Goal: Task Accomplishment & Management: Complete application form

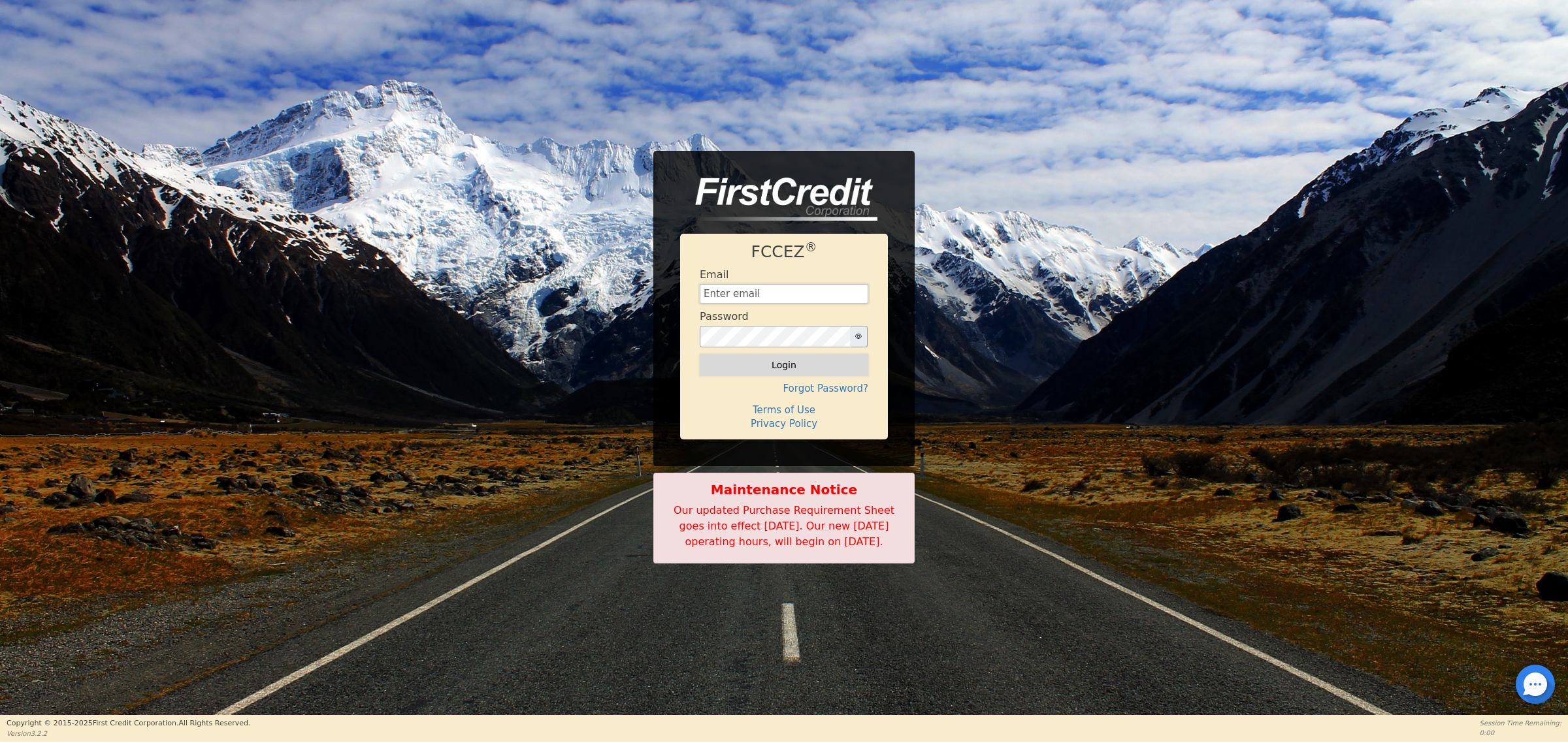
type input "[EMAIL_ADDRESS][DOMAIN_NAME]"
click at [794, 355] on button "Login" at bounding box center [784, 365] width 168 height 22
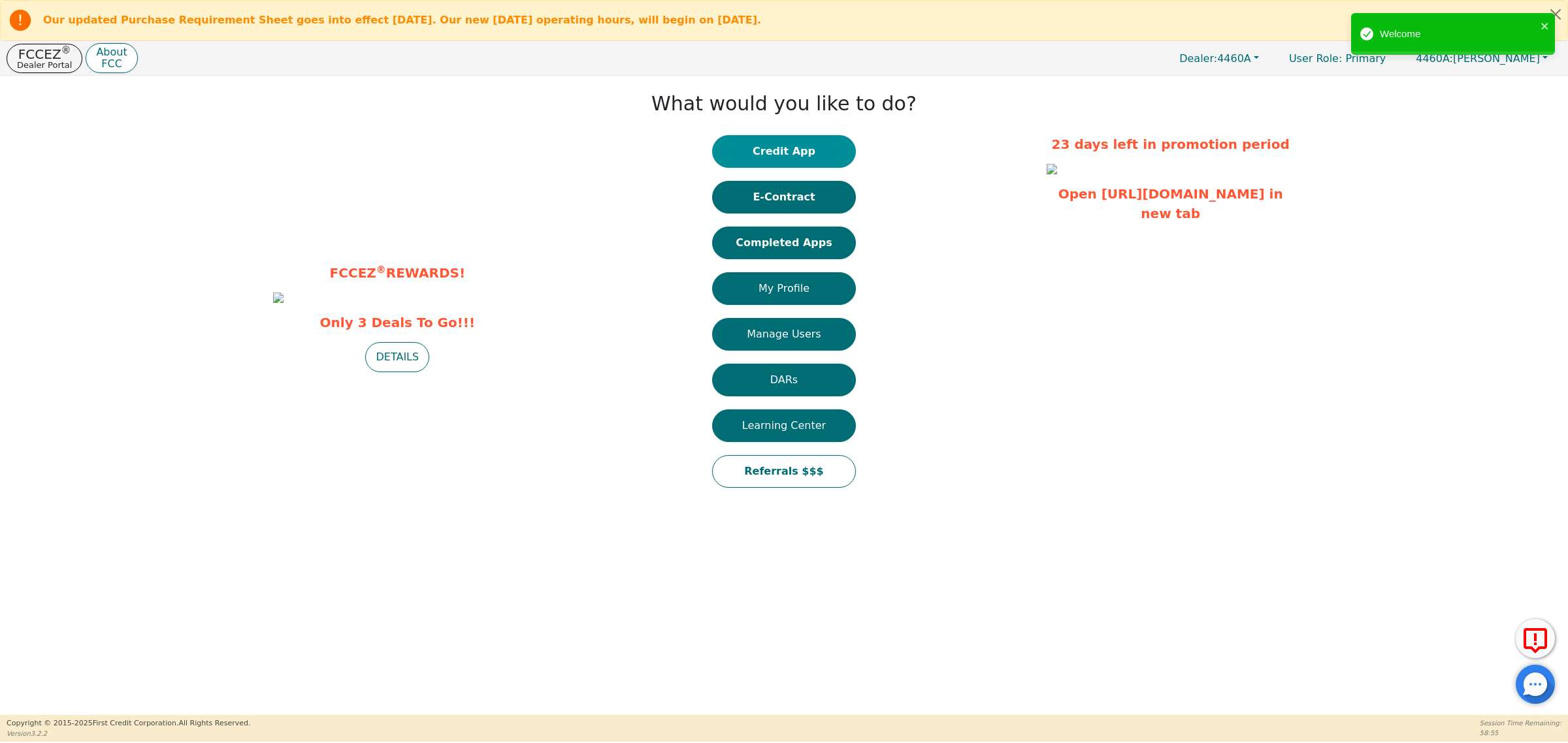
click at [795, 151] on button "Credit App" at bounding box center [784, 151] width 144 height 32
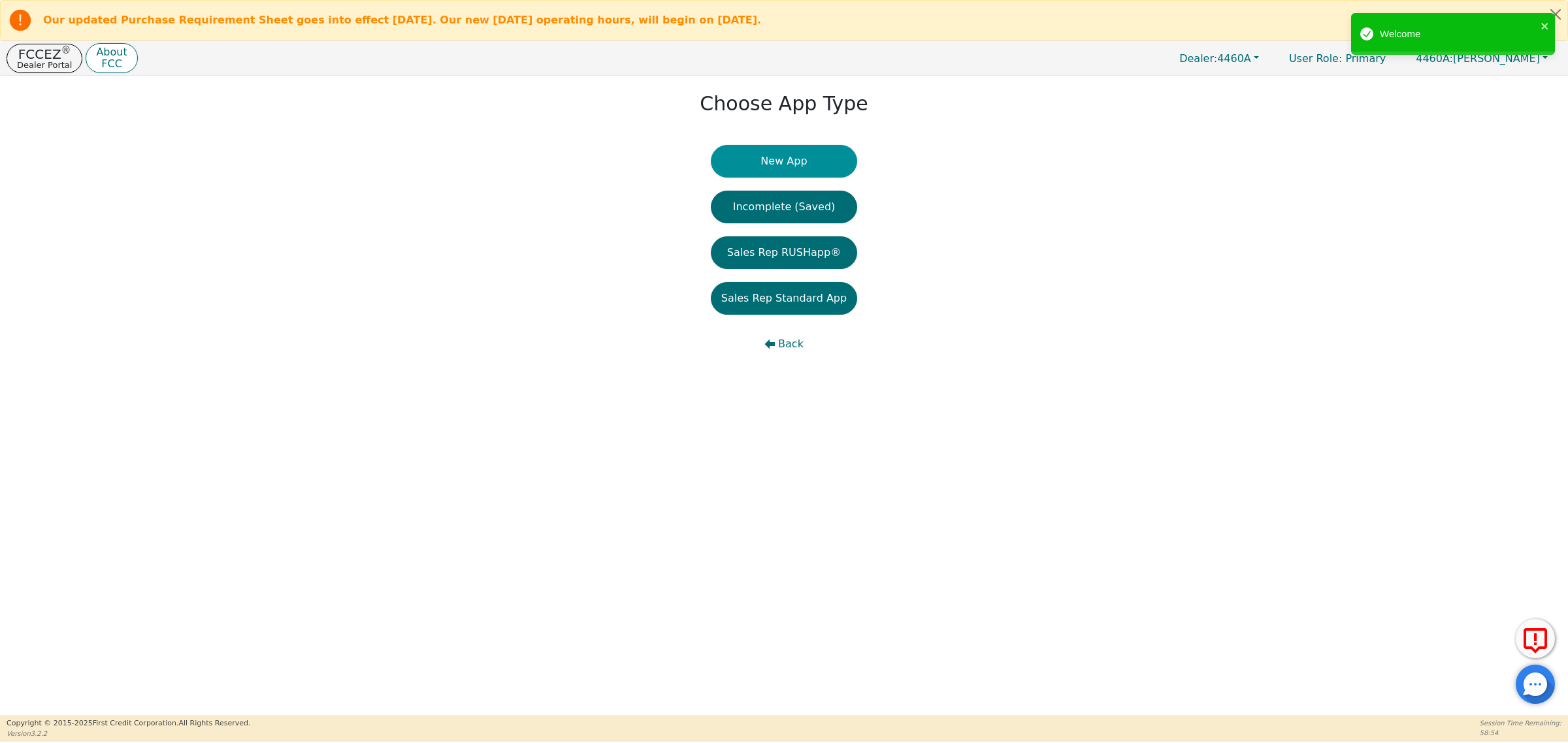
click at [800, 162] on button "New App" at bounding box center [784, 161] width 146 height 32
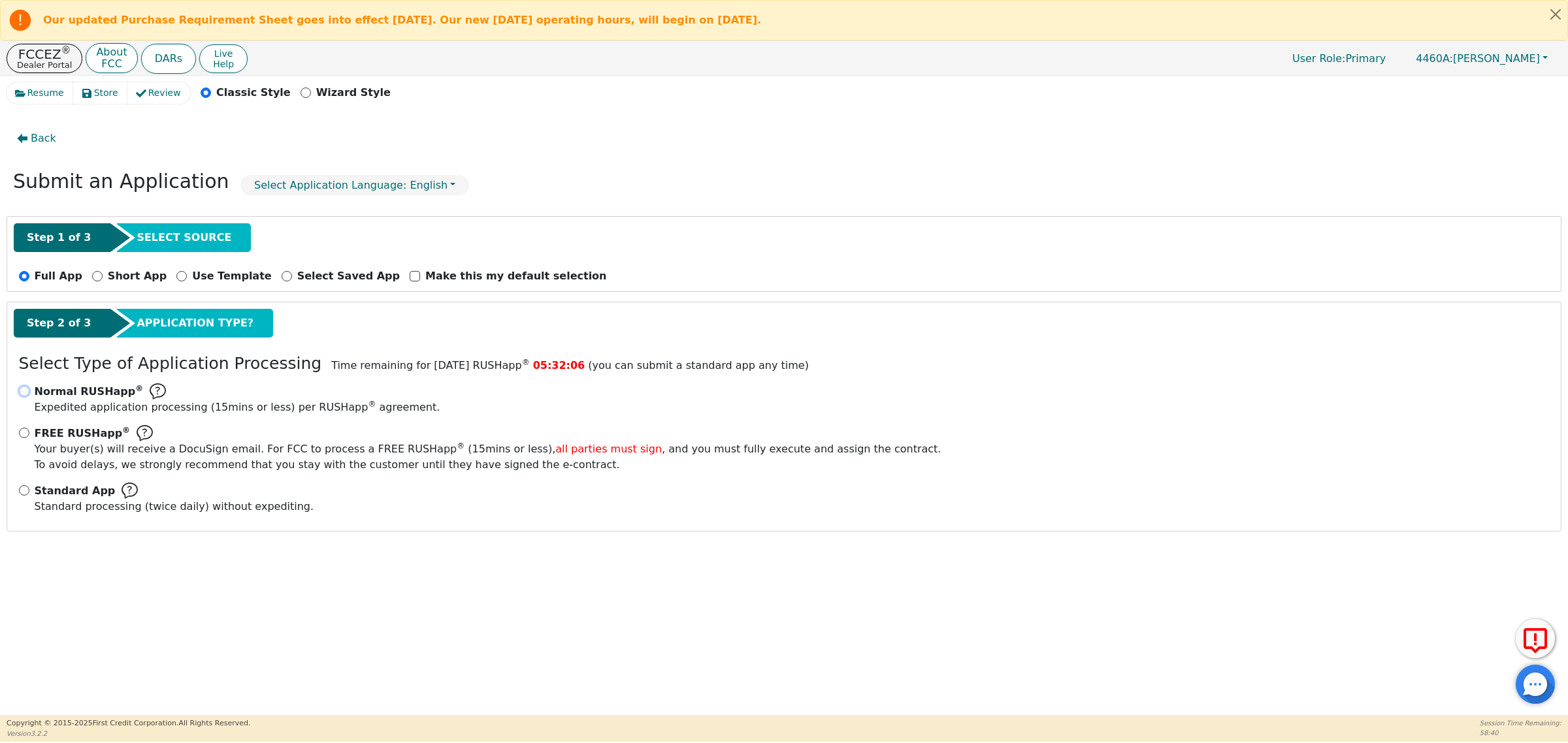
click at [21, 393] on input "Normal RUSHapp ® Expedited application processing ( 15 mins or less) per RUSHap…" at bounding box center [24, 391] width 10 height 10
radio input "true"
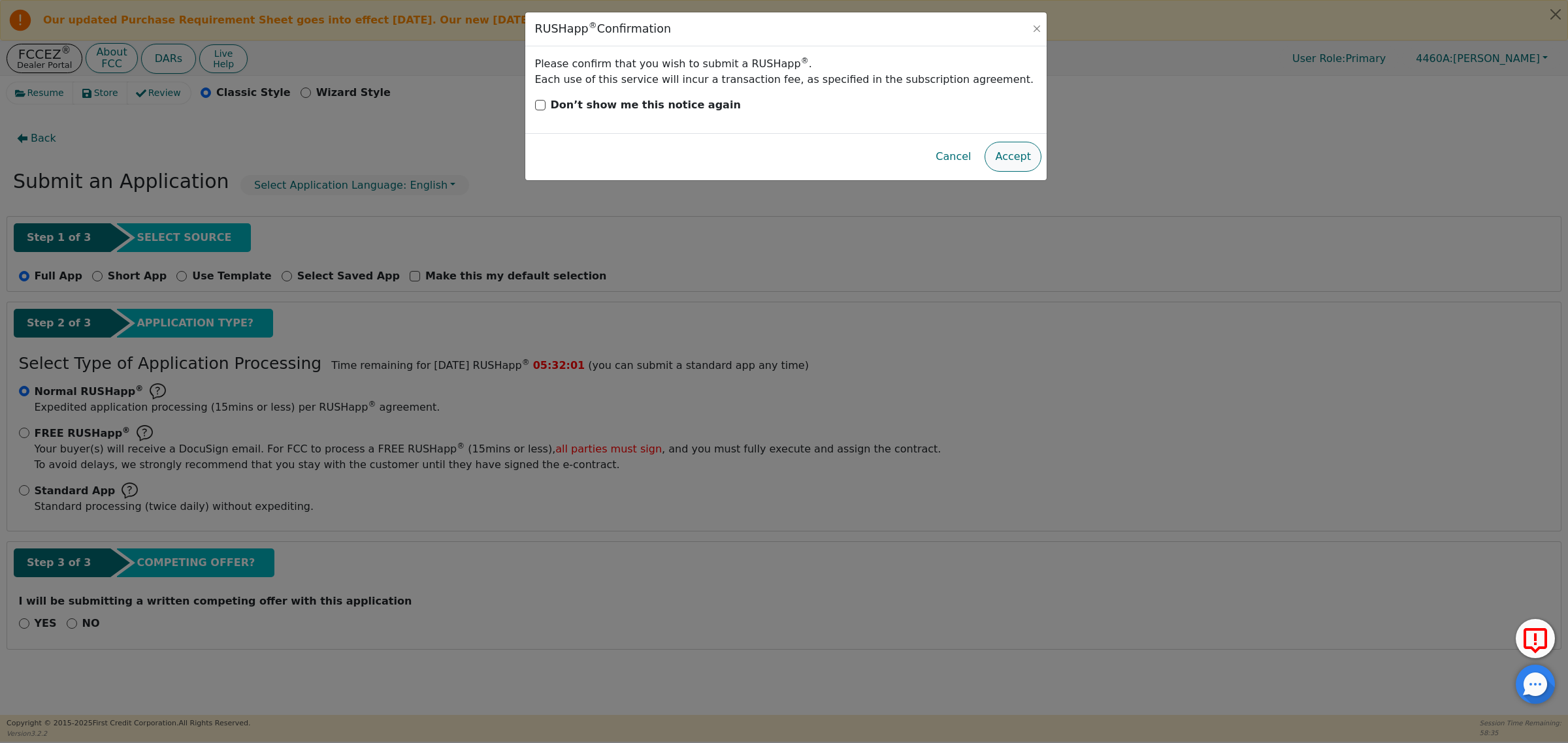
click at [1023, 160] on button "Accept" at bounding box center [1013, 156] width 57 height 30
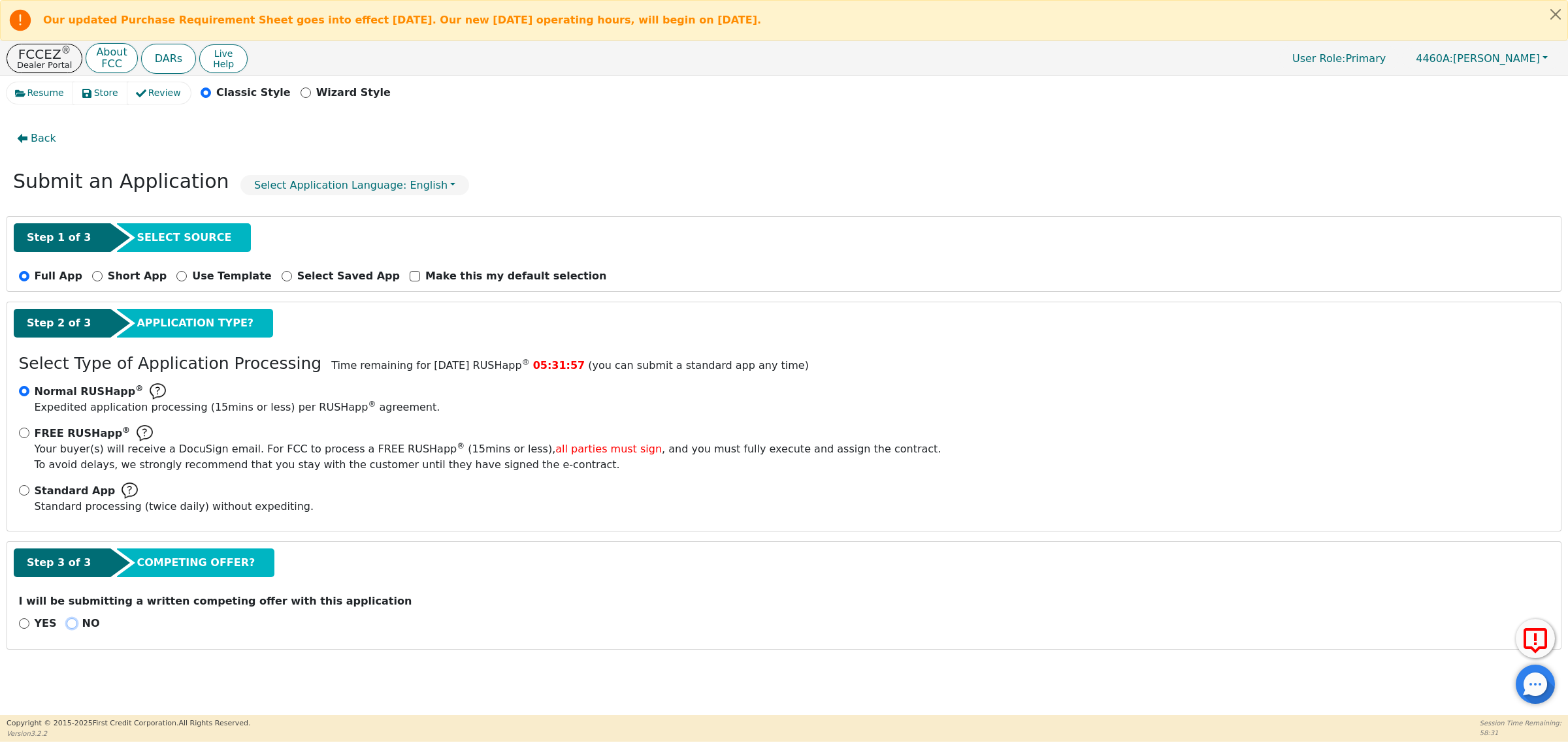
click at [66, 621] on input "NO" at bounding box center [72, 623] width 10 height 10
radio input "true"
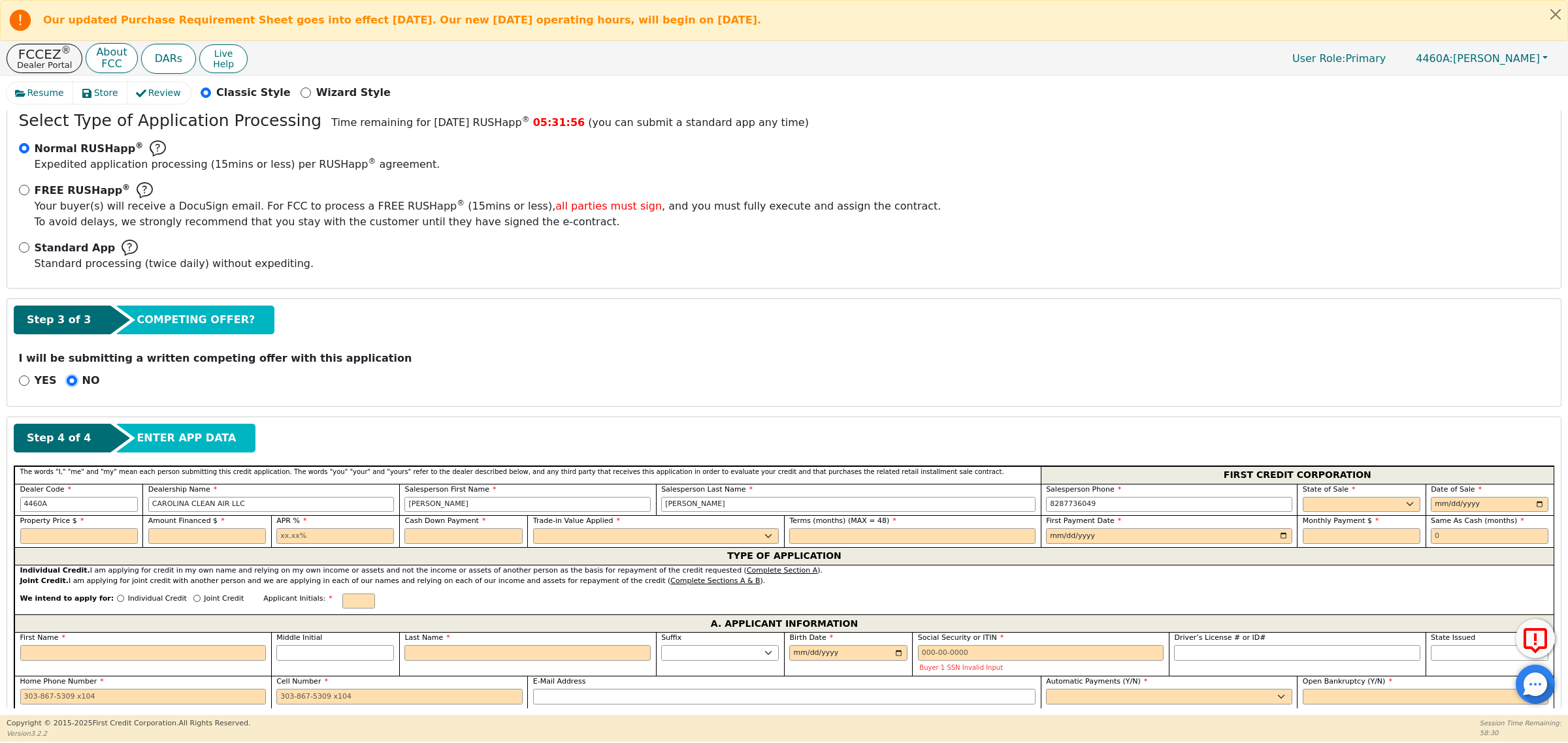
scroll to position [245, 0]
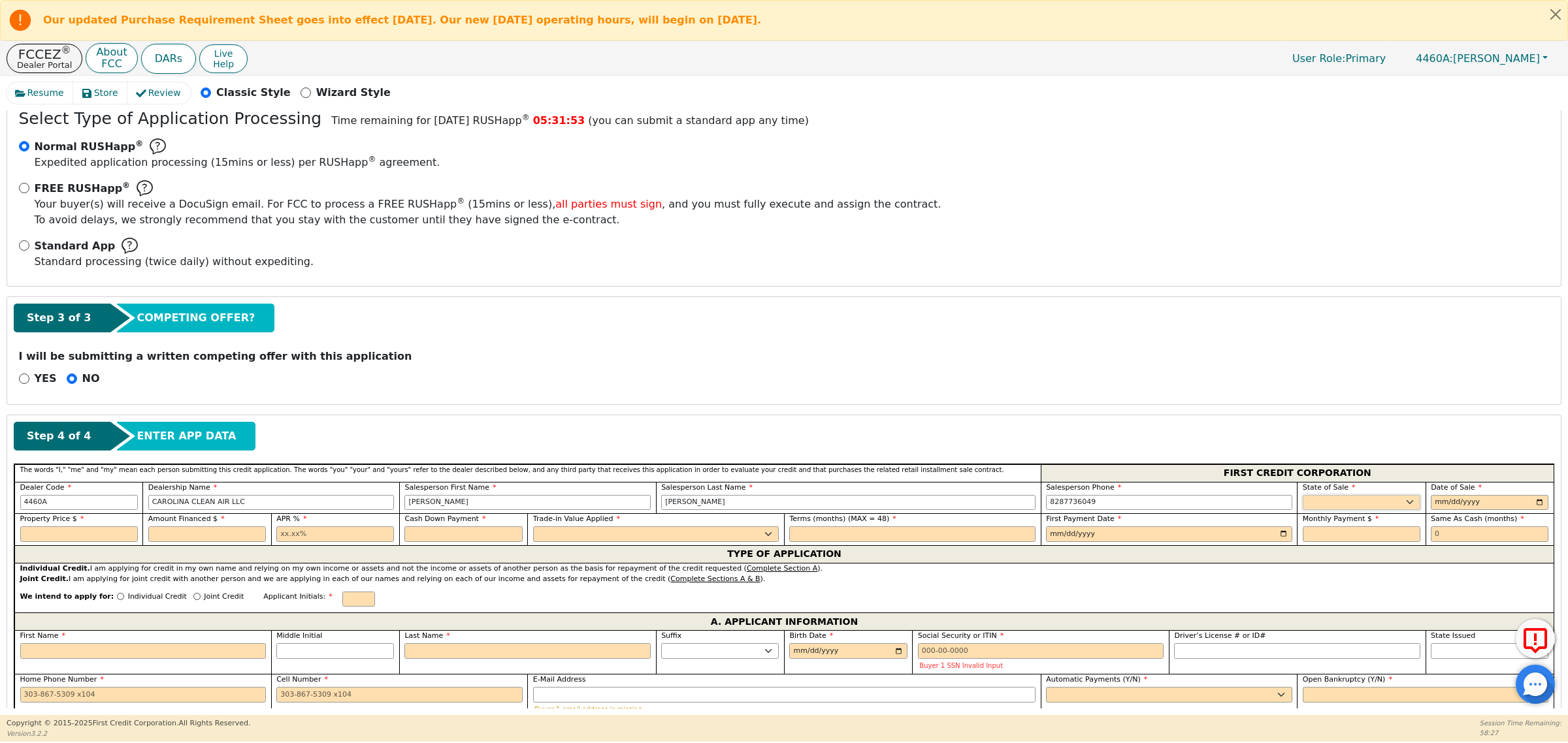
click at [1403, 504] on select "AK AL AR AZ CA CO CT DC DE FL GA HI IA ID IL IN KS KY LA MA MD ME MI MN MO MS M…" at bounding box center [1361, 502] width 117 height 15
select select "NC"
click at [1303, 497] on select "AK AL AR AZ CA CO CT DC DE FL GA HI IA ID IL IN KS KY LA MA MD ME MI MN MO MS M…" at bounding box center [1361, 502] width 117 height 15
click at [1539, 505] on input "date" at bounding box center [1489, 502] width 117 height 15
type input "[DATE]"
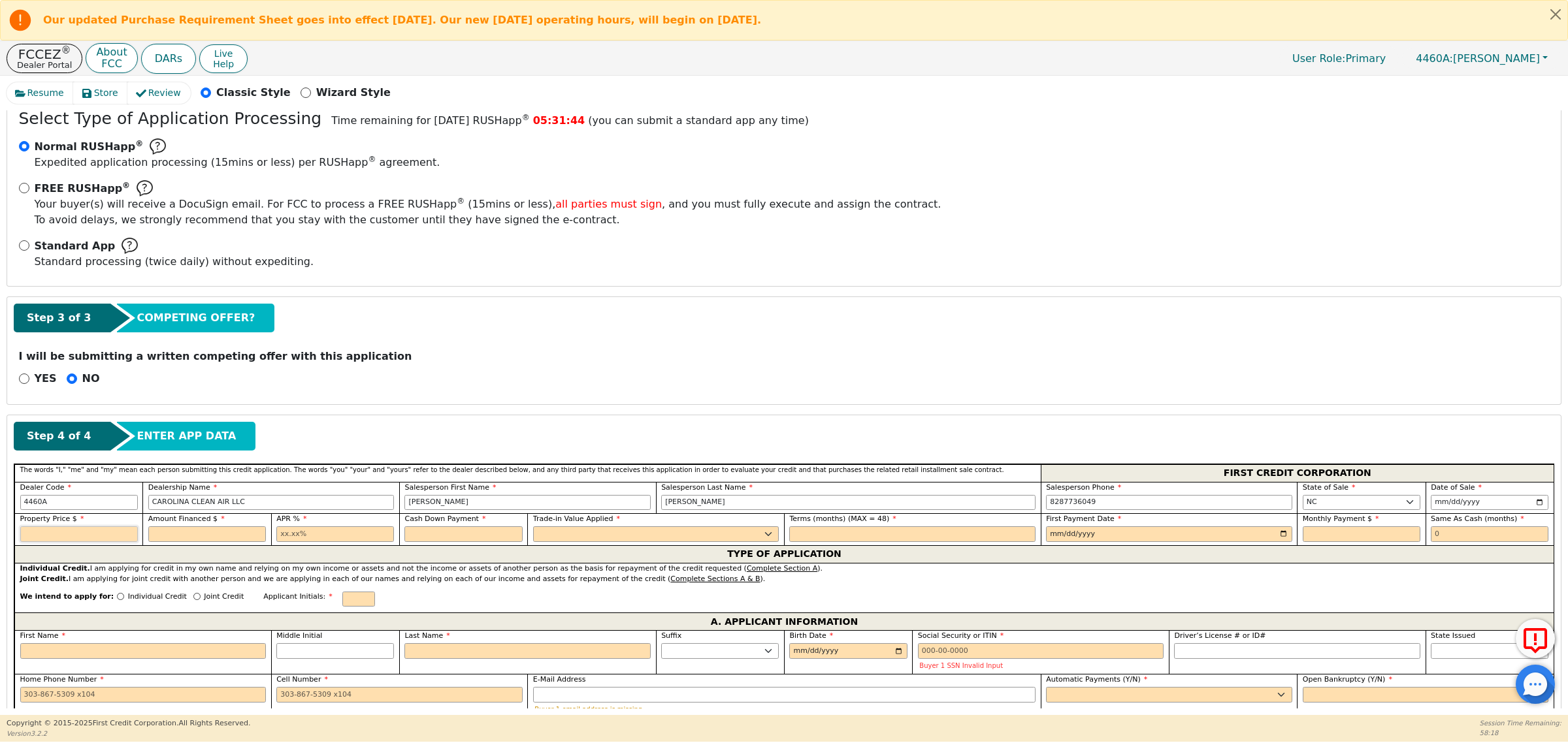
click at [93, 536] on input "text" at bounding box center [78, 533] width 117 height 15
type input "3498.90"
click at [213, 531] on input "text" at bounding box center [207, 533] width 117 height 15
type input "3735.00"
click at [309, 536] on input "text" at bounding box center [334, 533] width 117 height 15
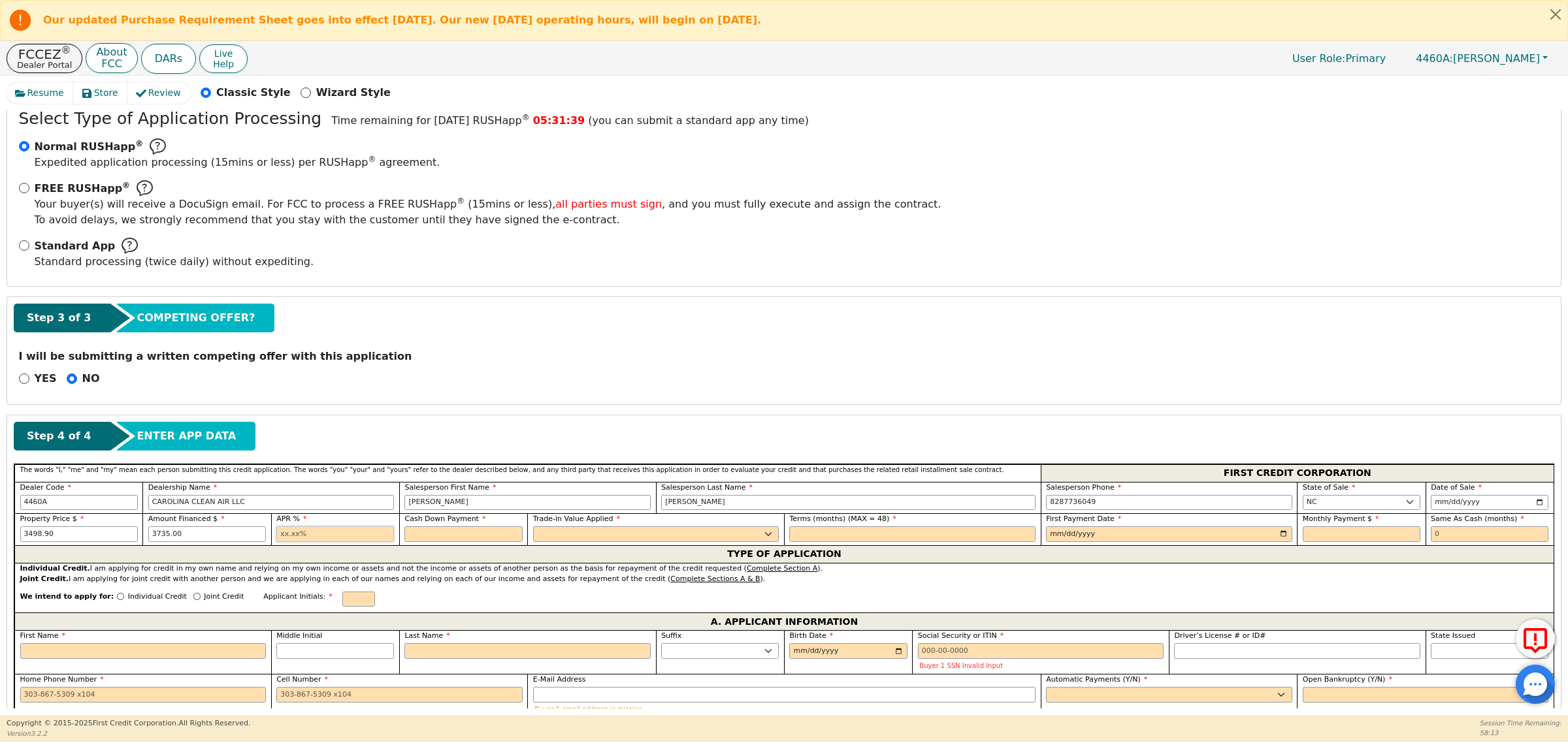
type input "21.00"
click at [451, 539] on input "text" at bounding box center [463, 533] width 117 height 15
type input "0.00"
click at [632, 539] on select "Yes No" at bounding box center [656, 533] width 247 height 15
select select "n"
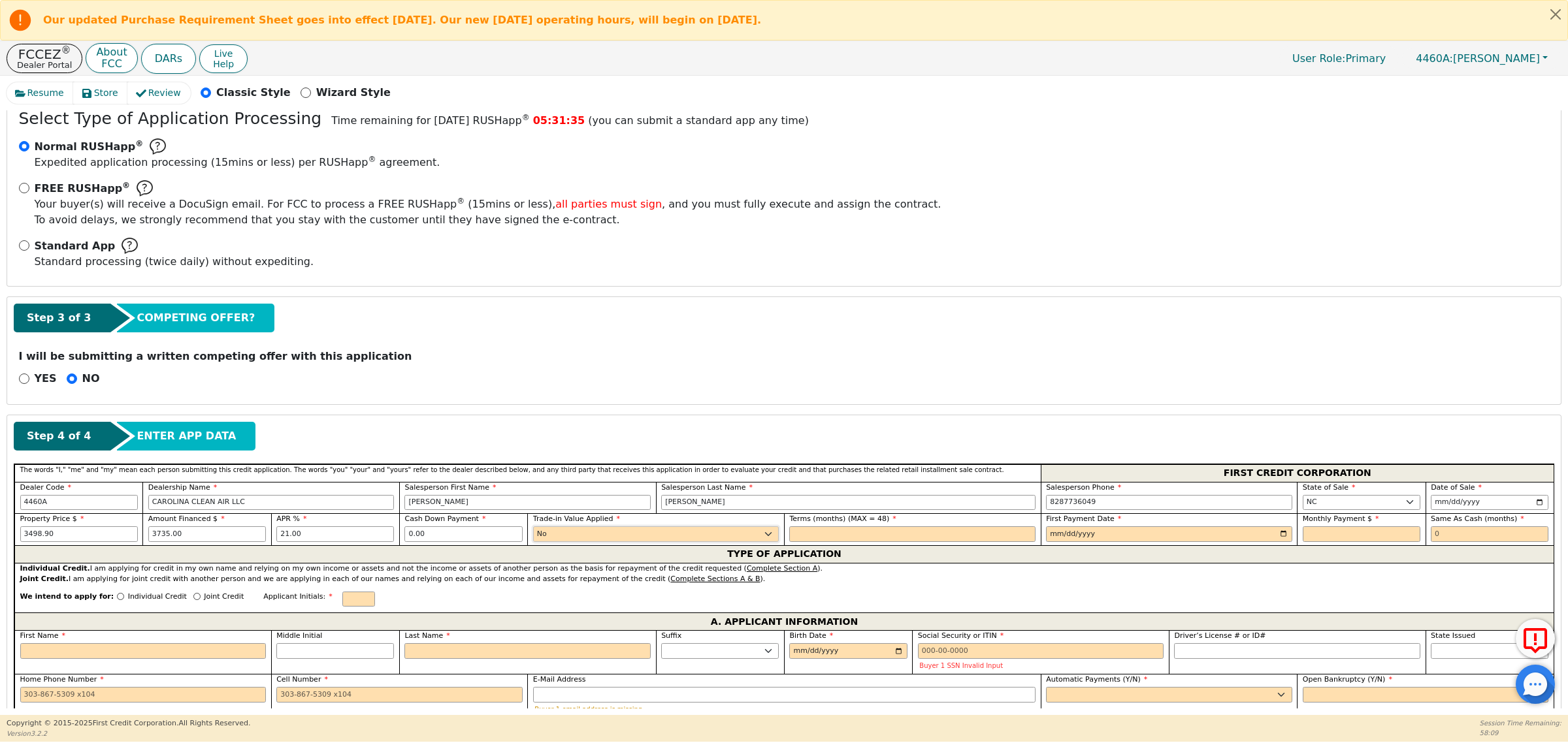
click at [533, 529] on select "Yes No" at bounding box center [656, 533] width 247 height 15
click at [848, 534] on input "text" at bounding box center [912, 533] width 247 height 15
type input "48"
click at [1101, 533] on input "date" at bounding box center [1169, 533] width 247 height 15
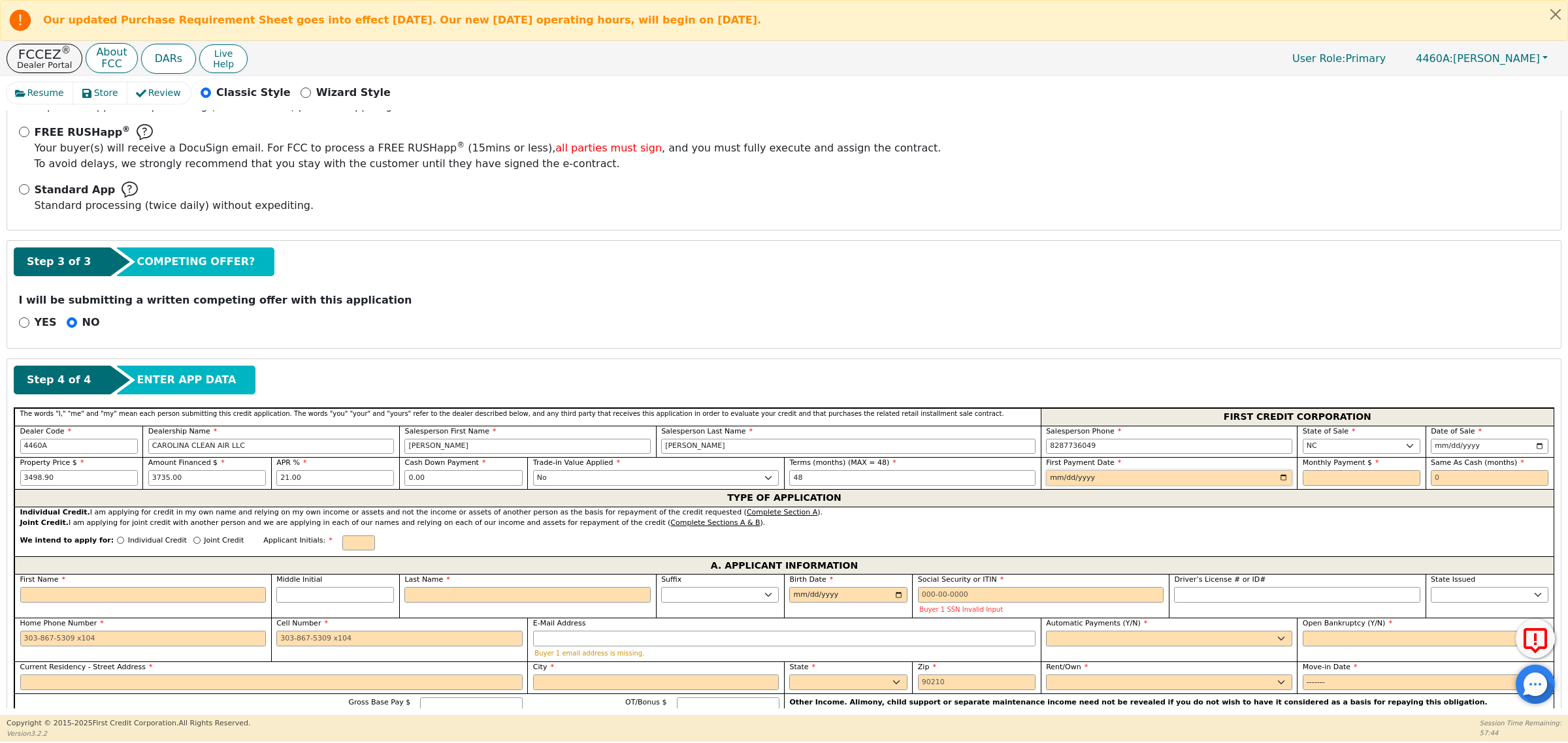
scroll to position [326, 0]
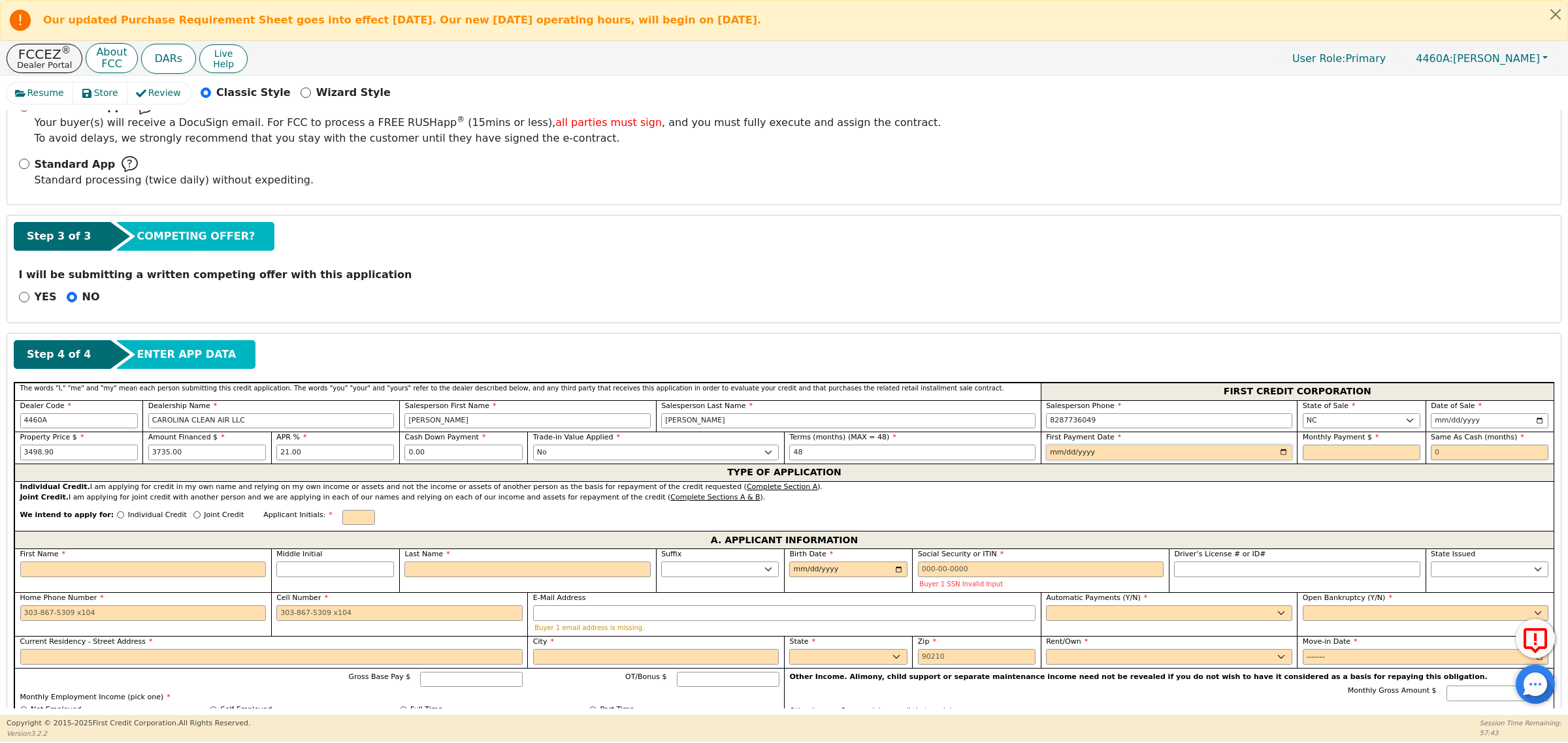
click at [1281, 455] on input "date" at bounding box center [1169, 452] width 247 height 15
type input "2025-10-07"
click at [1344, 455] on input "text" at bounding box center [1361, 452] width 117 height 15
type input "115.66"
click at [1440, 457] on input "text" at bounding box center [1489, 452] width 117 height 15
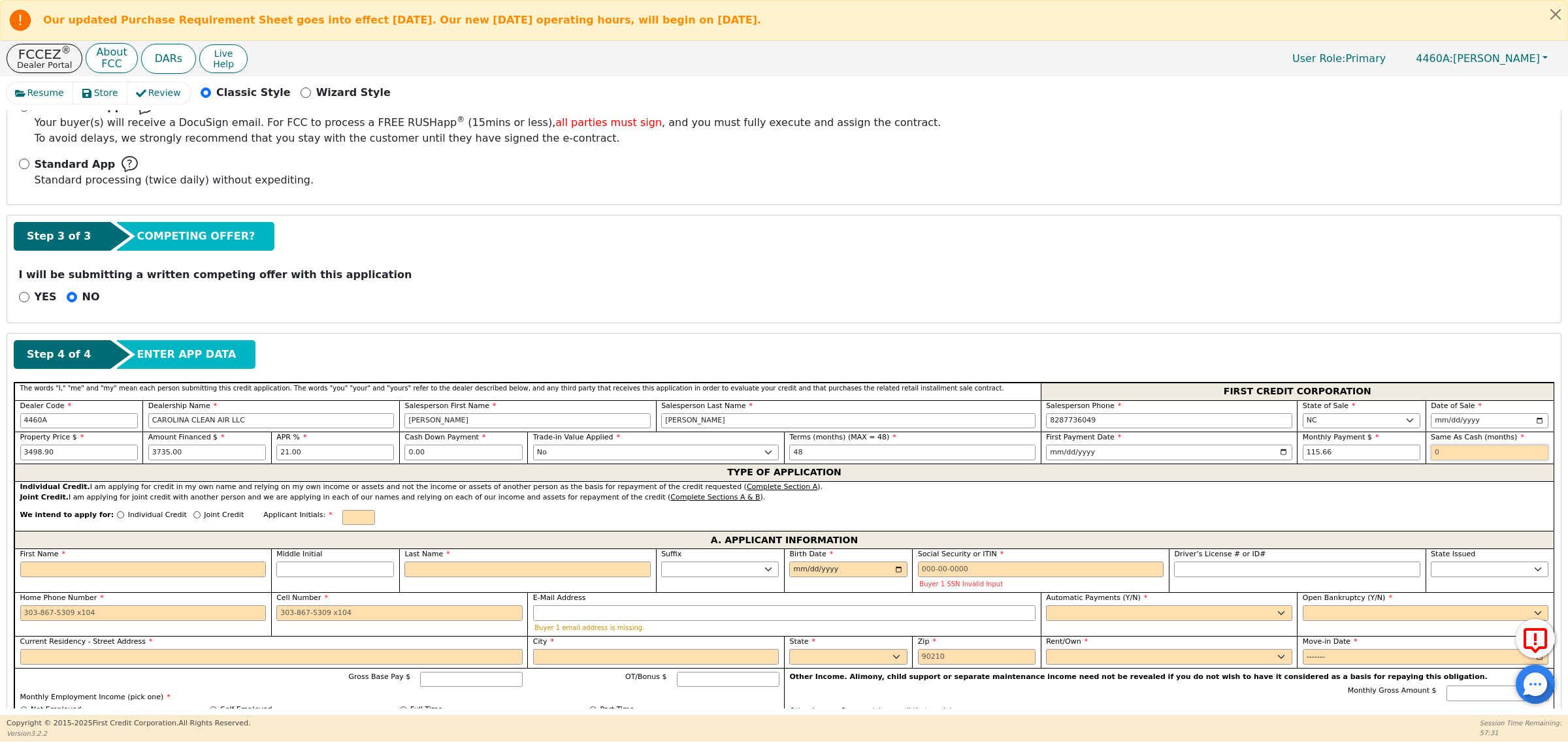
type input "0"
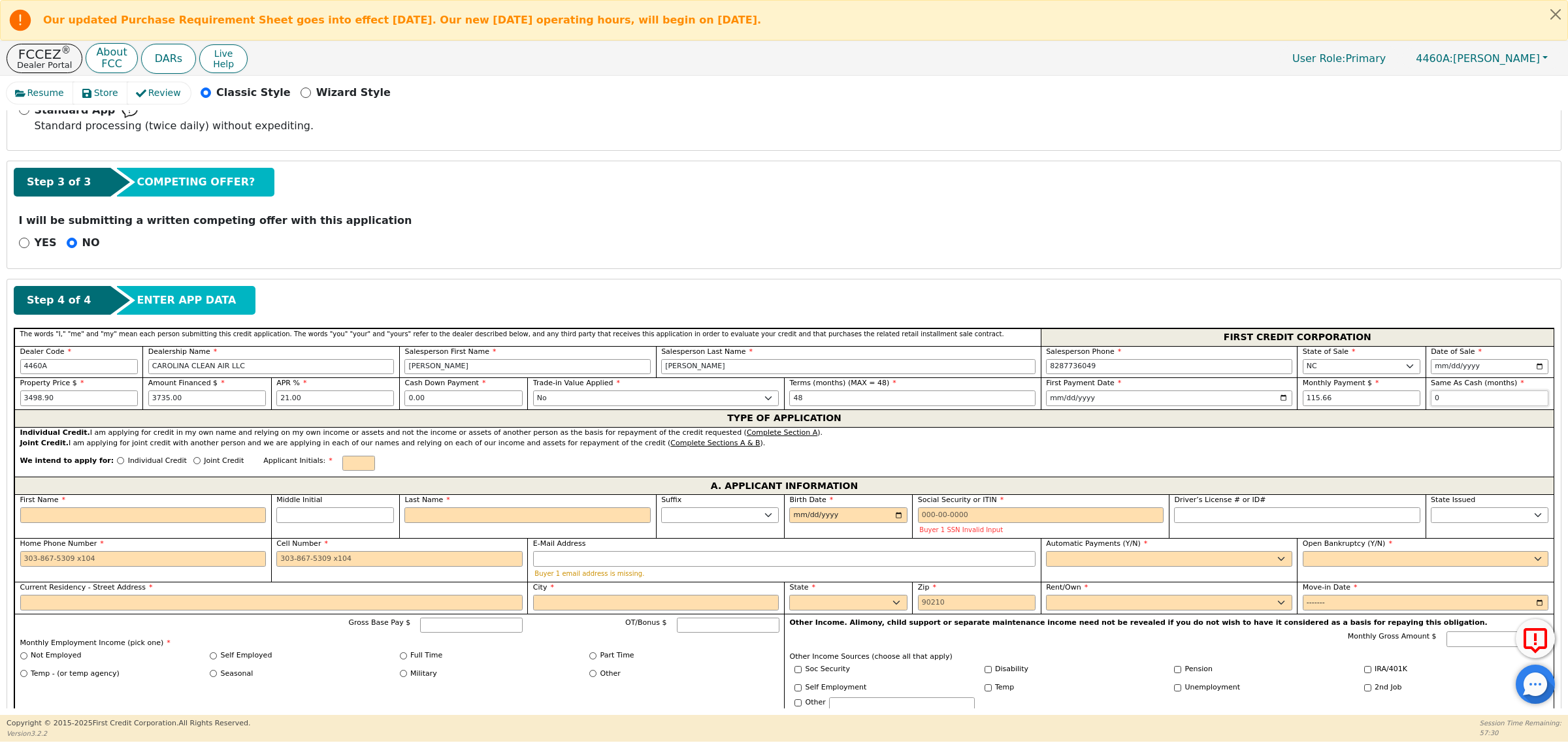
scroll to position [408, 0]
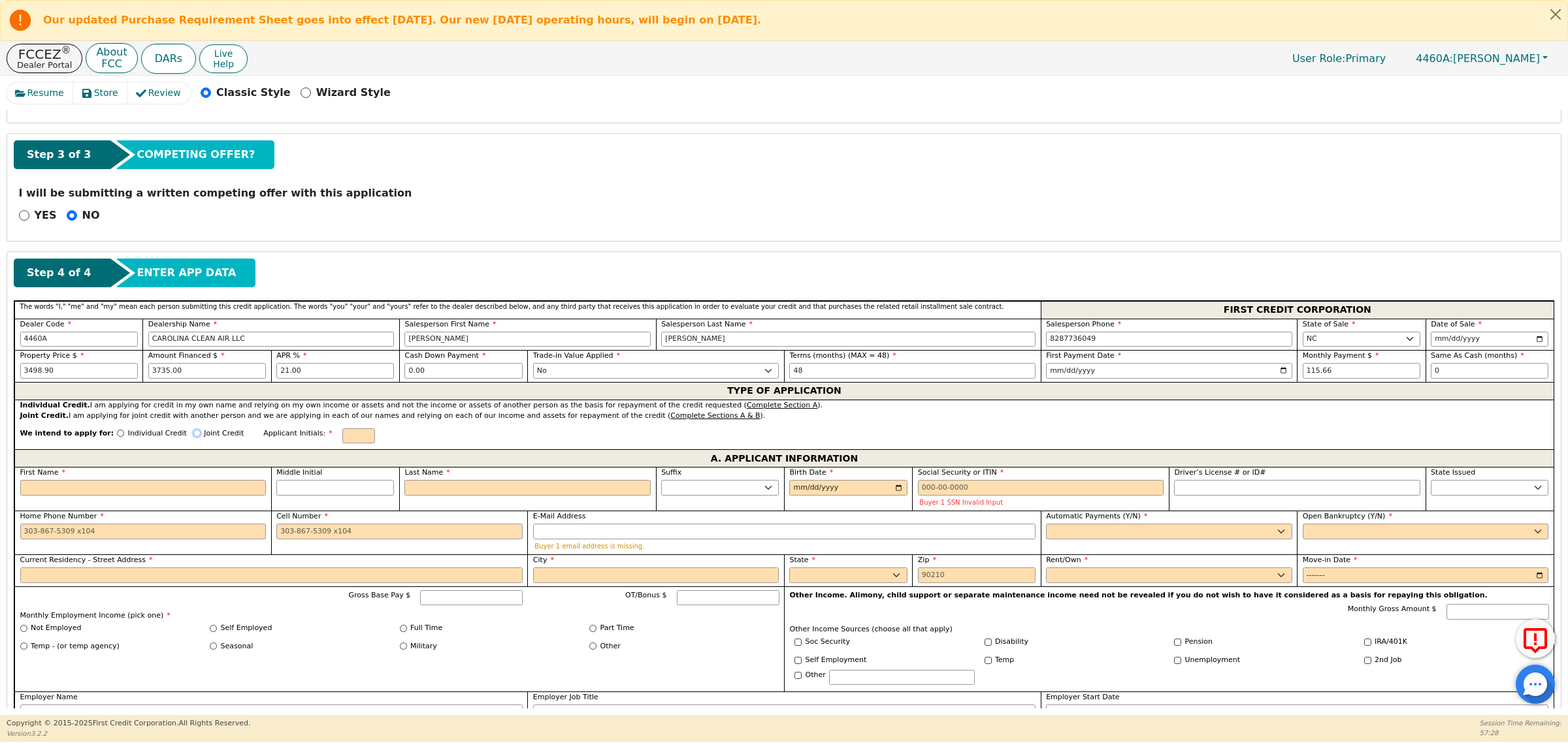
click at [193, 436] on input "Joint Credit" at bounding box center [197, 433] width 7 height 7
radio input "true"
click at [343, 443] on input "text" at bounding box center [359, 436] width 32 height 15
type input "mth"
type input "rmc"
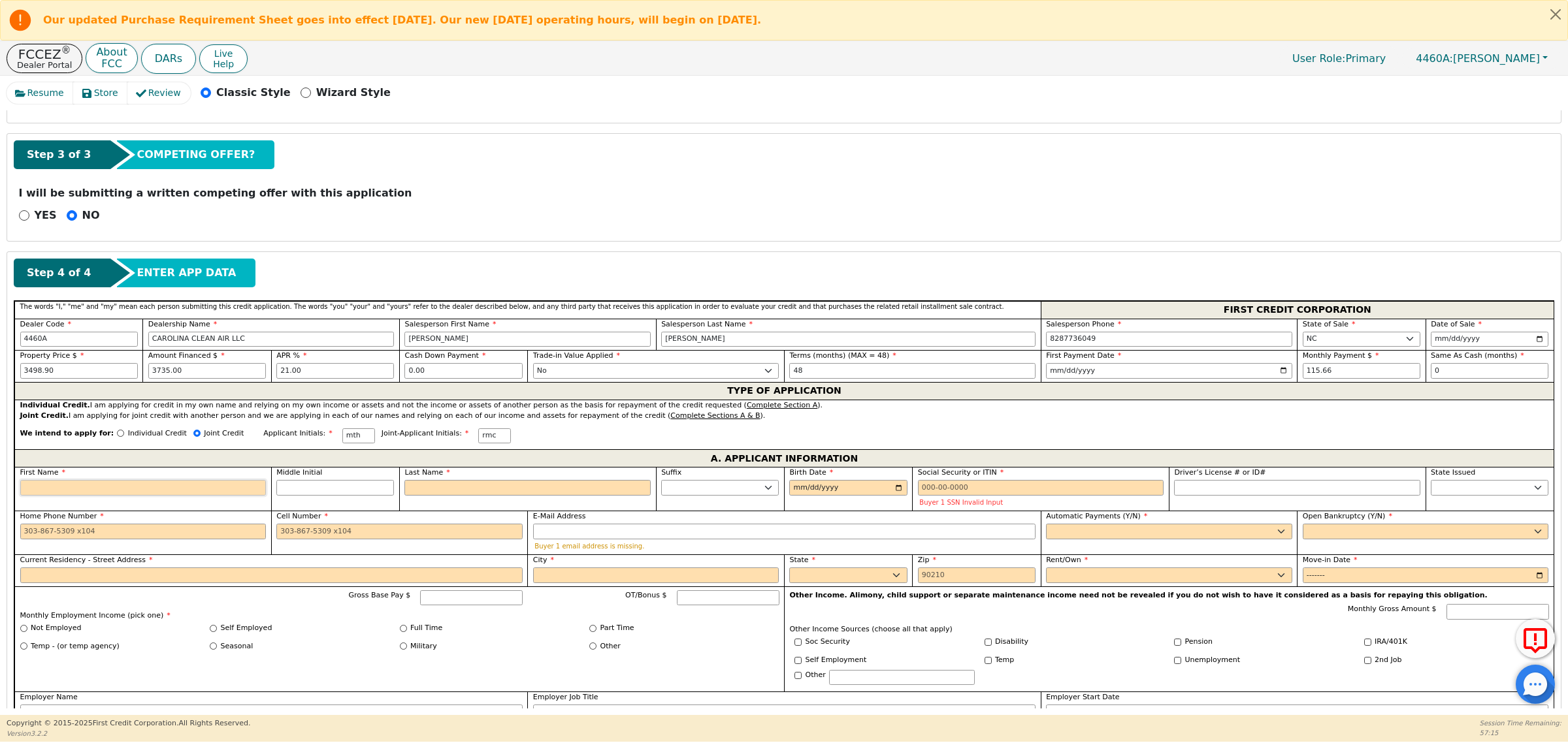
type input "M"
type input "m"
type input "me"
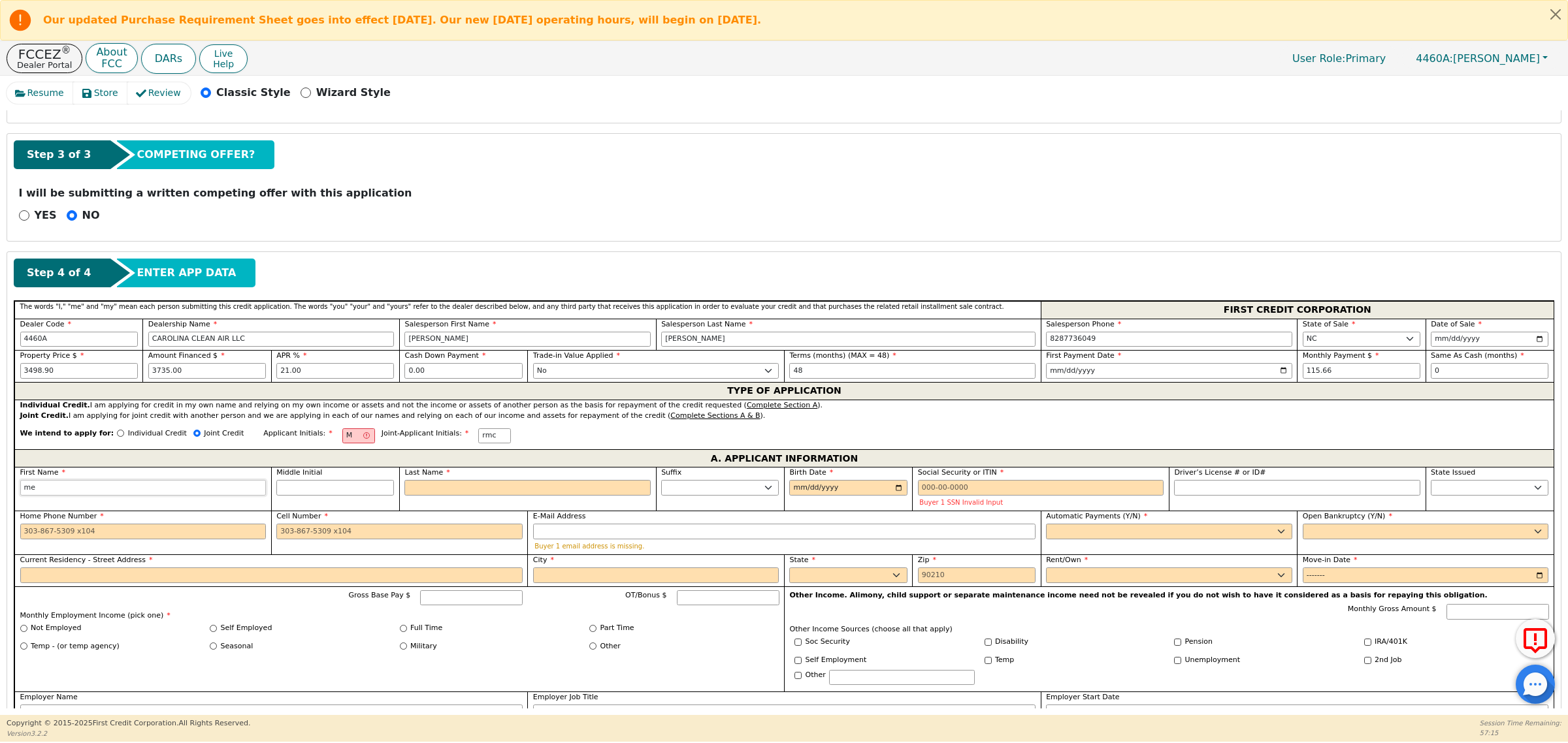
type input "mer"
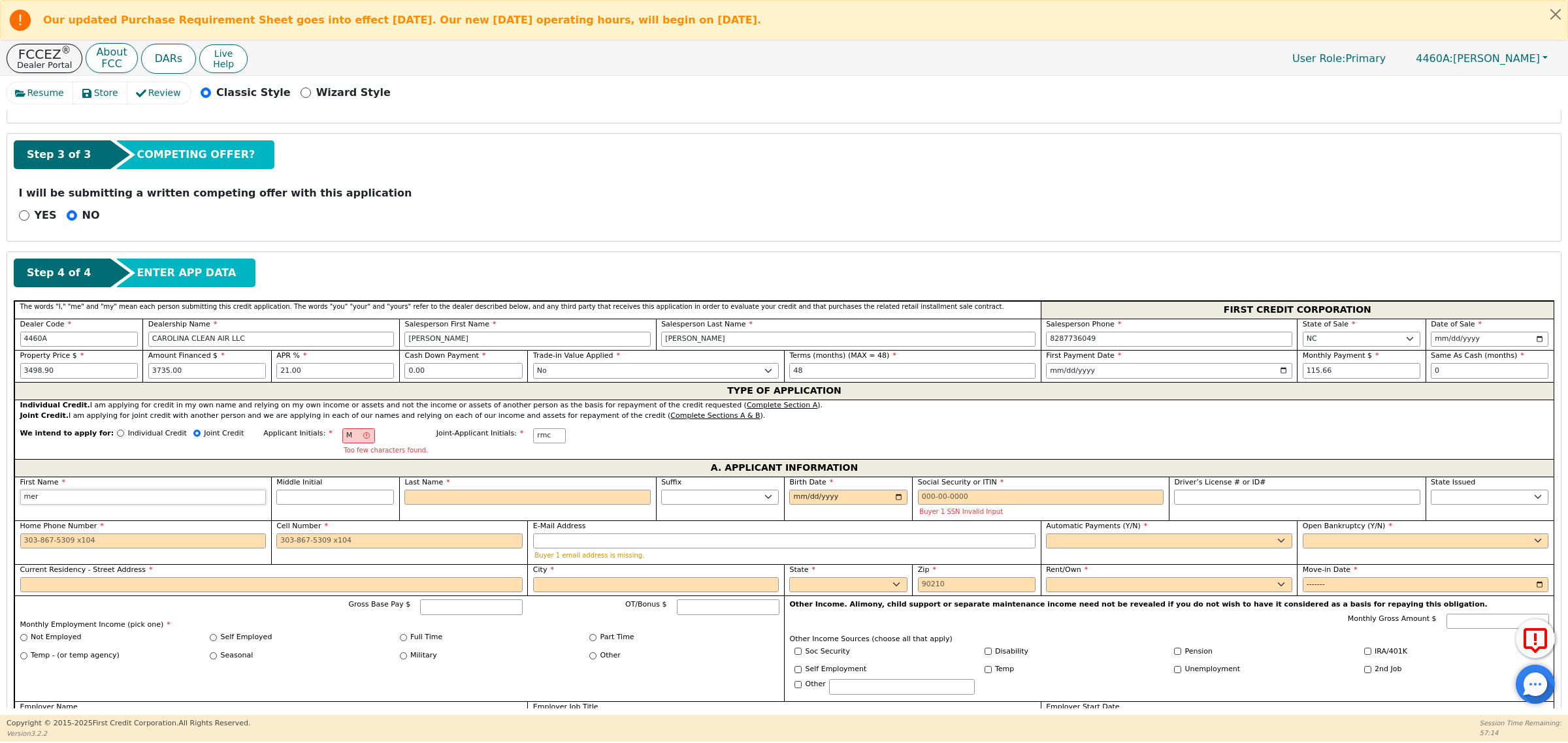
type input "merv"
type input "mer"
type input "merc"
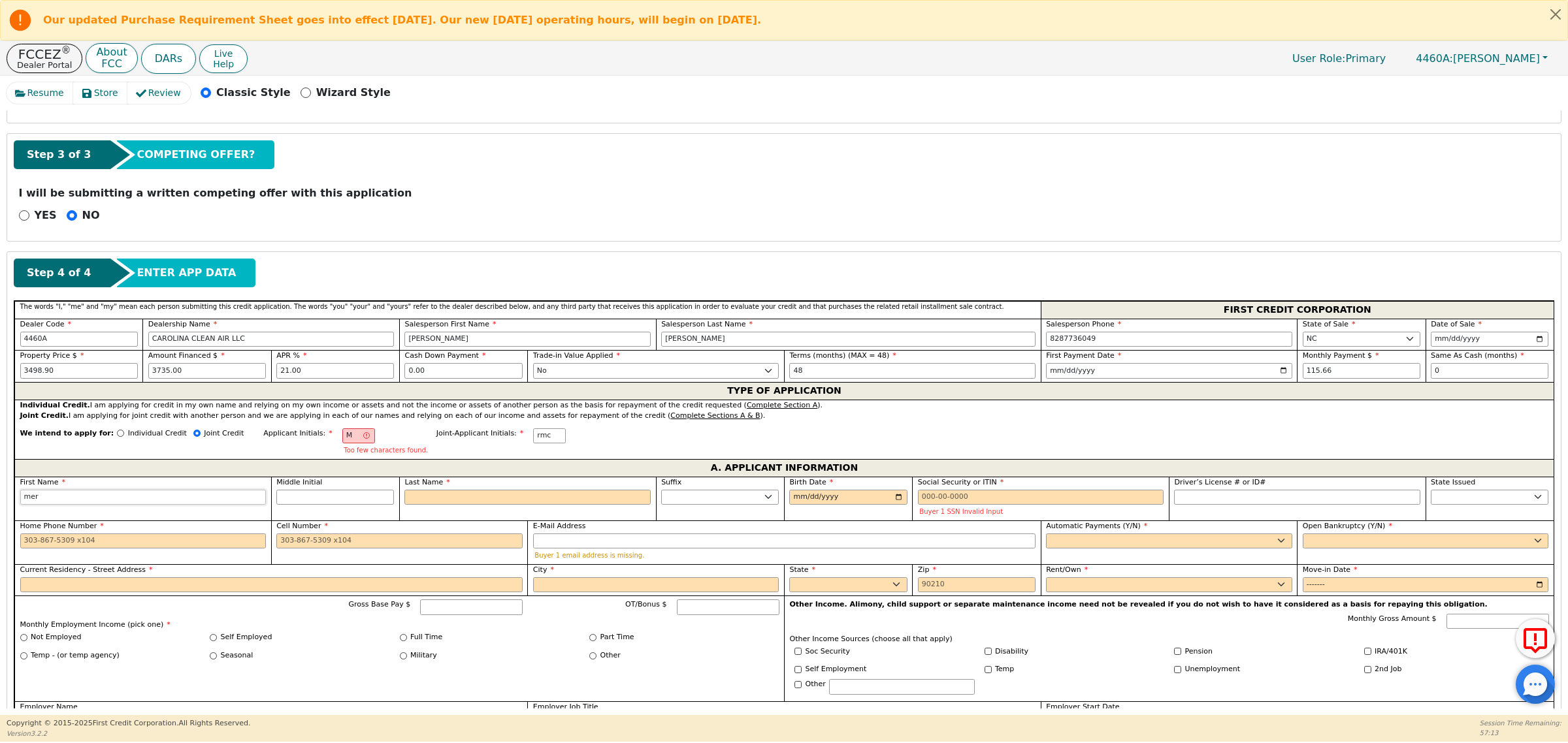
type input "merc"
type input "merce"
type input "merced"
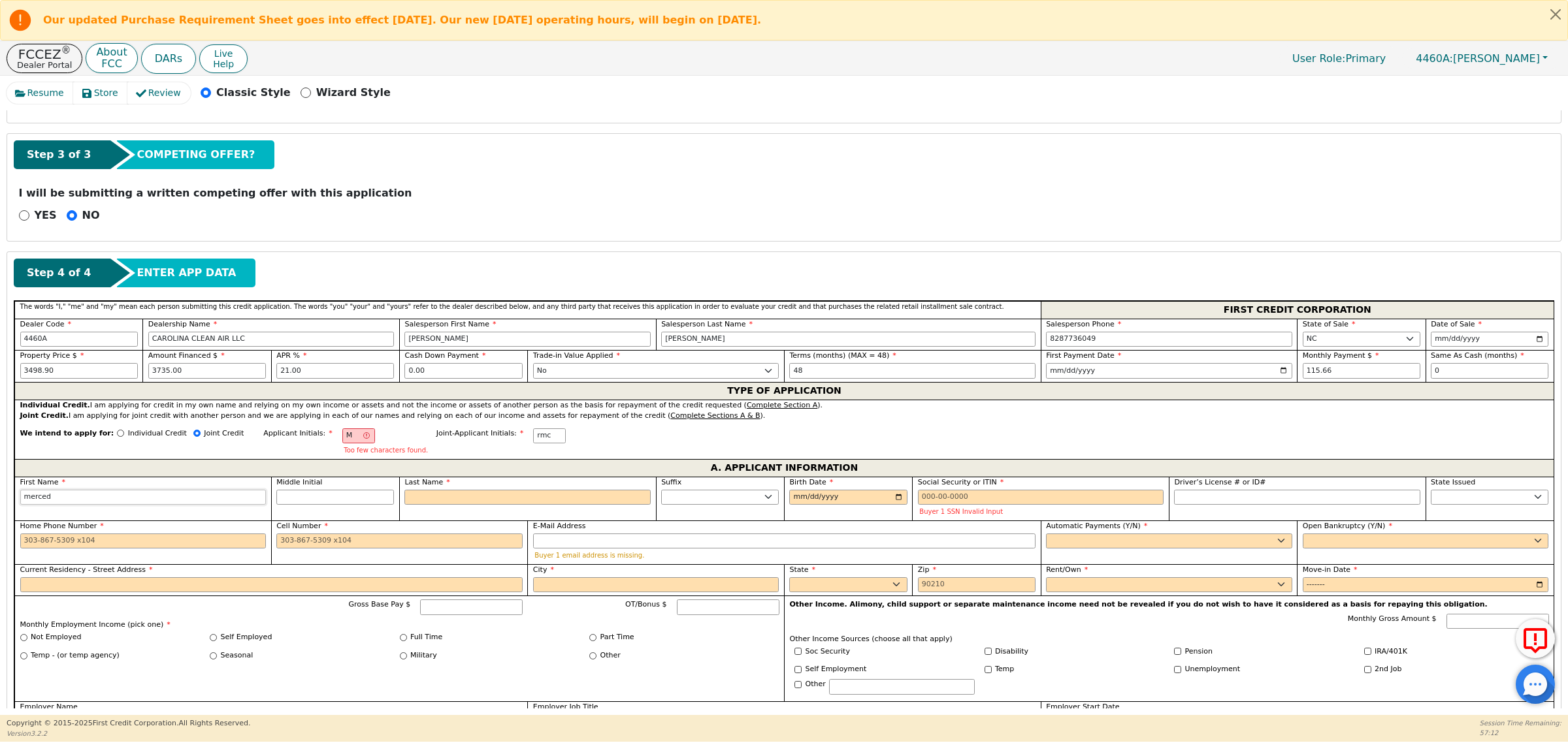
type input "mercede"
type input "mercedes"
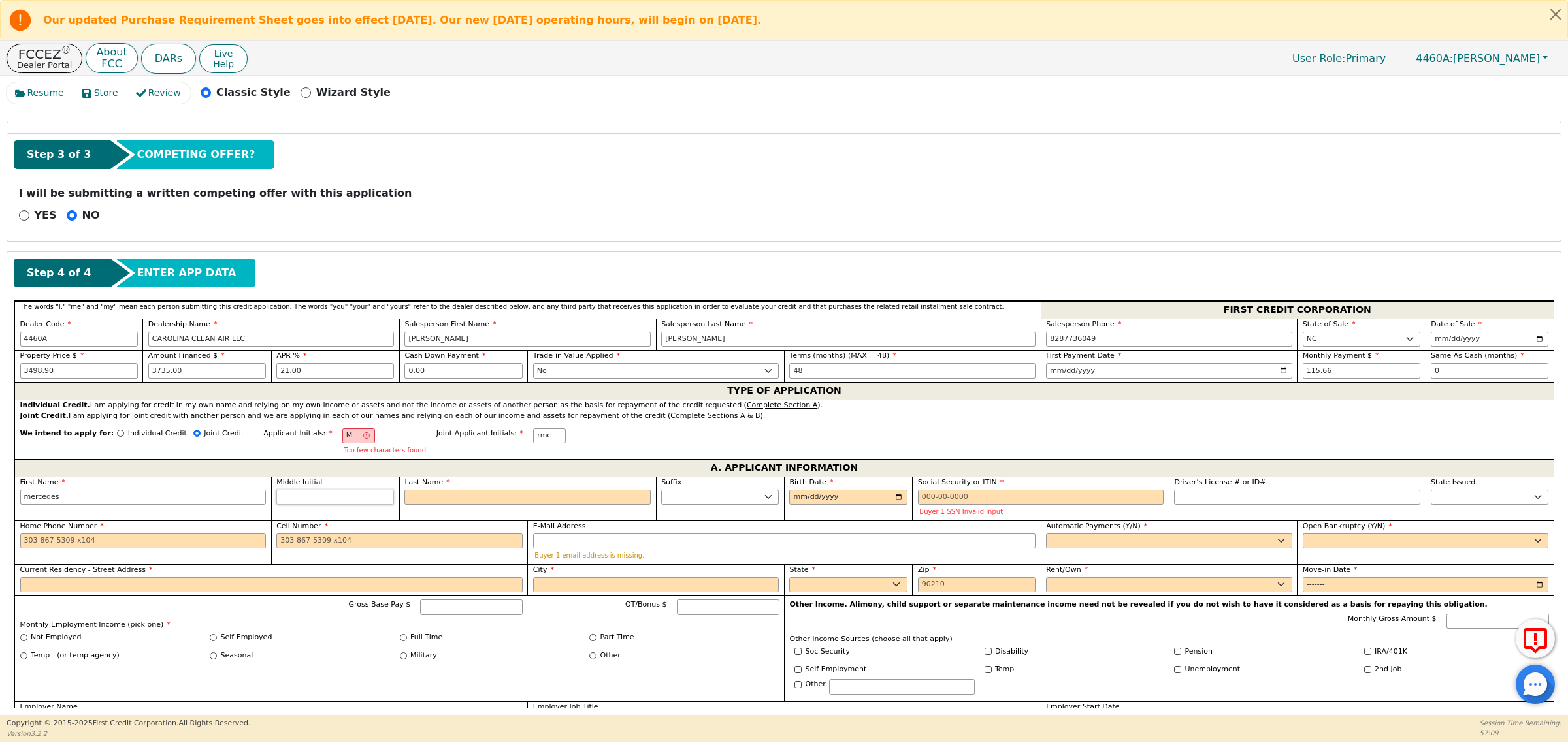
type input "MT"
type input "t"
type input "mercedes t"
type input "t"
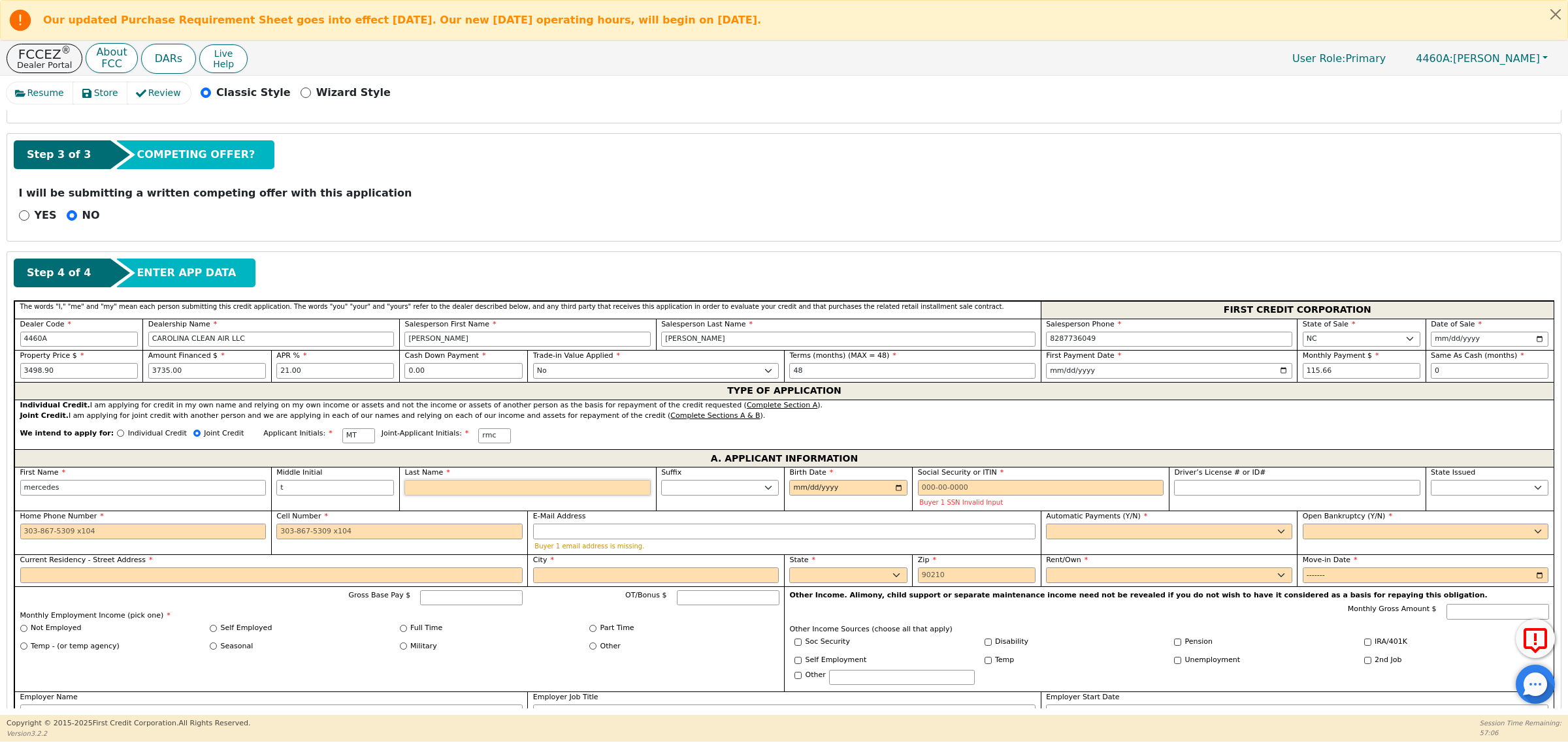
type input "MTH"
type input "h"
type input "mercedes t h"
type input "ho"
type input "mercedes t ho"
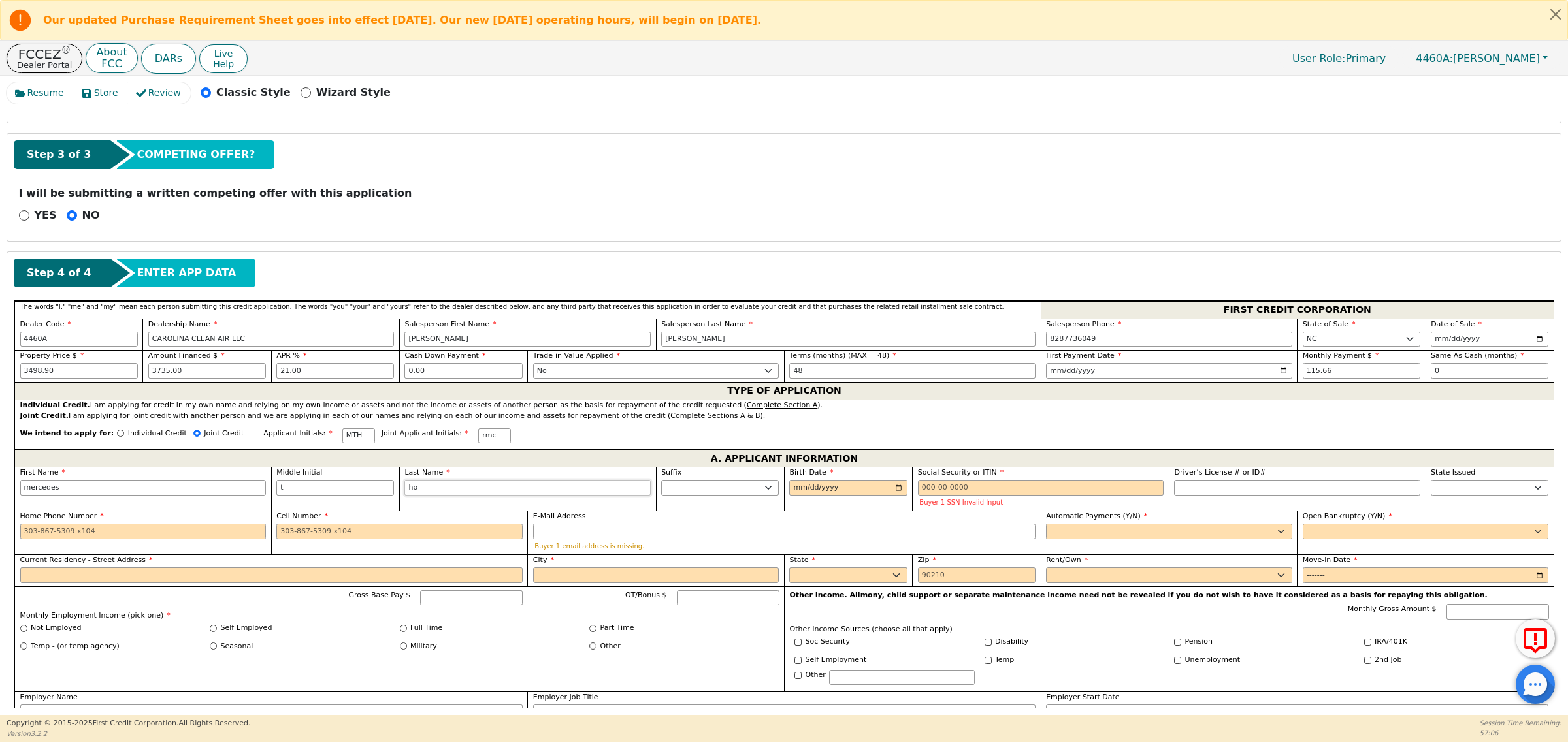
type input "hol"
type input "mercedes t hol"
type input "holl"
type input "mercedes t holl"
type input "holli"
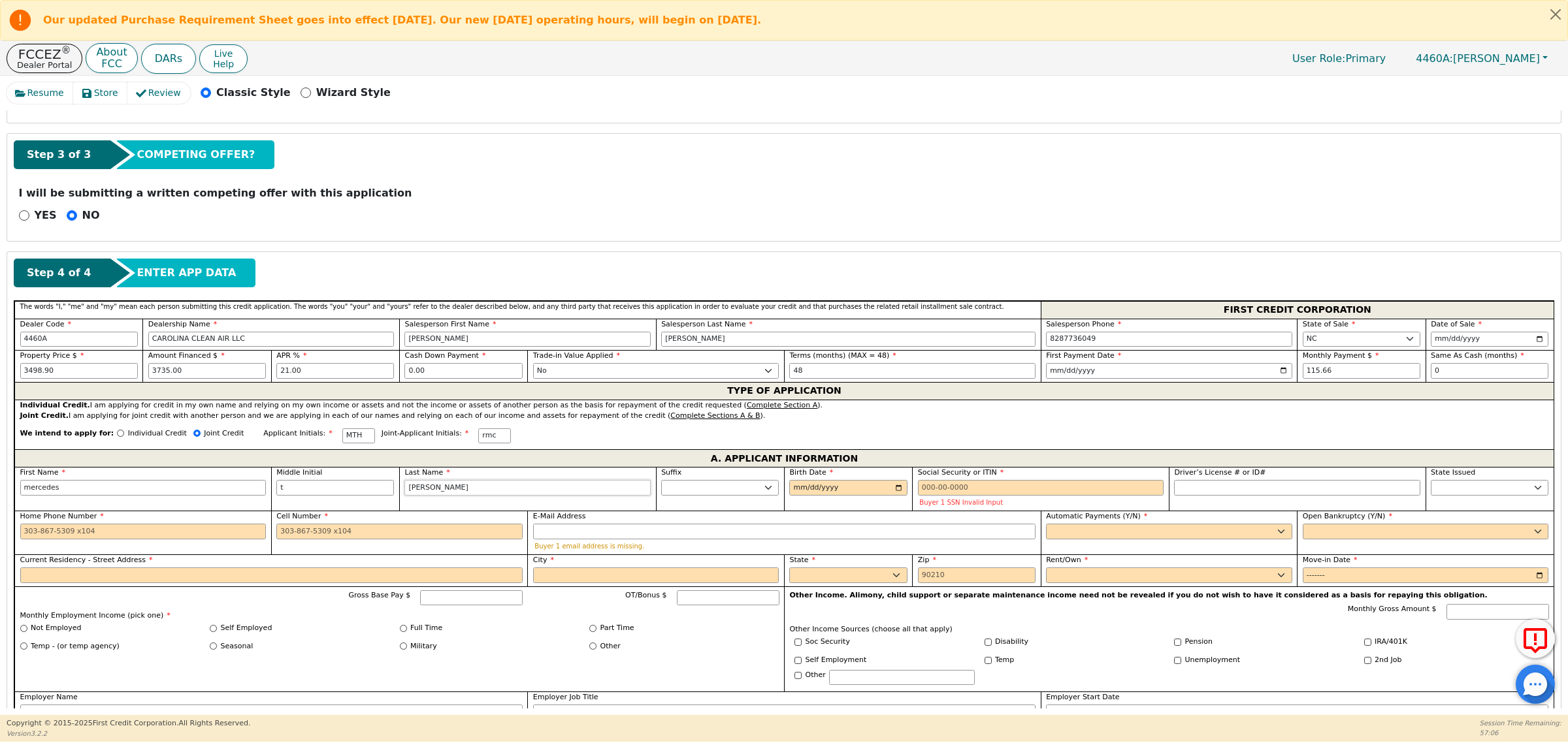
type input "mercedes t holli"
type input "[PERSON_NAME]"
type input "mercedes t hollis"
type input "[PERSON_NAME]"
type input "1993-07-21"
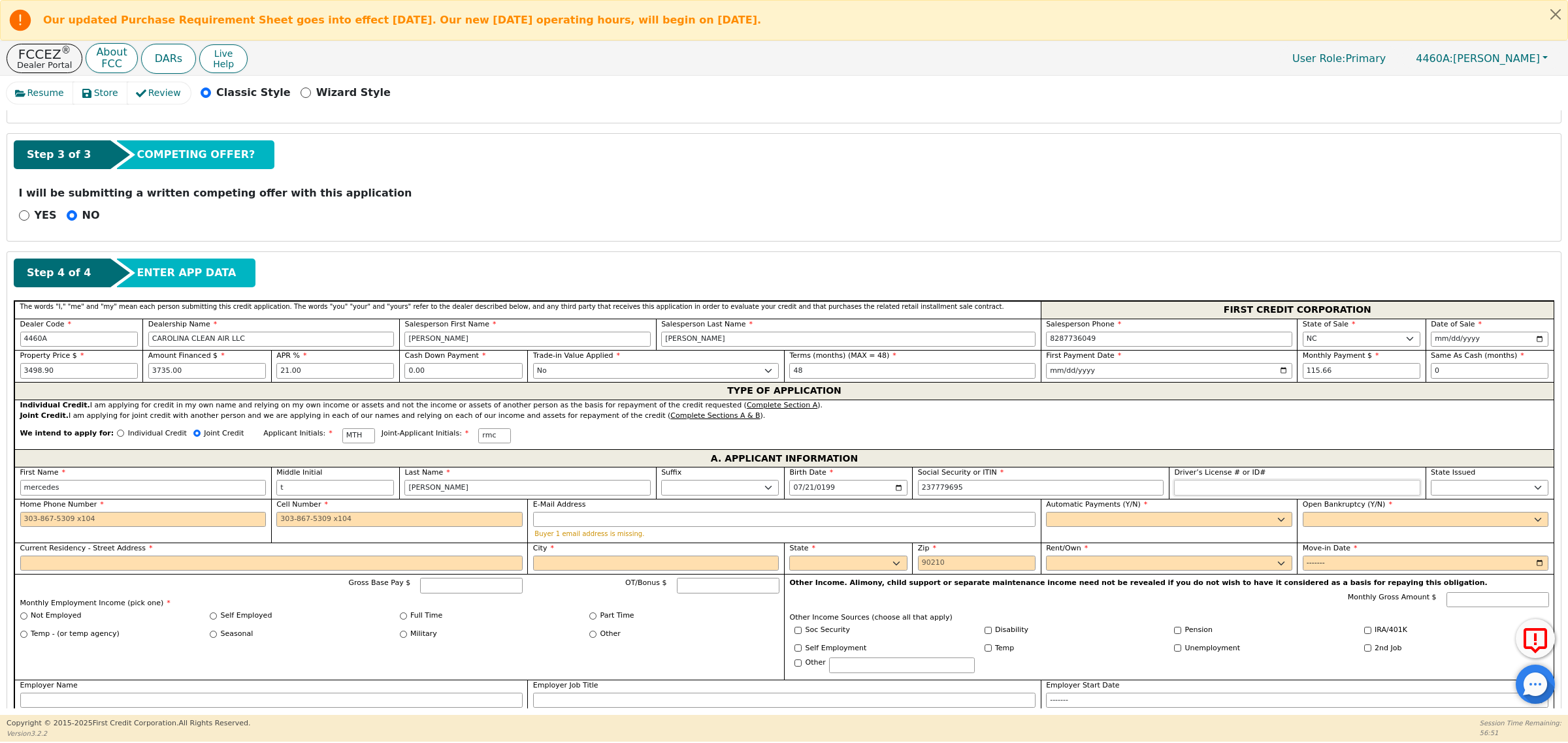
type input "***-**-9695"
type input "********"
select select "NC"
type input "828-324-1234"
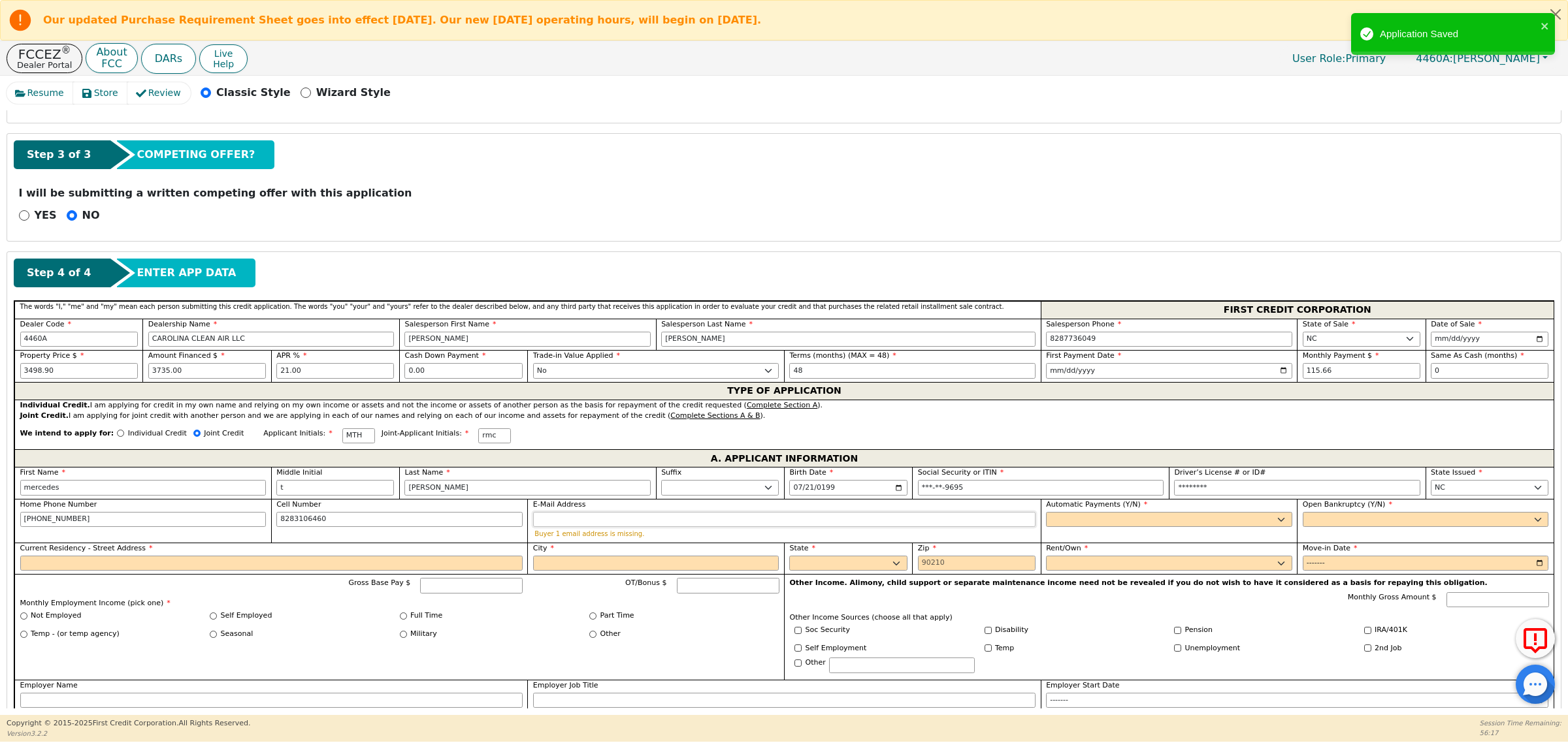
type input "828-310-6460"
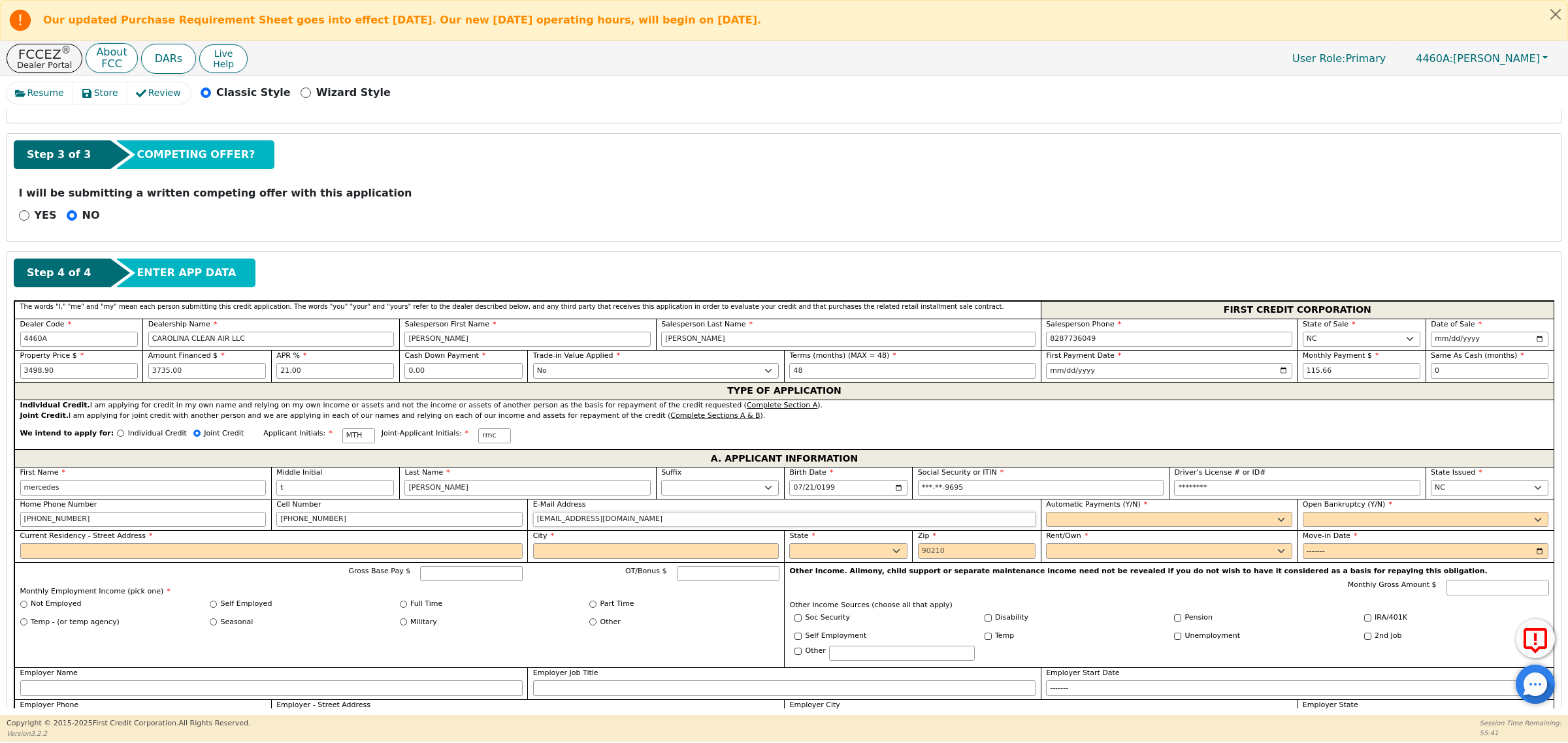
type input "dixieraylan1@gmail.com"
select select "y"
type input "mercedes t hollis"
select select "n"
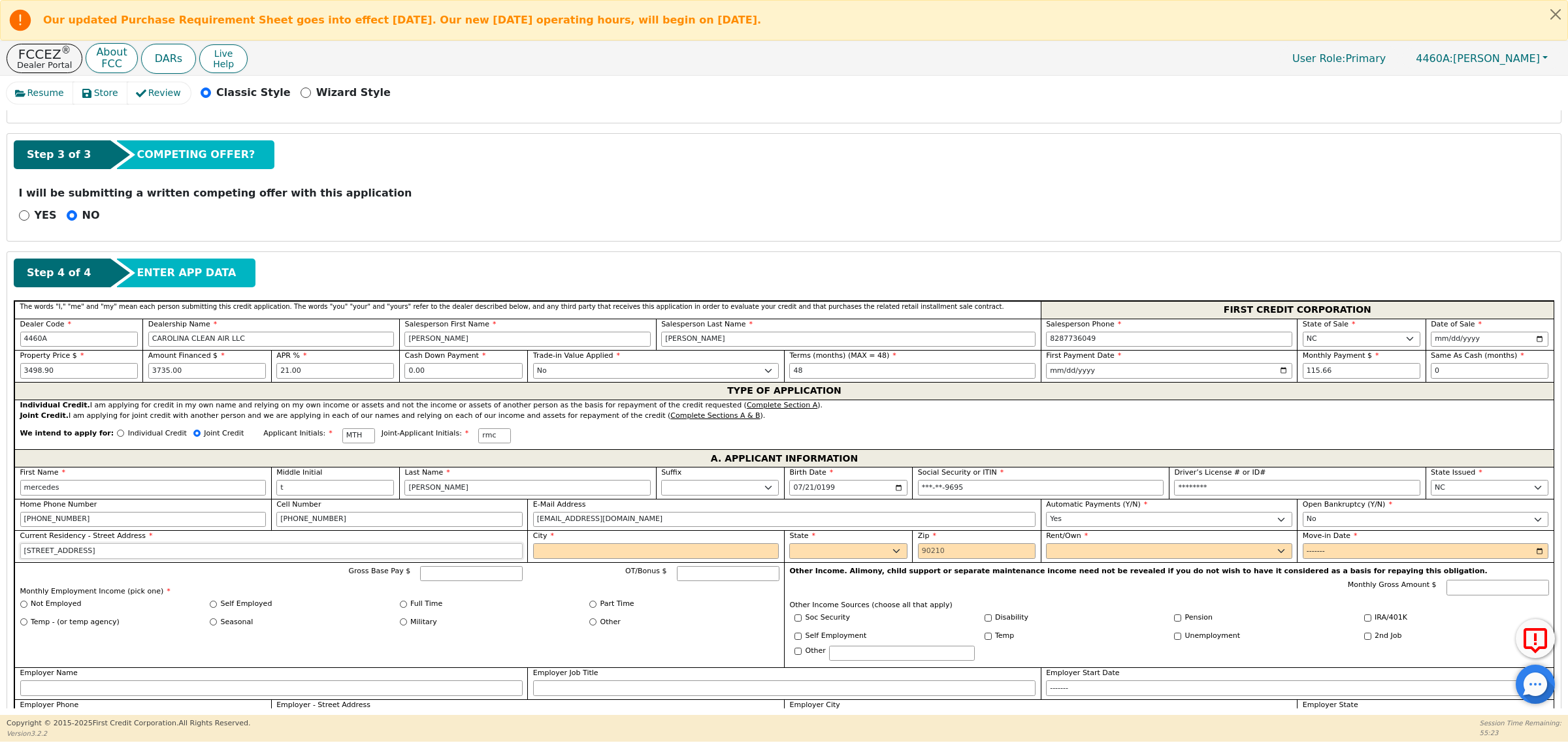
type input "180 liberty estates lane"
type input "taylorsville"
select select "NC"
type input "28681"
select select "Own"
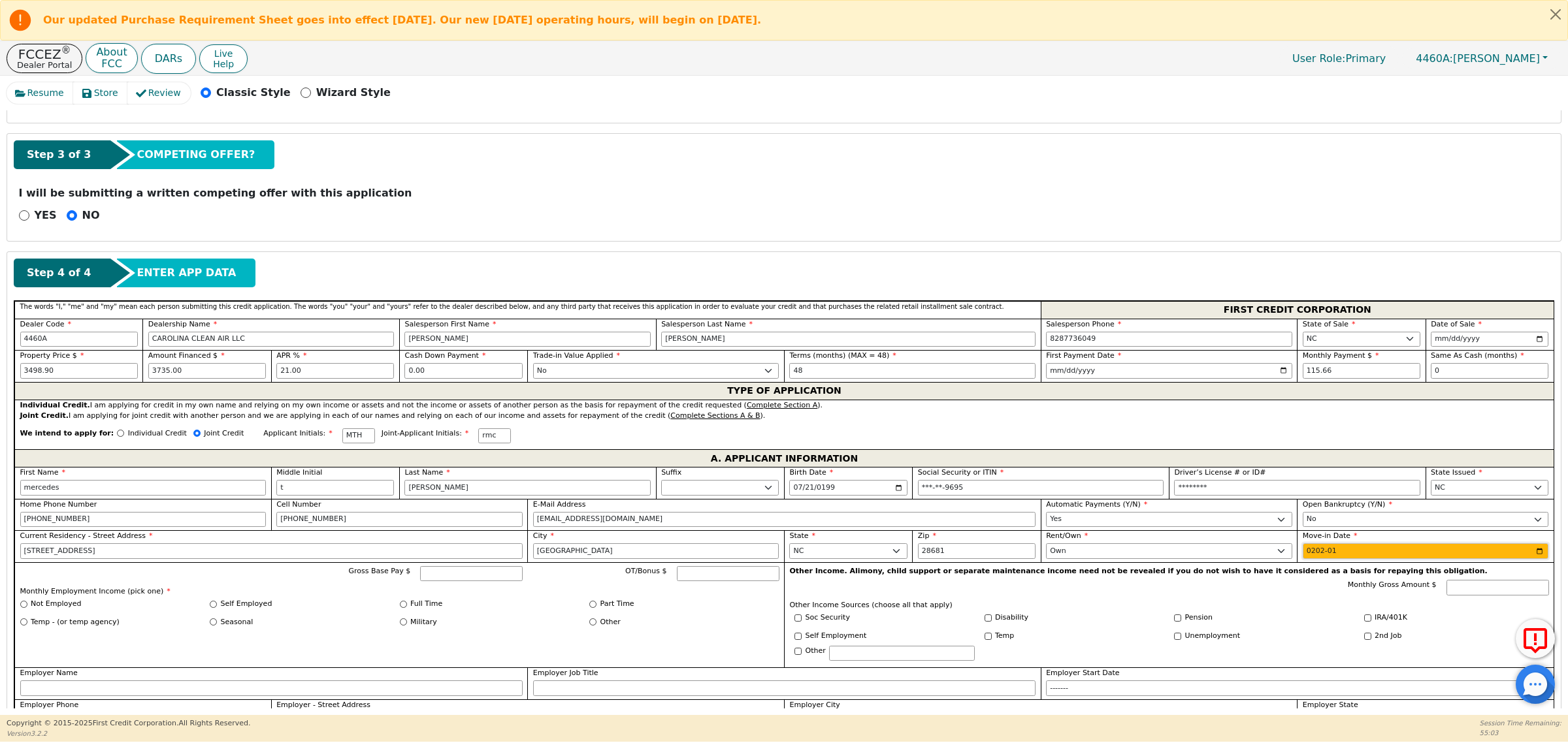
type input "2021-01"
click at [462, 575] on input "Gross Base Pay $" at bounding box center [471, 573] width 103 height 15
type input "4000.00"
click at [400, 608] on input "Full Time" at bounding box center [404, 604] width 7 height 7
radio input "true"
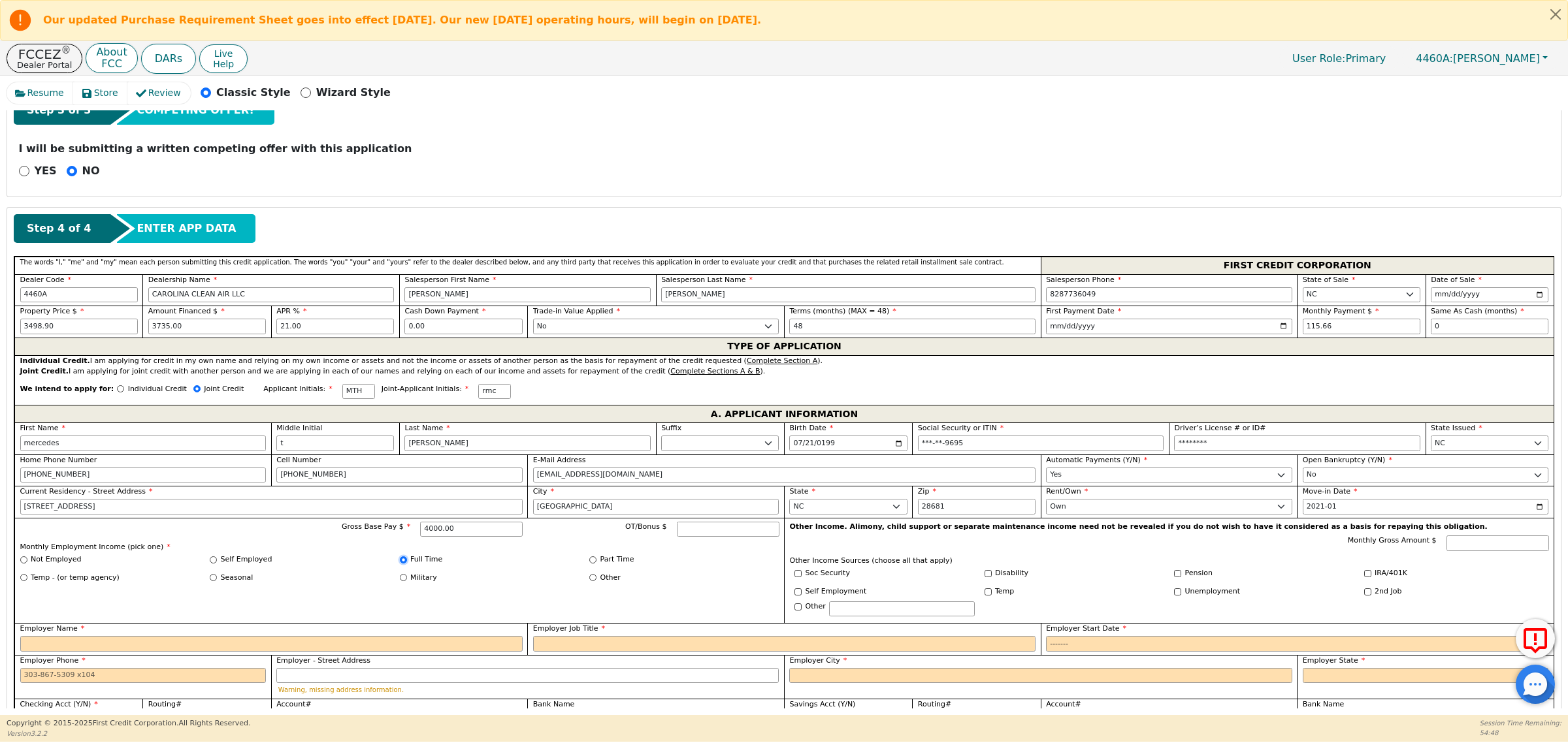
scroll to position [490, 0]
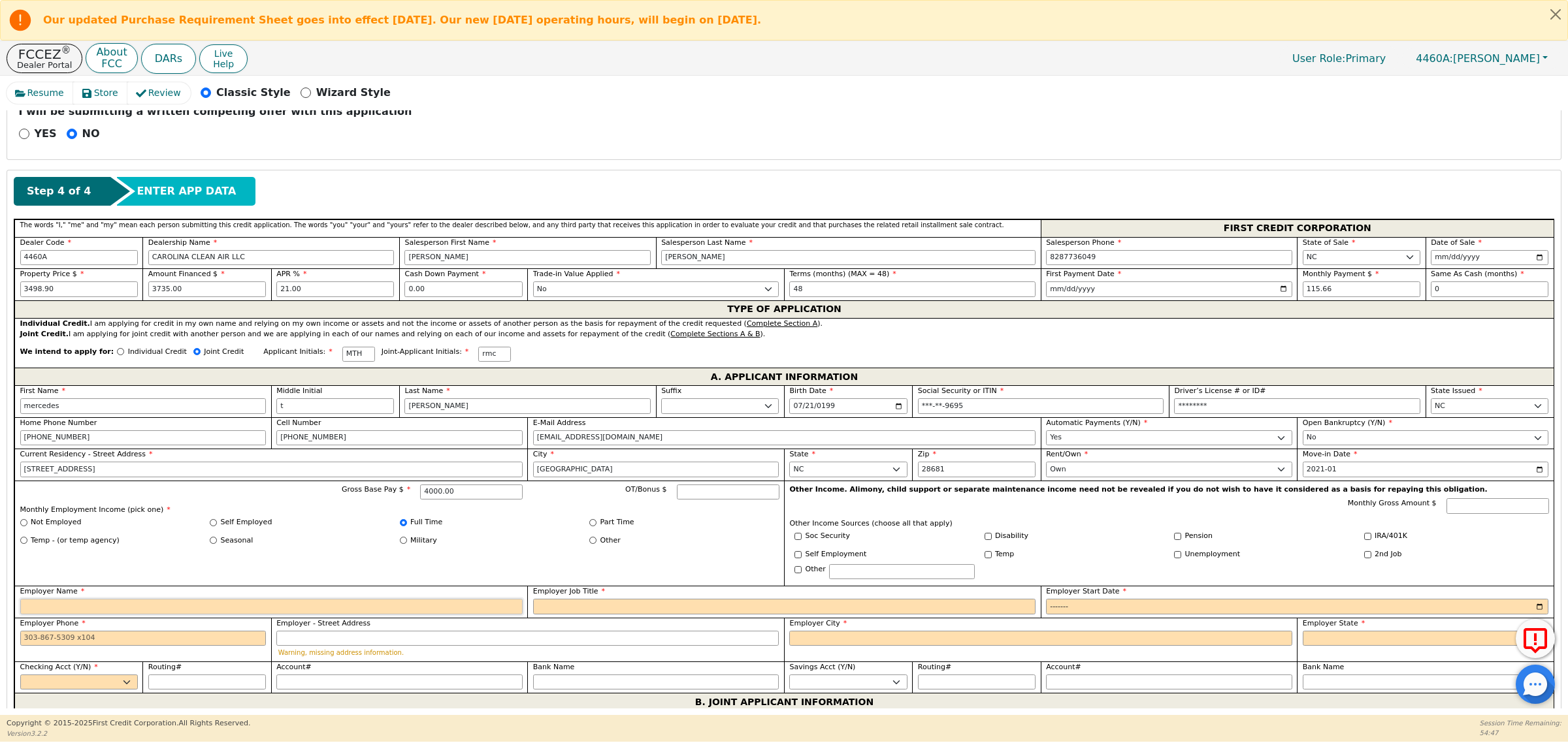
click at [355, 612] on input "Employer Name" at bounding box center [271, 607] width 503 height 15
click at [1174, 540] on input "Pension" at bounding box center [1177, 536] width 7 height 7
checkbox input "true"
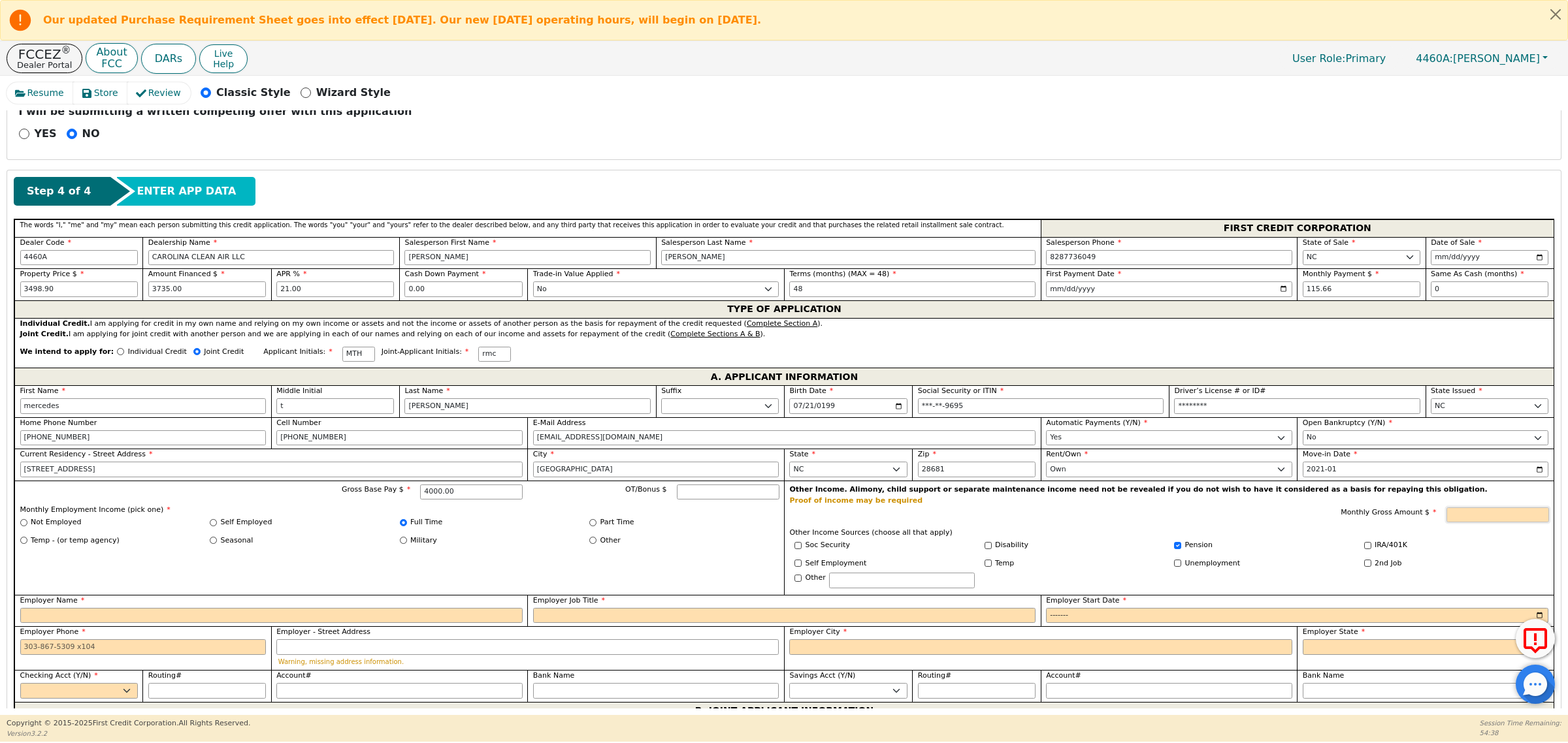
click at [1493, 518] on input "Monthly Gross Amount $" at bounding box center [1497, 515] width 103 height 15
type input "2800.00"
click at [257, 619] on input "Employer Name" at bounding box center [271, 615] width 503 height 15
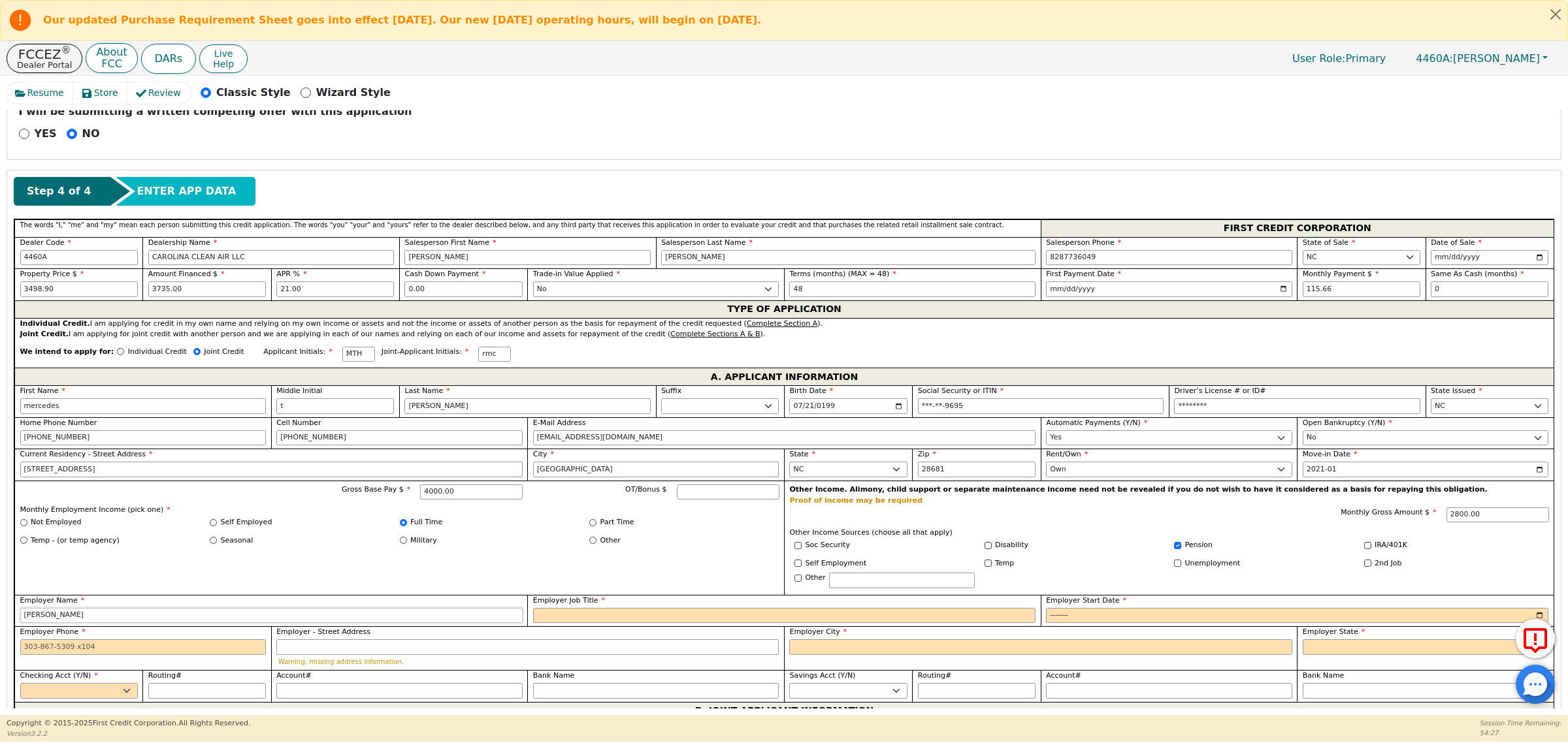
type input "taylor king"
type input "sewer"
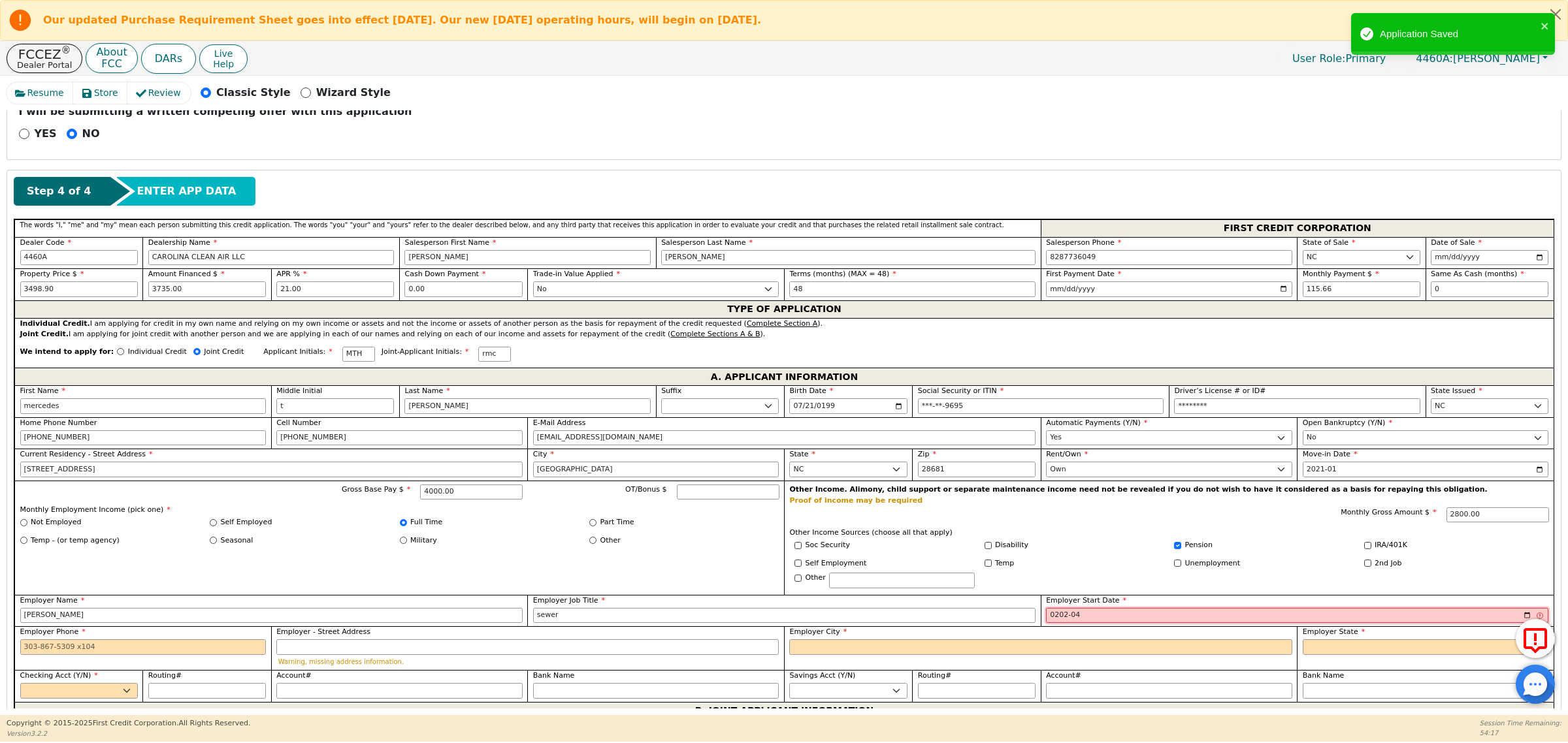
type input "2021-04"
click at [149, 653] on input "Employer Phone" at bounding box center [143, 646] width 247 height 15
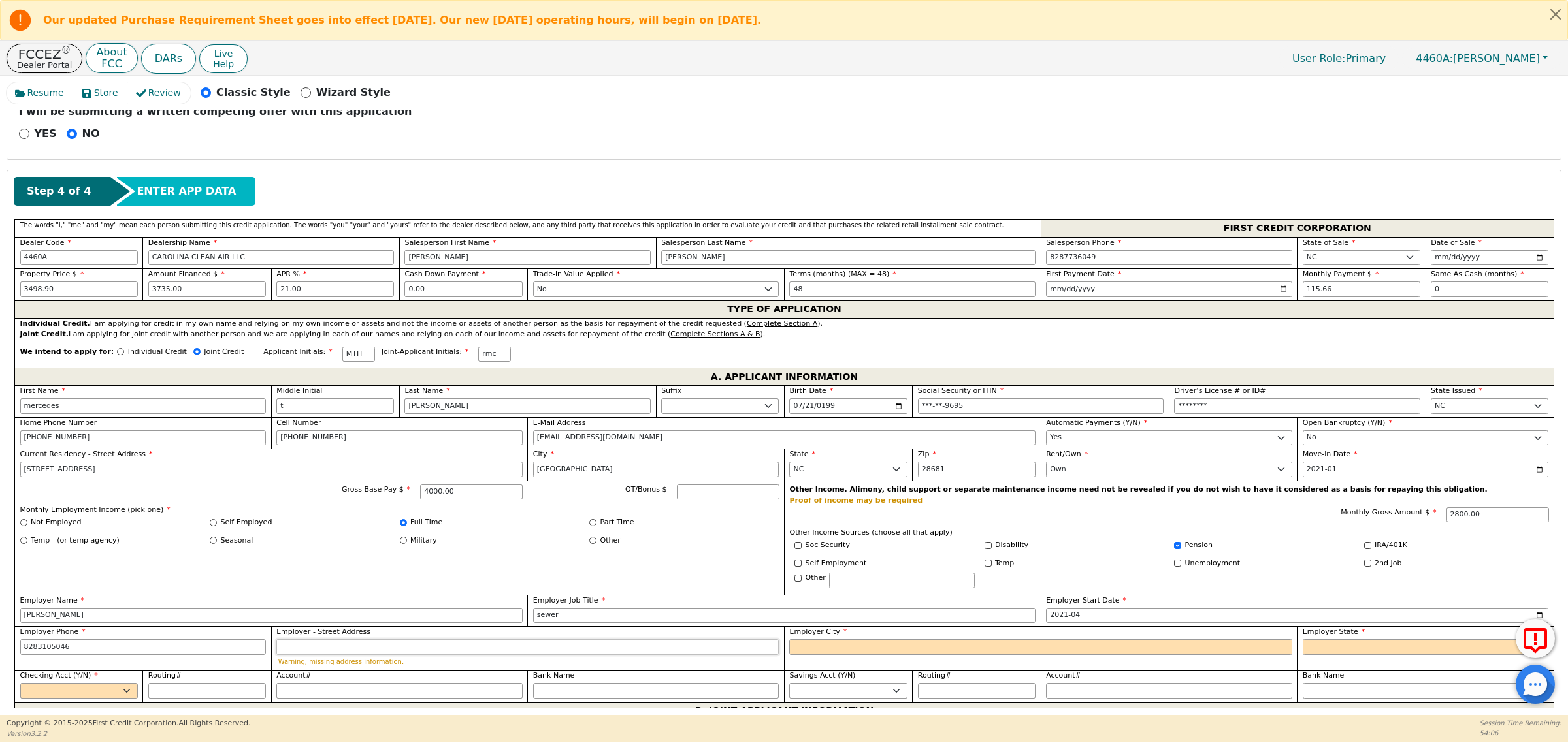
type input "828-310-5046"
type input "main street"
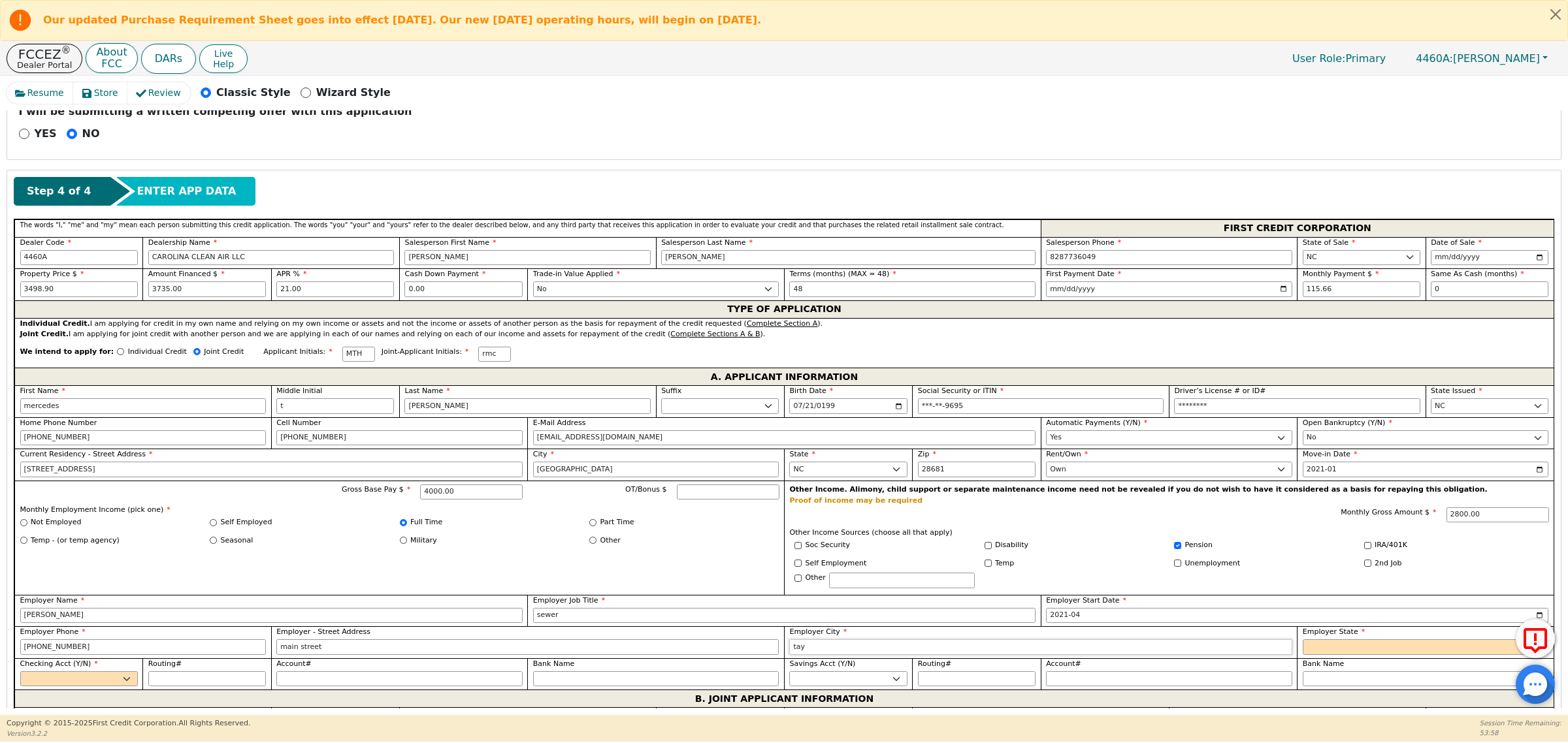
click at [818, 654] on input "tay" at bounding box center [1040, 646] width 503 height 15
type input "taylorsville"
select select "NC"
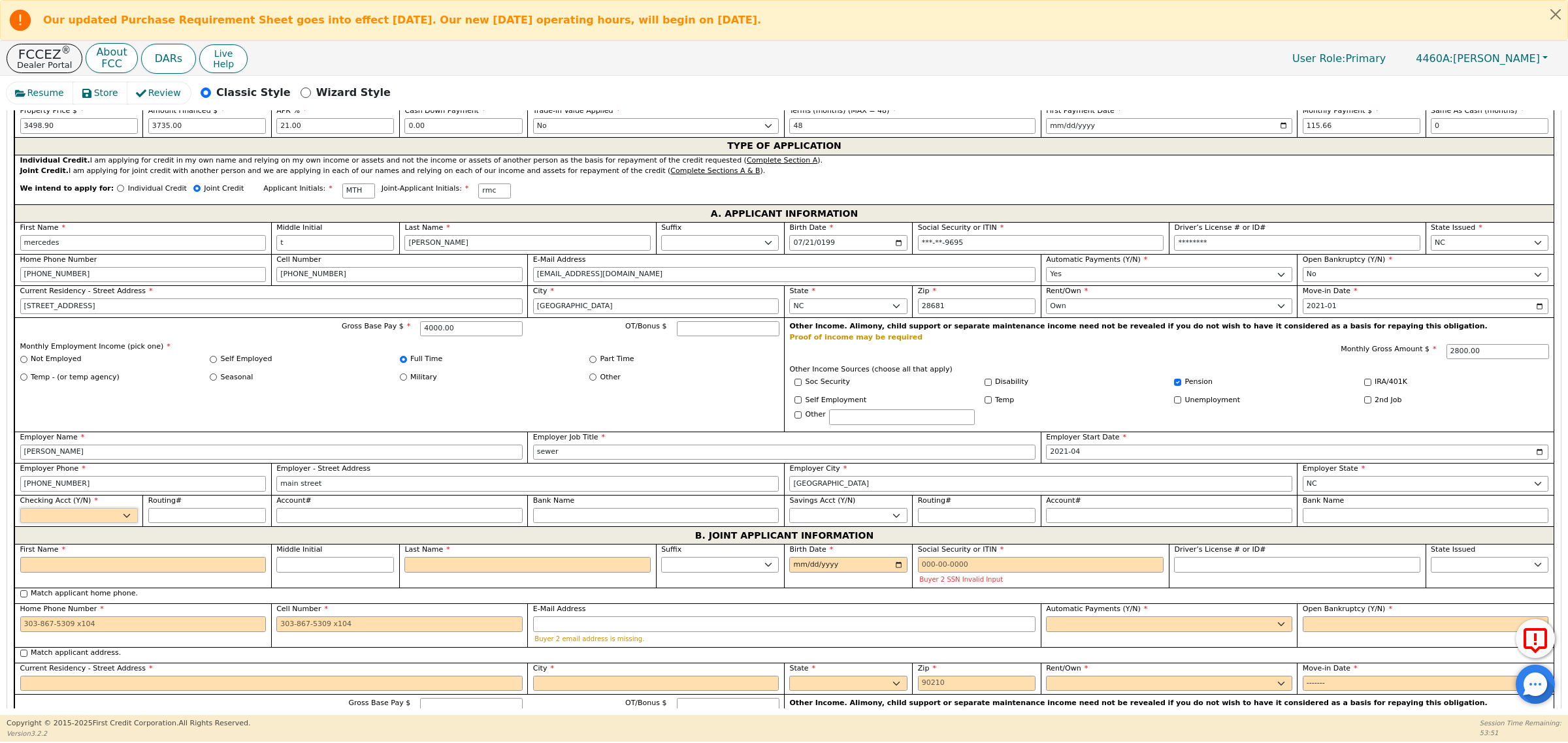
click at [128, 524] on select "Yes No" at bounding box center [78, 516] width 117 height 15
select select "y"
click at [20, 514] on select "Yes No" at bounding box center [78, 516] width 117 height 15
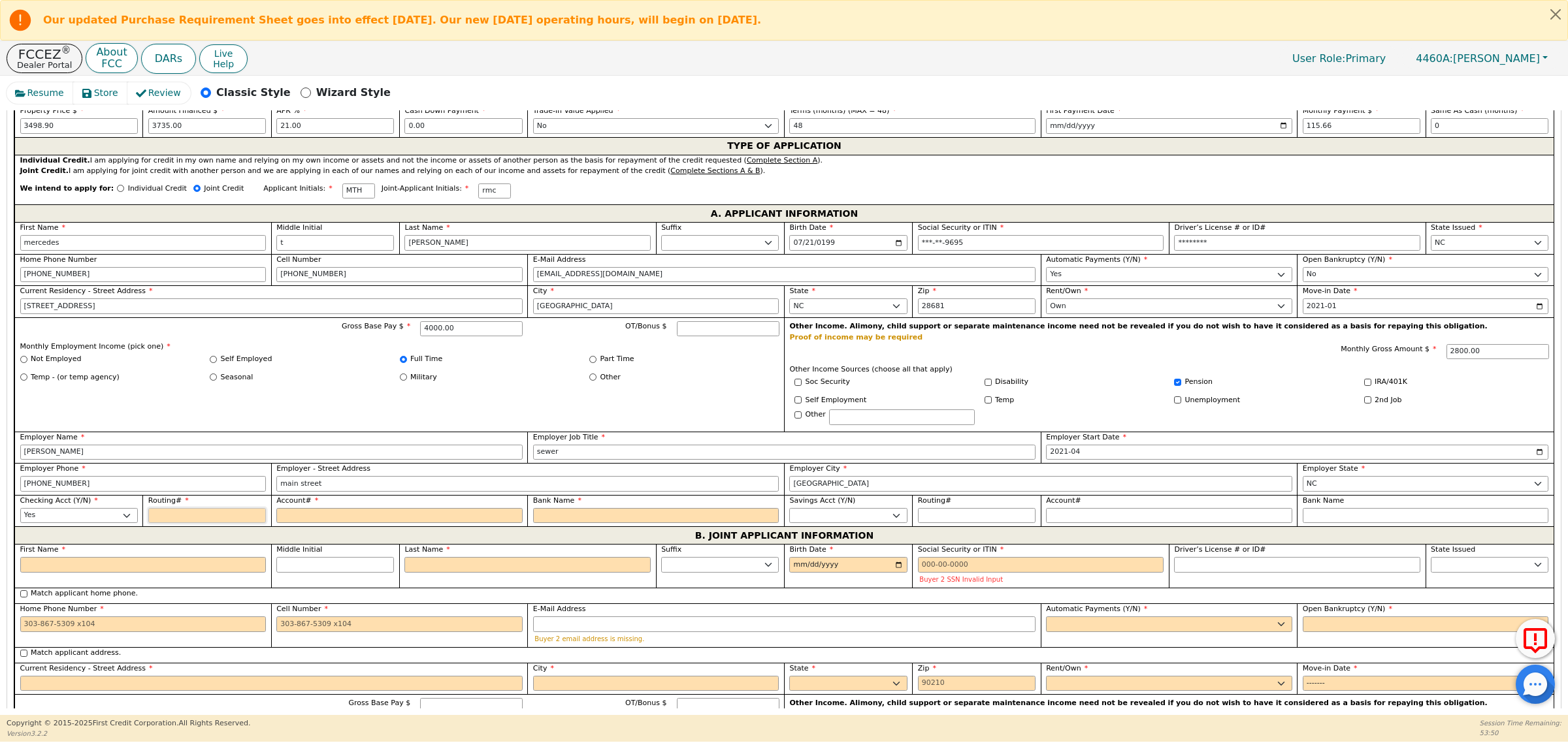
click at [196, 521] on input "Routing#" at bounding box center [207, 516] width 117 height 15
type input "2"
type input "*"
type input "25"
type input "**"
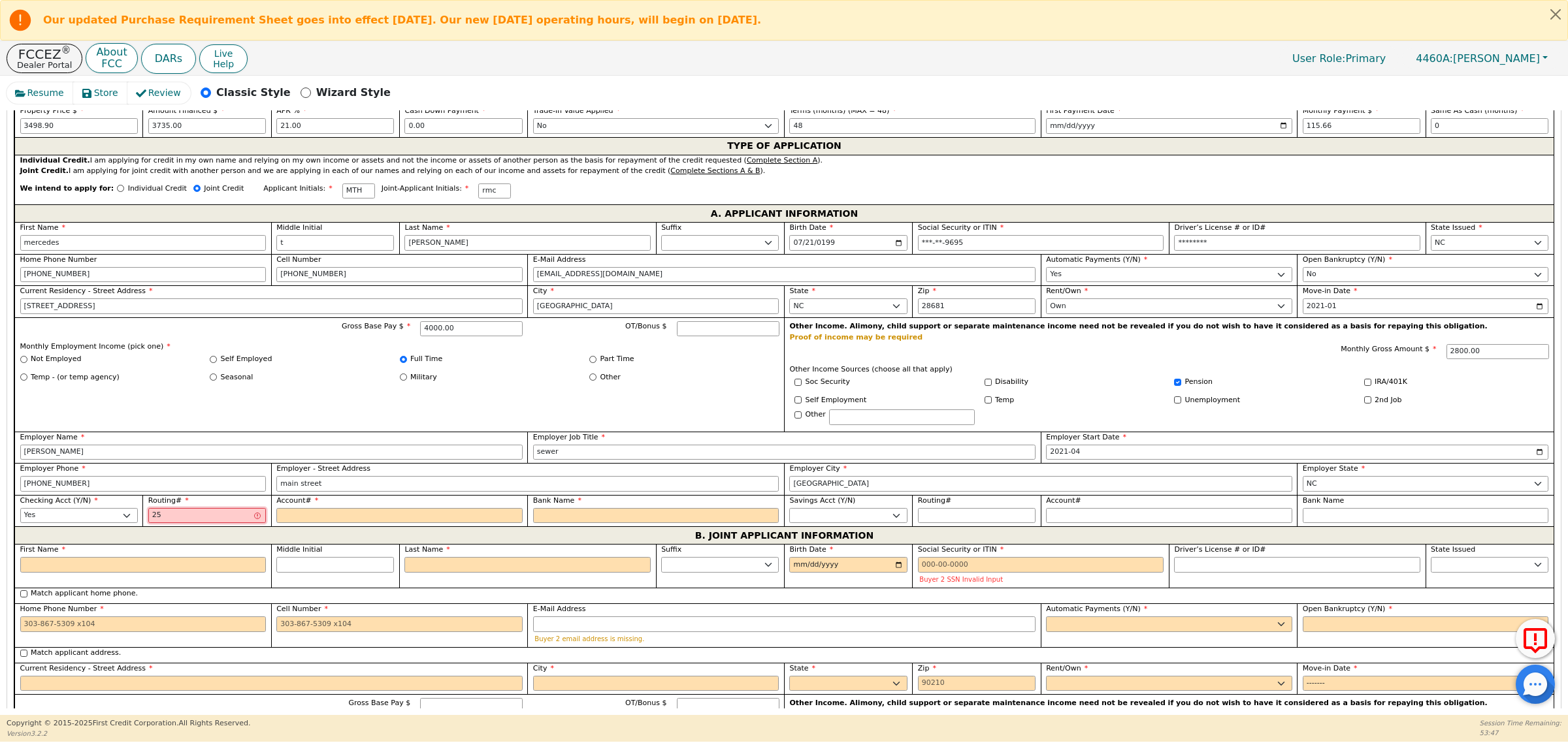
type input "253"
type input "***"
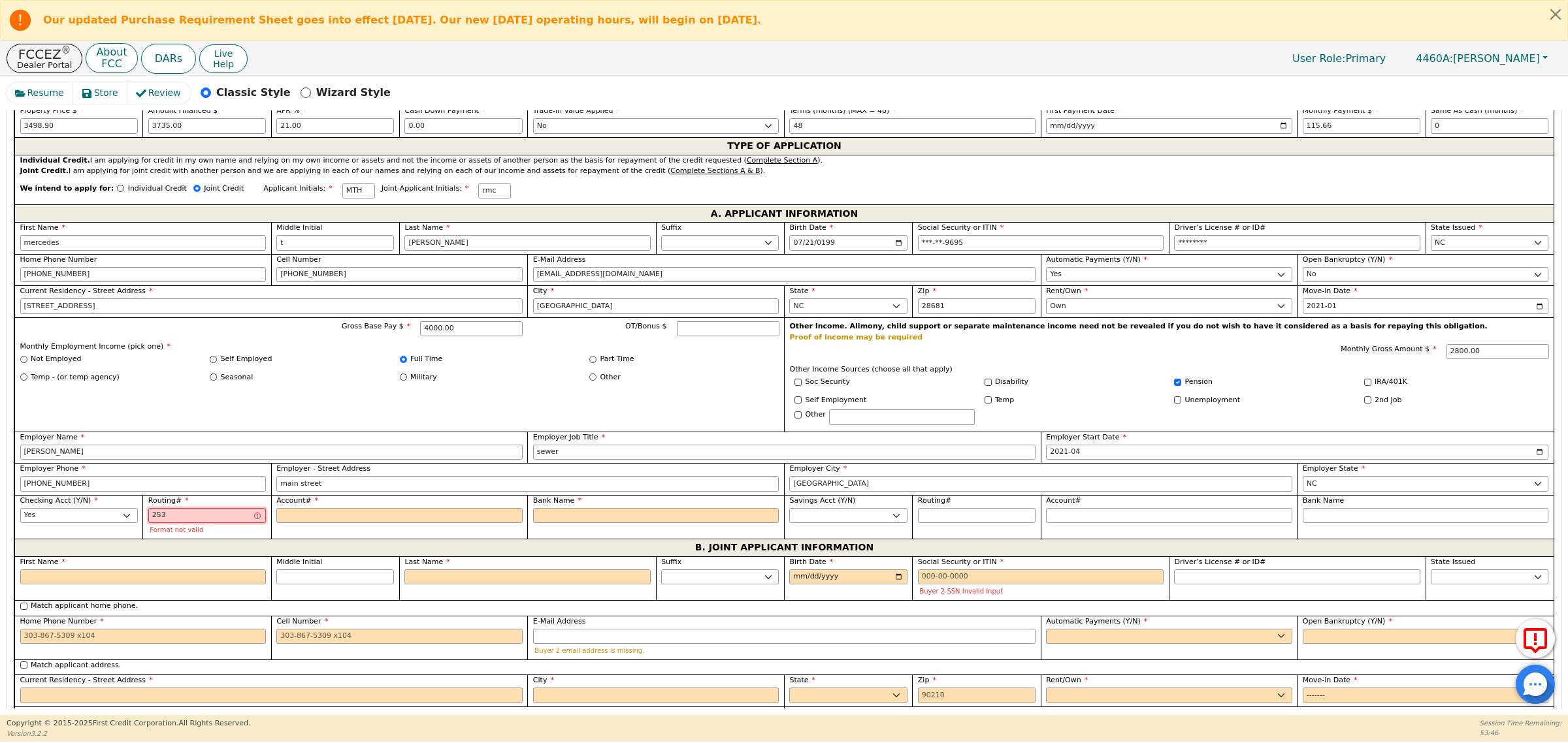
type input "2531"
type input "****"
type input "25317"
type input "*****"
type input "253177"
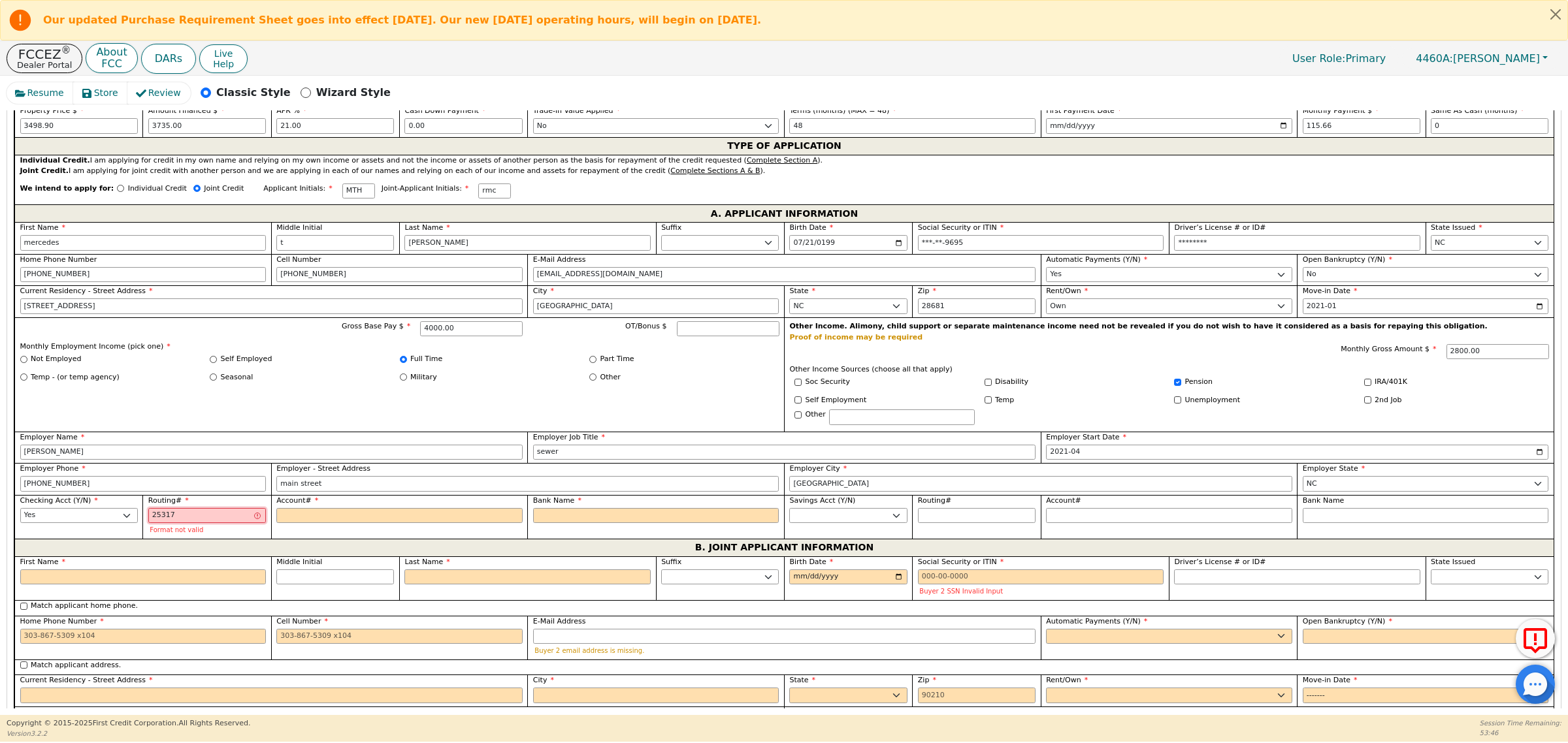
type input "******"
type input "2531770"
type input "*******"
type input "25317704"
type input "********"
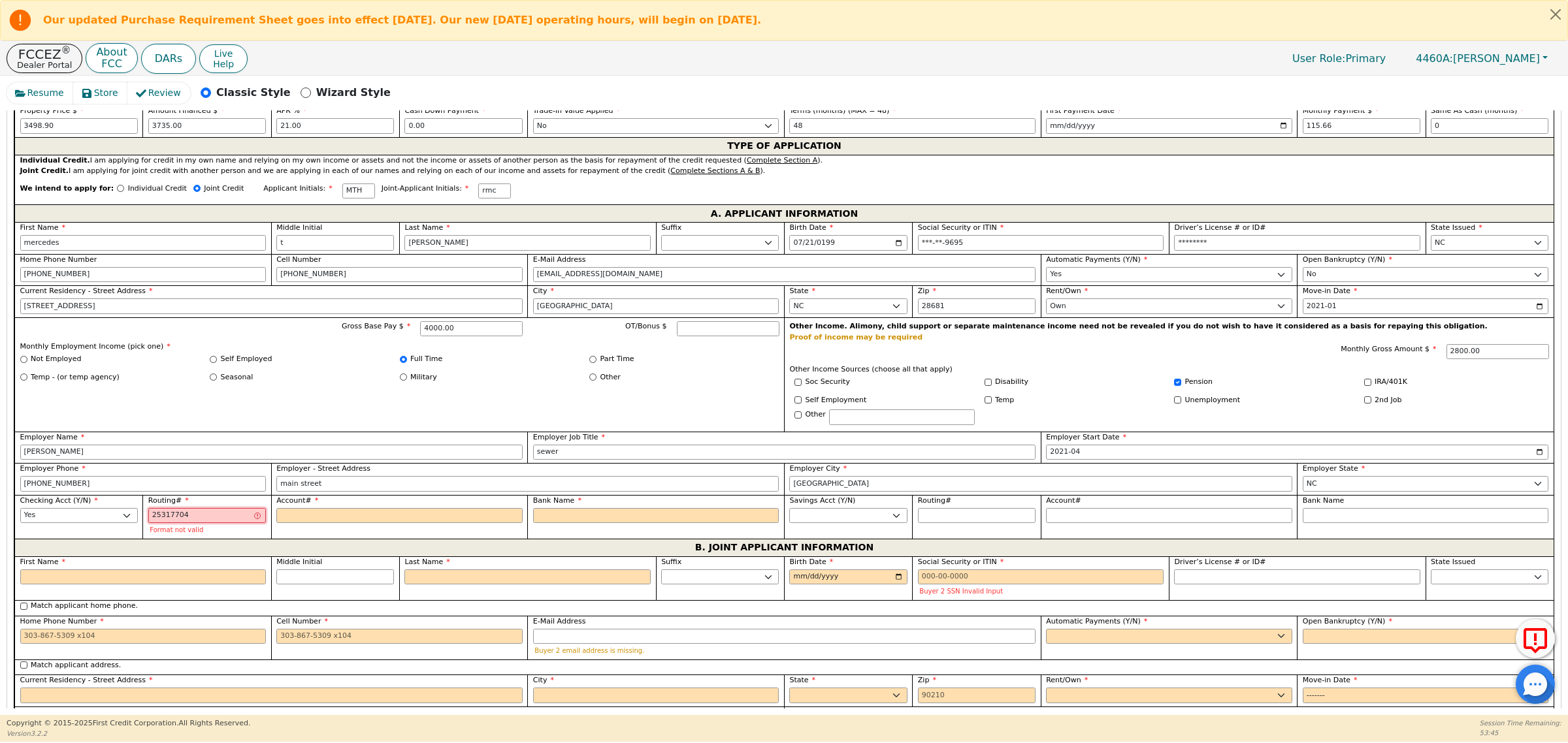
type input "253177049"
type input "*********"
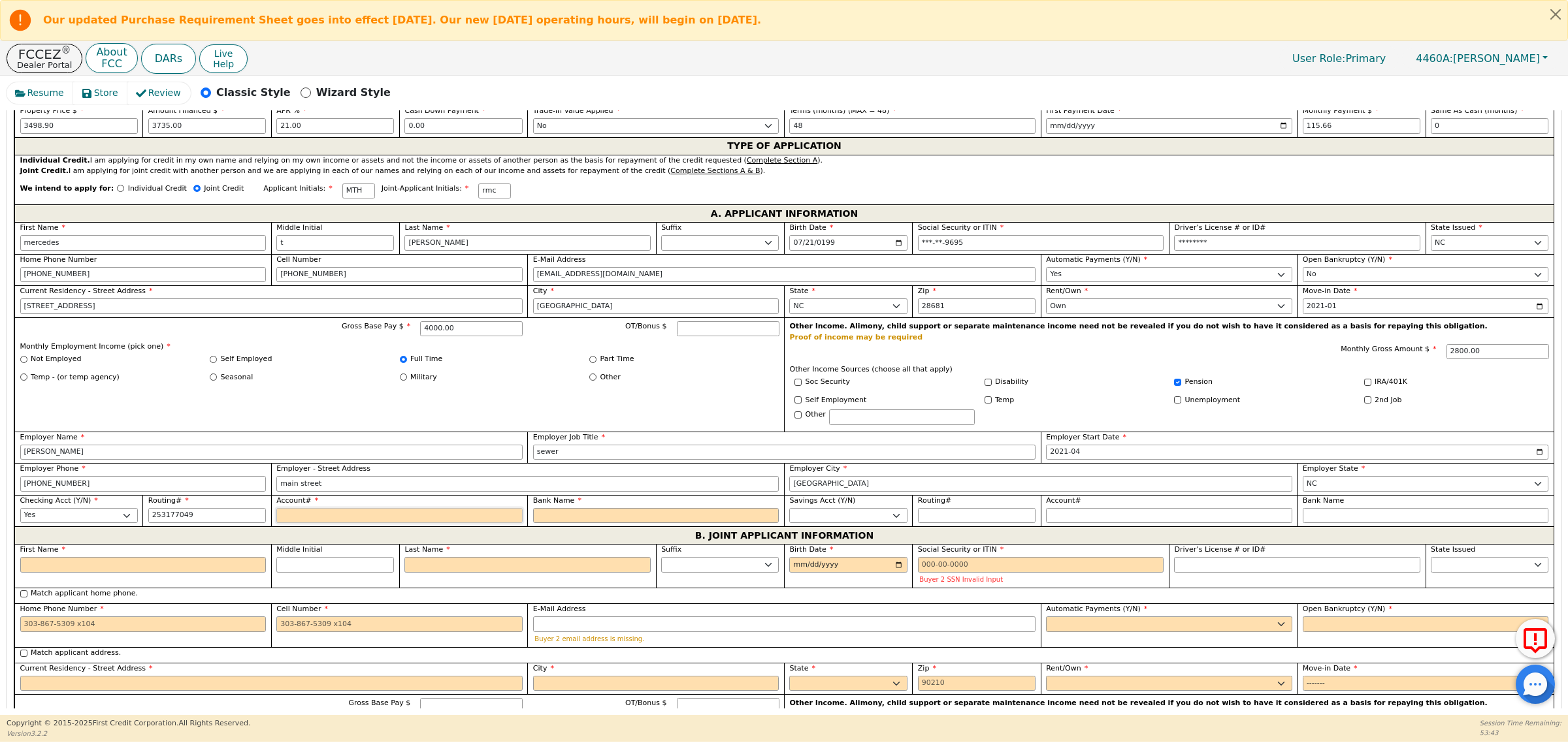
type input "*********"
type input "8"
type input "*"
type input "83"
type input "**"
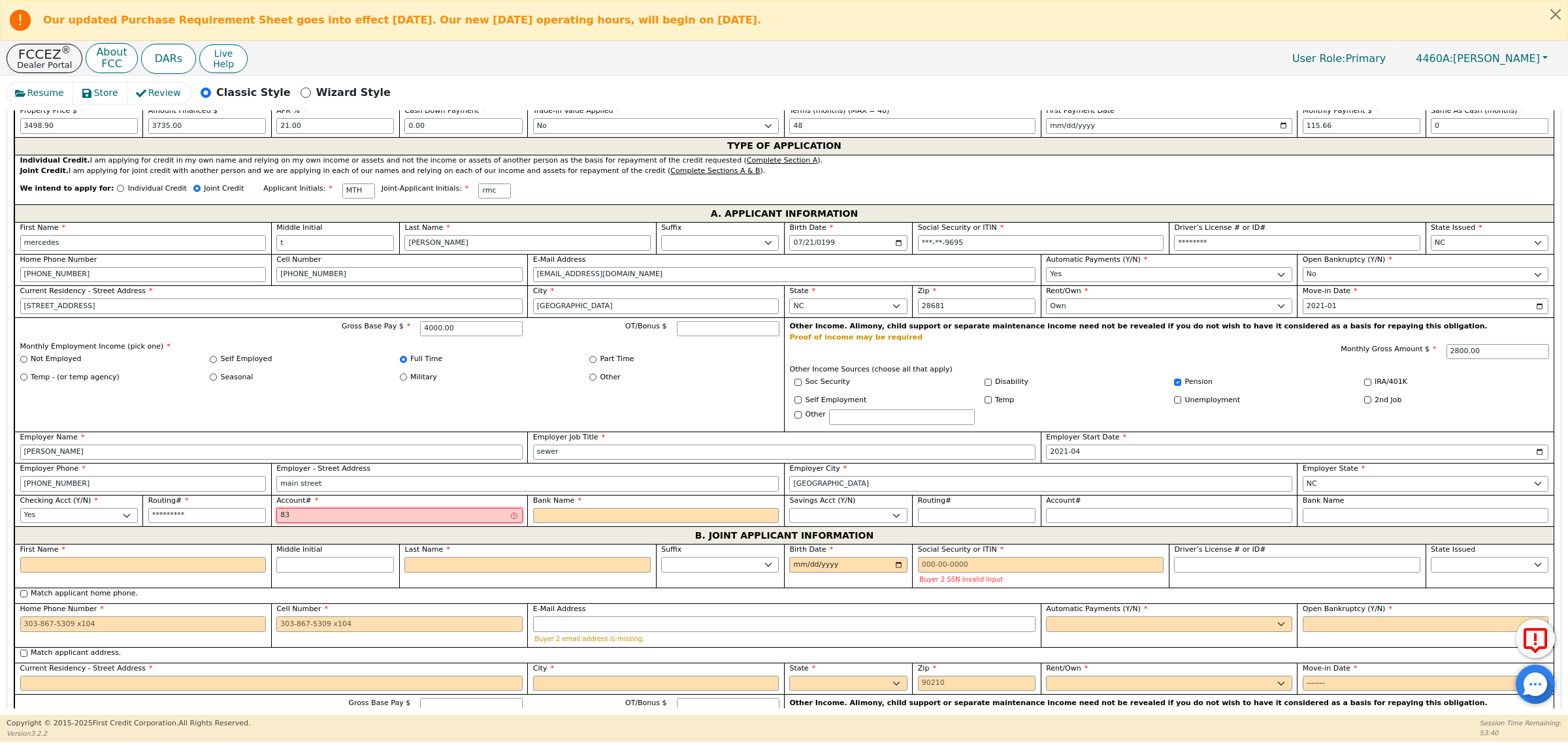
type input "832"
type input "***"
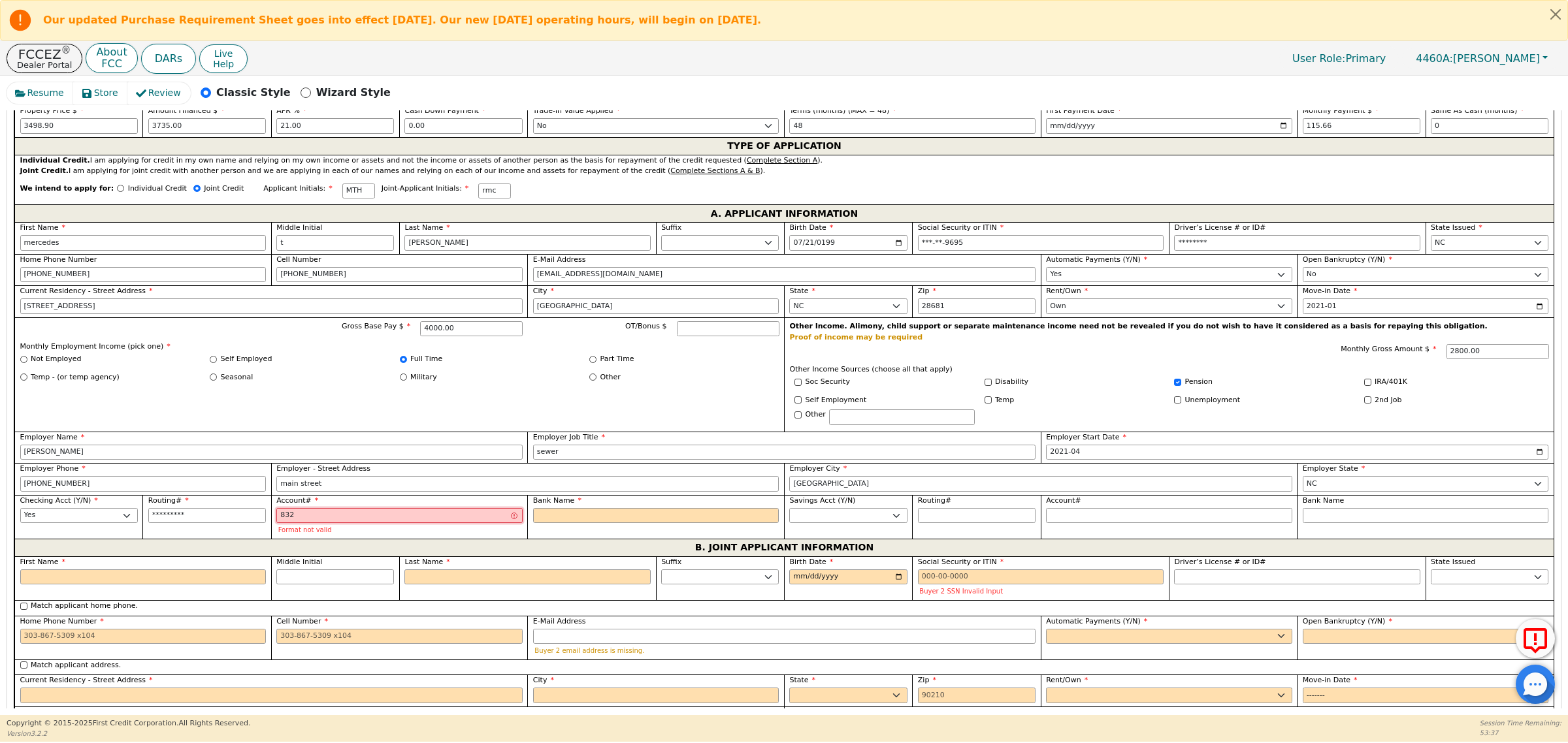
type input "8329"
type input "****"
type input "83295"
type input "*****"
type input "832959"
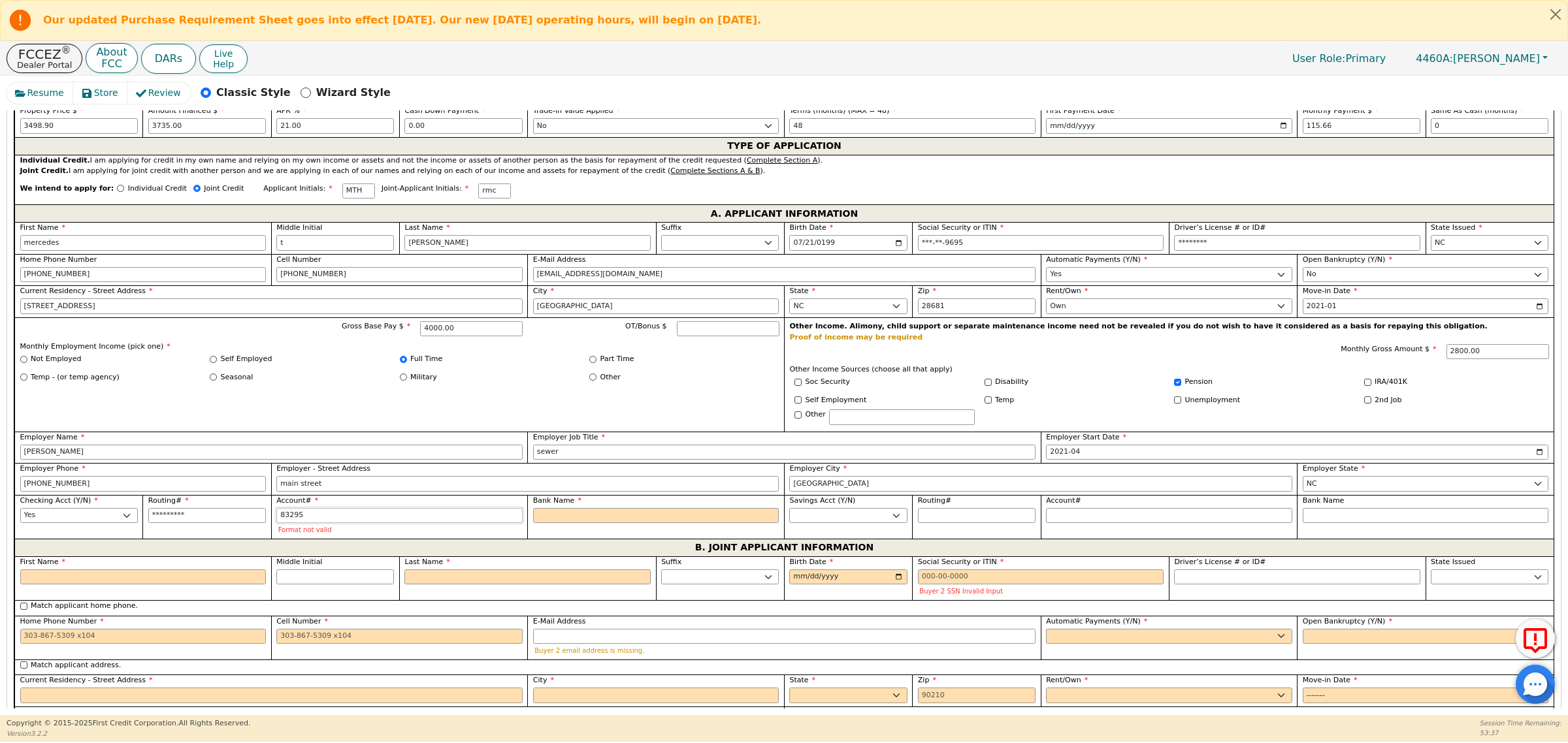
type input "******"
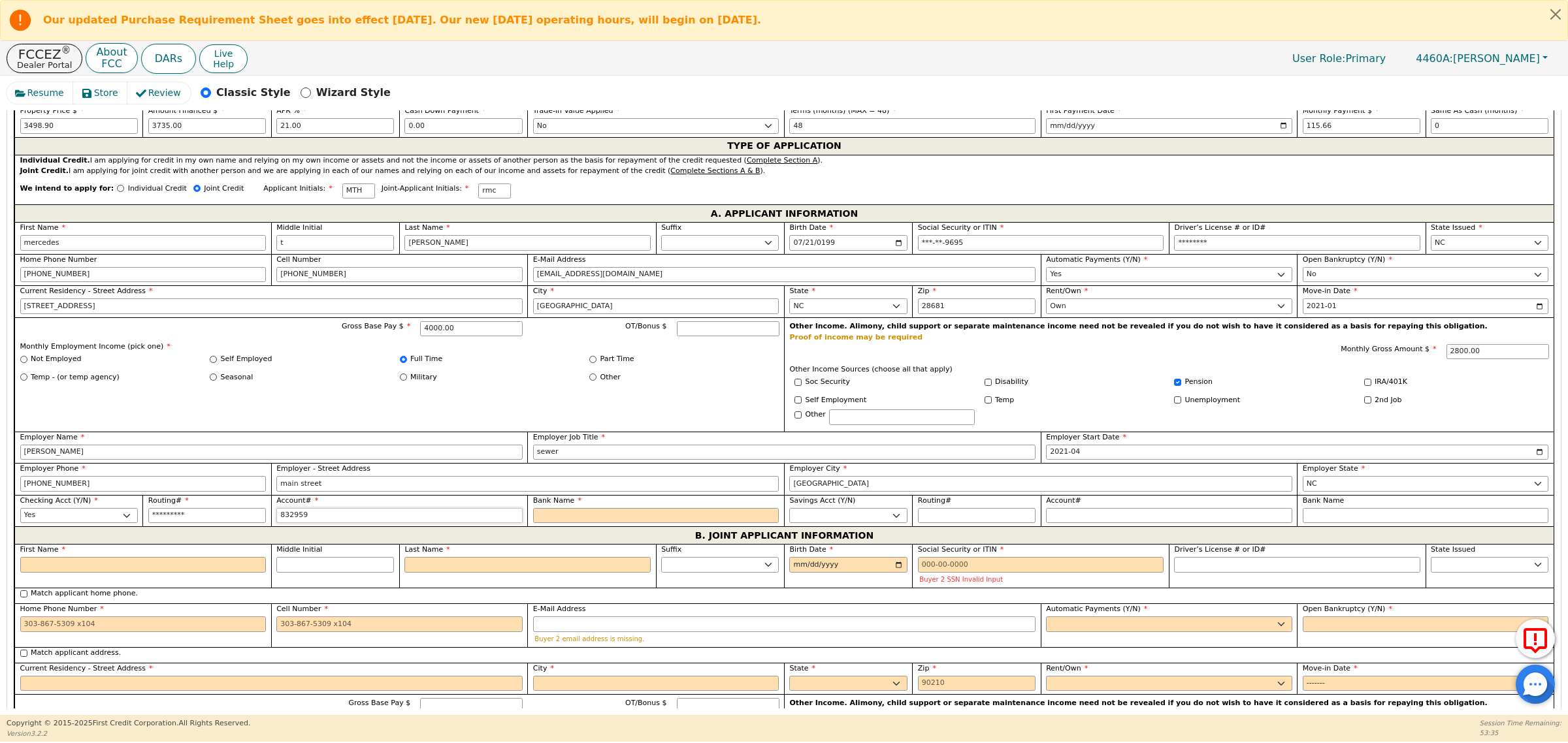
type input "8329593"
type input "*******"
type input "83295931"
type input "********"
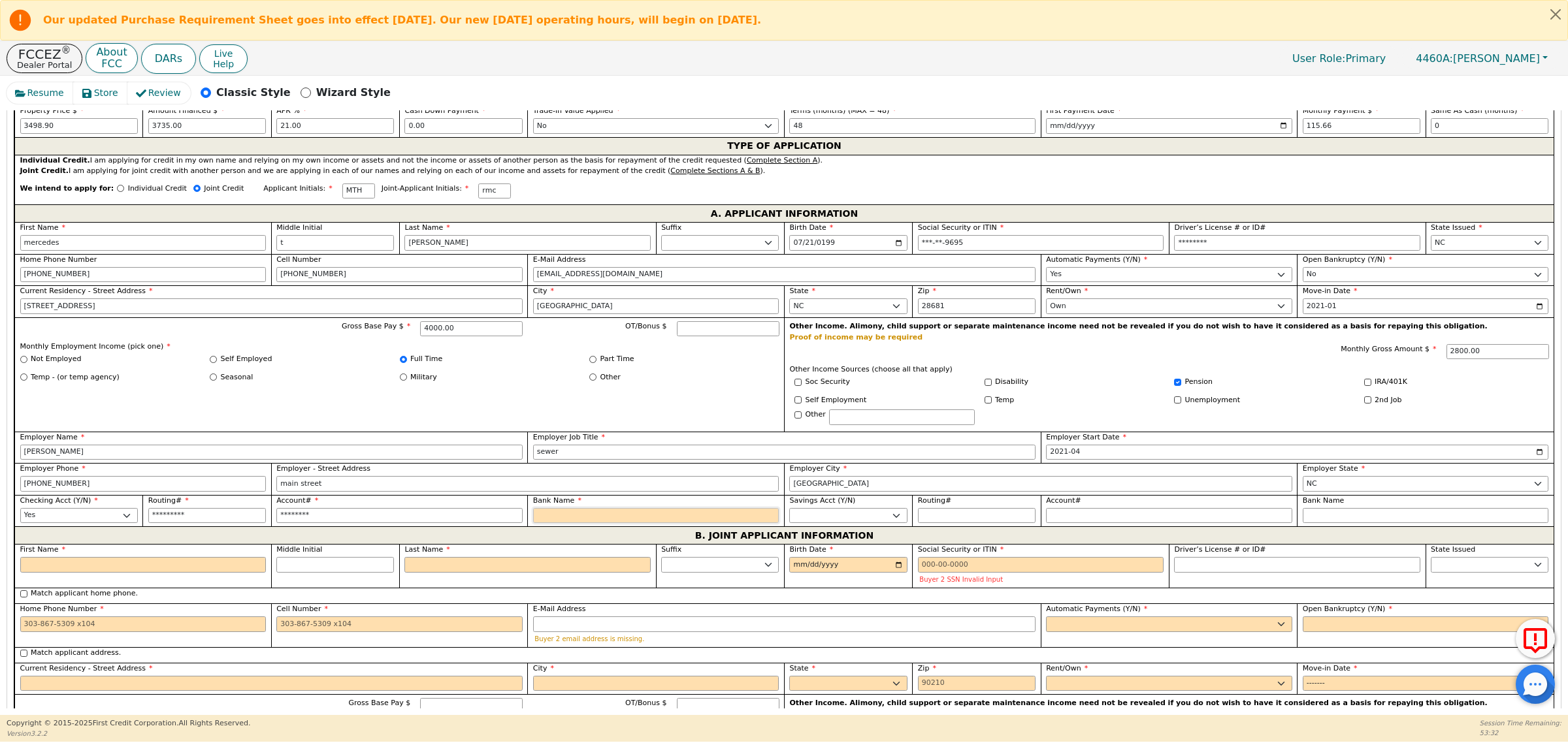
type input "s"
type input "SECU"
click at [893, 520] on select "Yes No" at bounding box center [847, 516] width 117 height 15
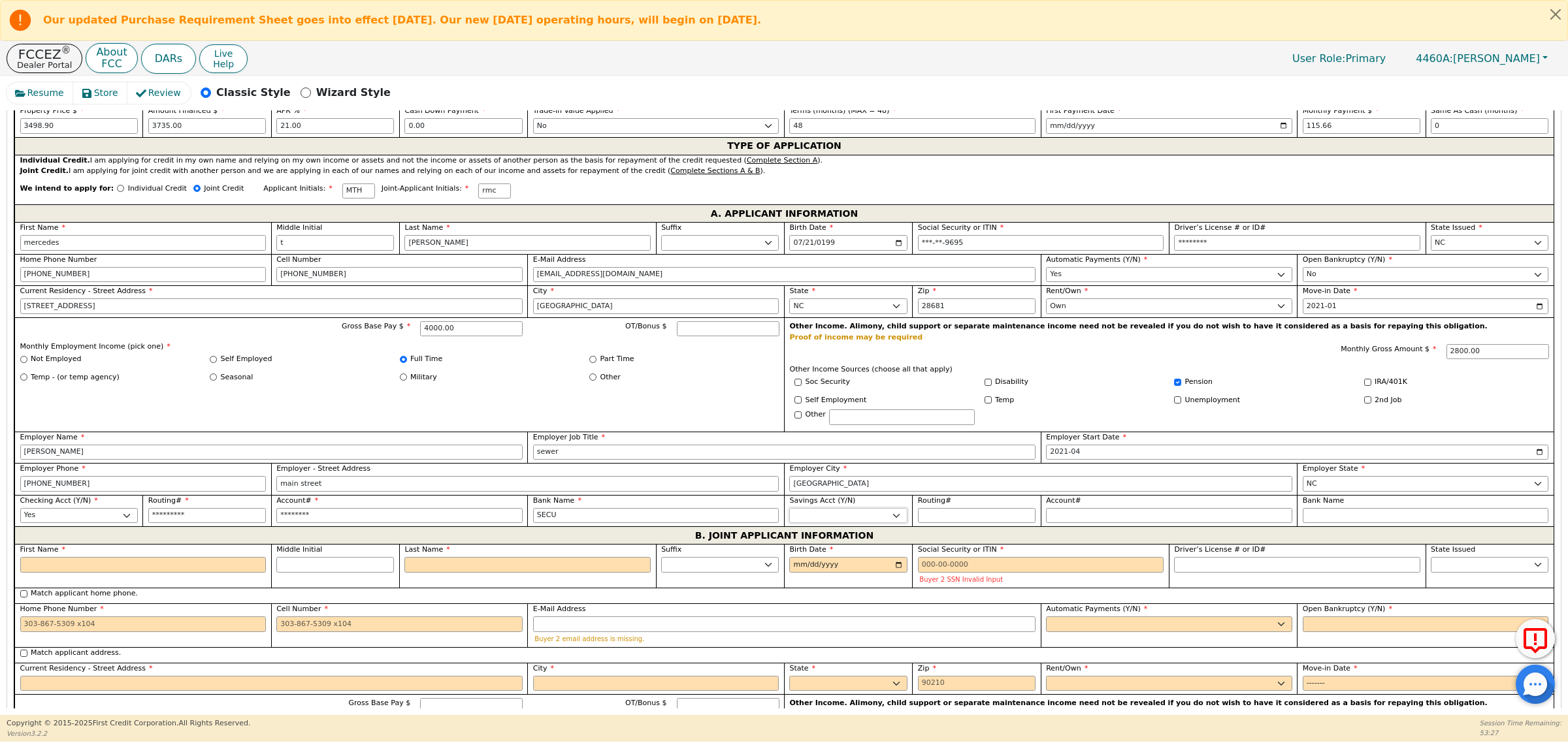
select select "n"
click at [789, 514] on select "Yes No" at bounding box center [847, 516] width 117 height 15
click at [181, 569] on input "First Name" at bounding box center [143, 564] width 247 height 15
type input "r"
type input "R"
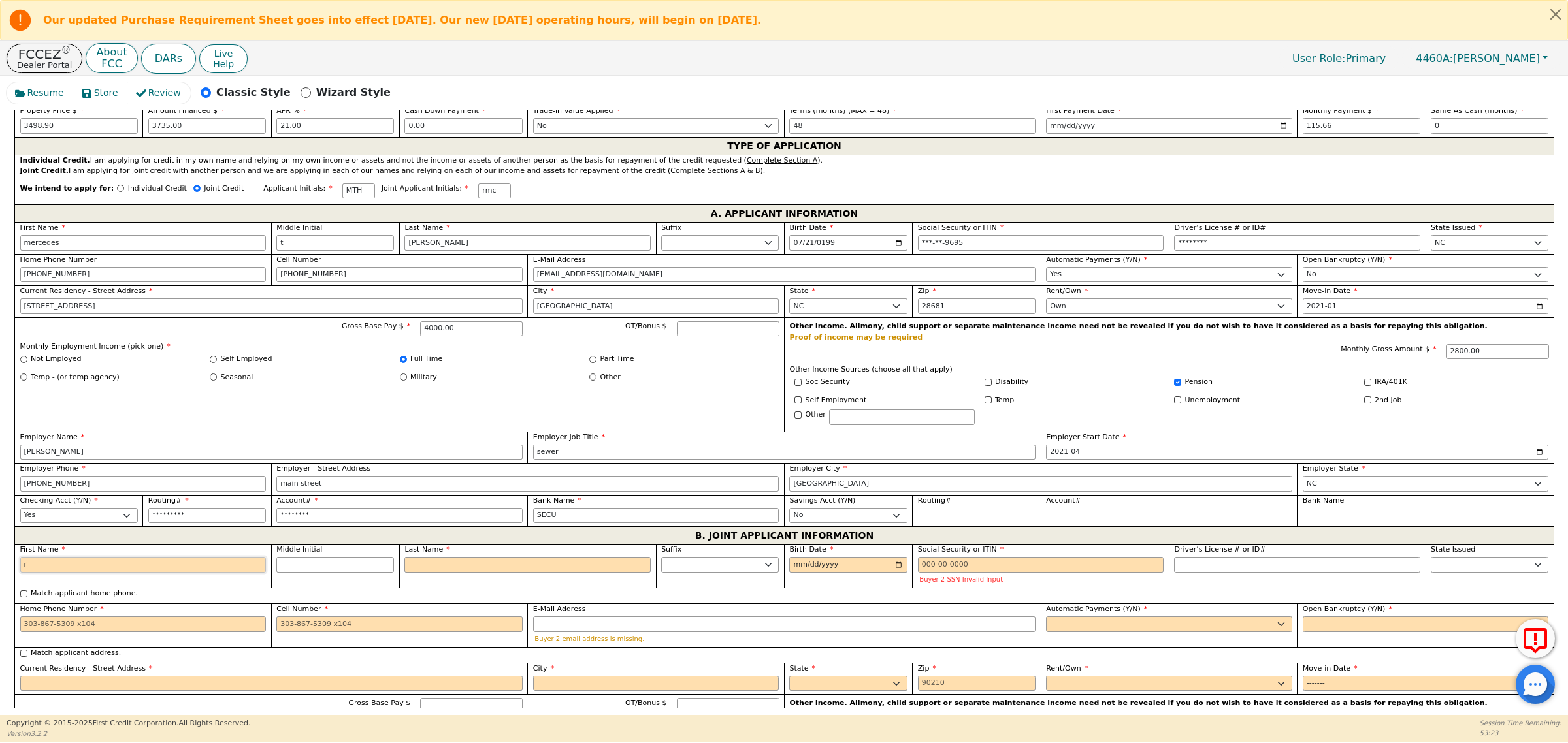
type input "r"
type input "ry"
type input "rya"
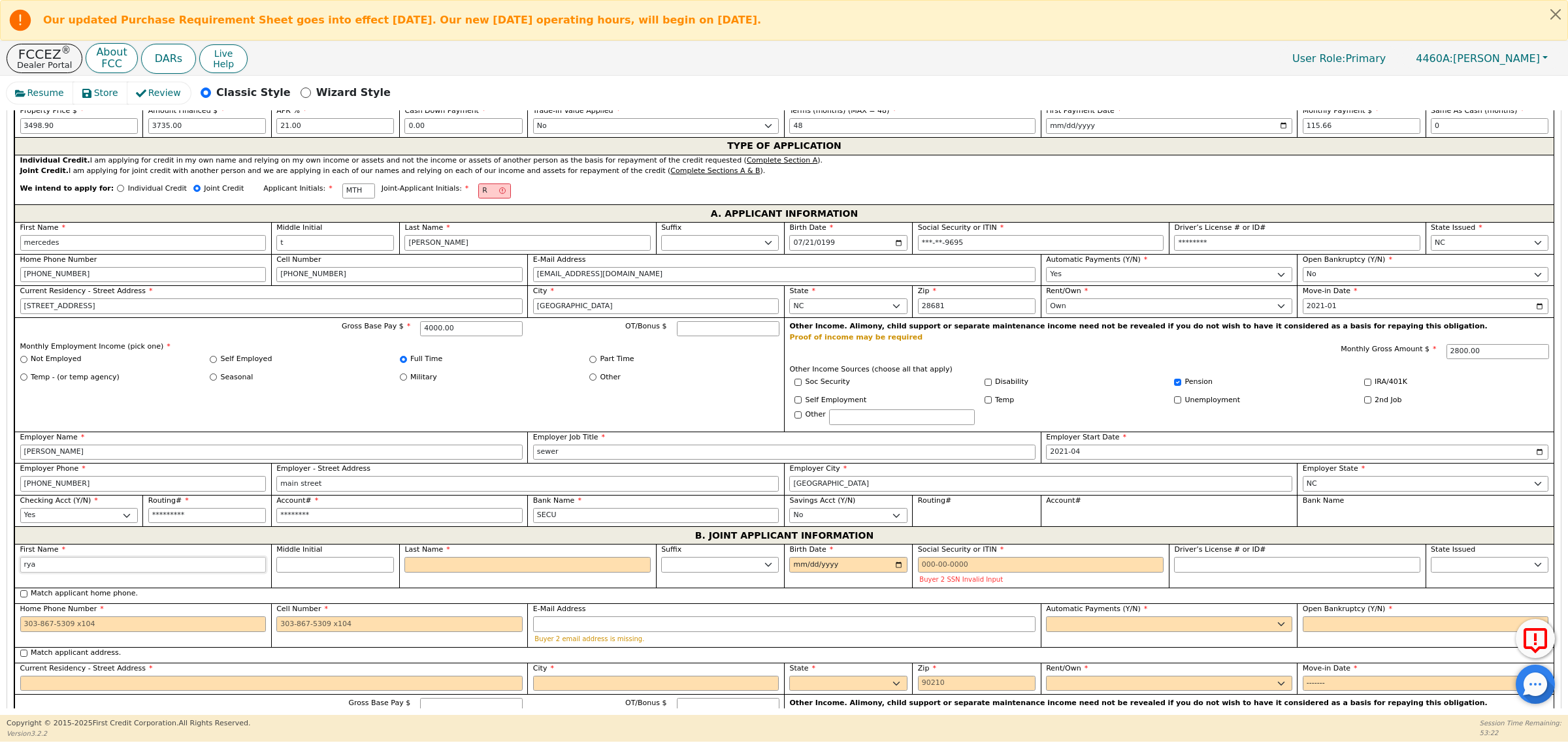
type input "ryan"
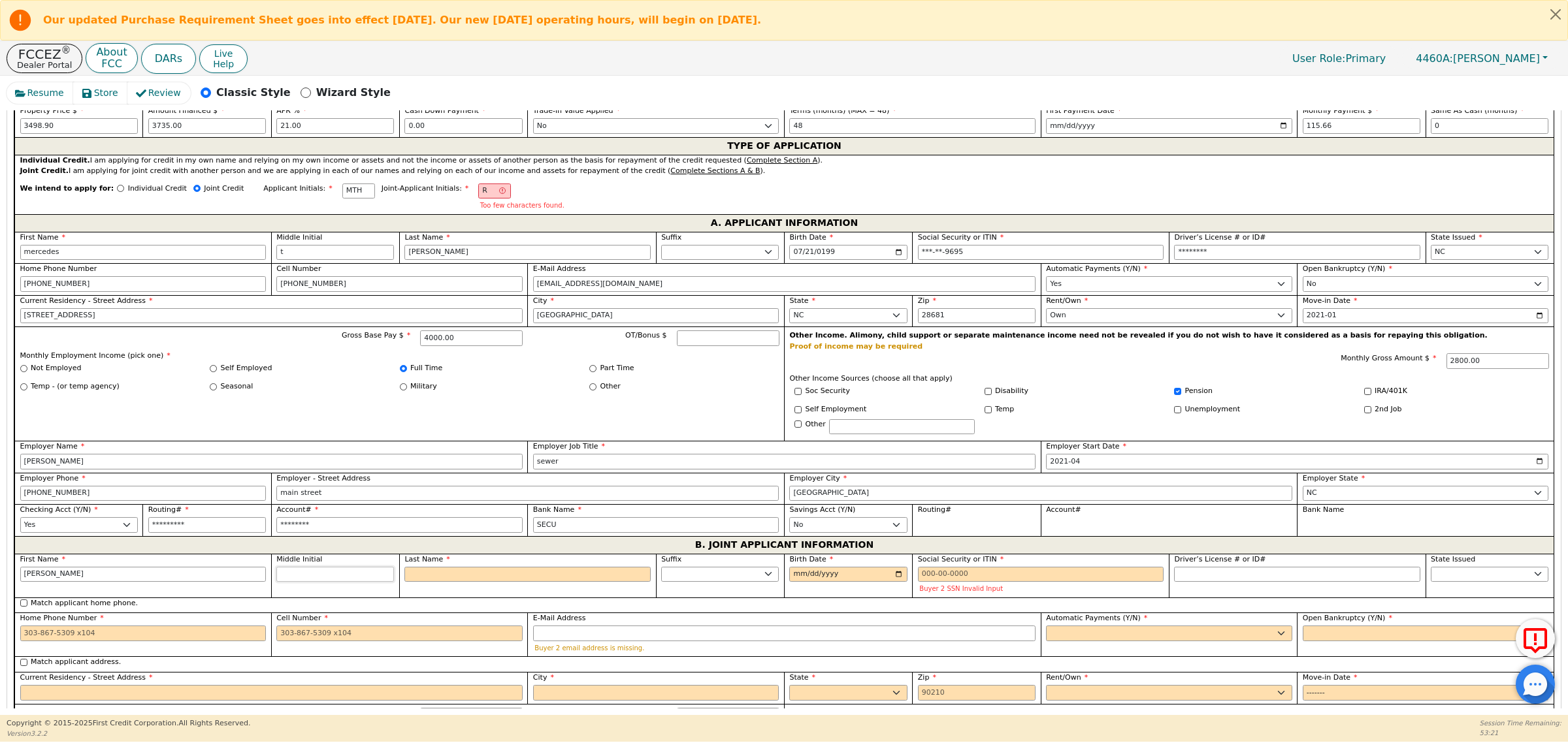
type input "m"
type input "RM"
type input "ryan m"
type input "m"
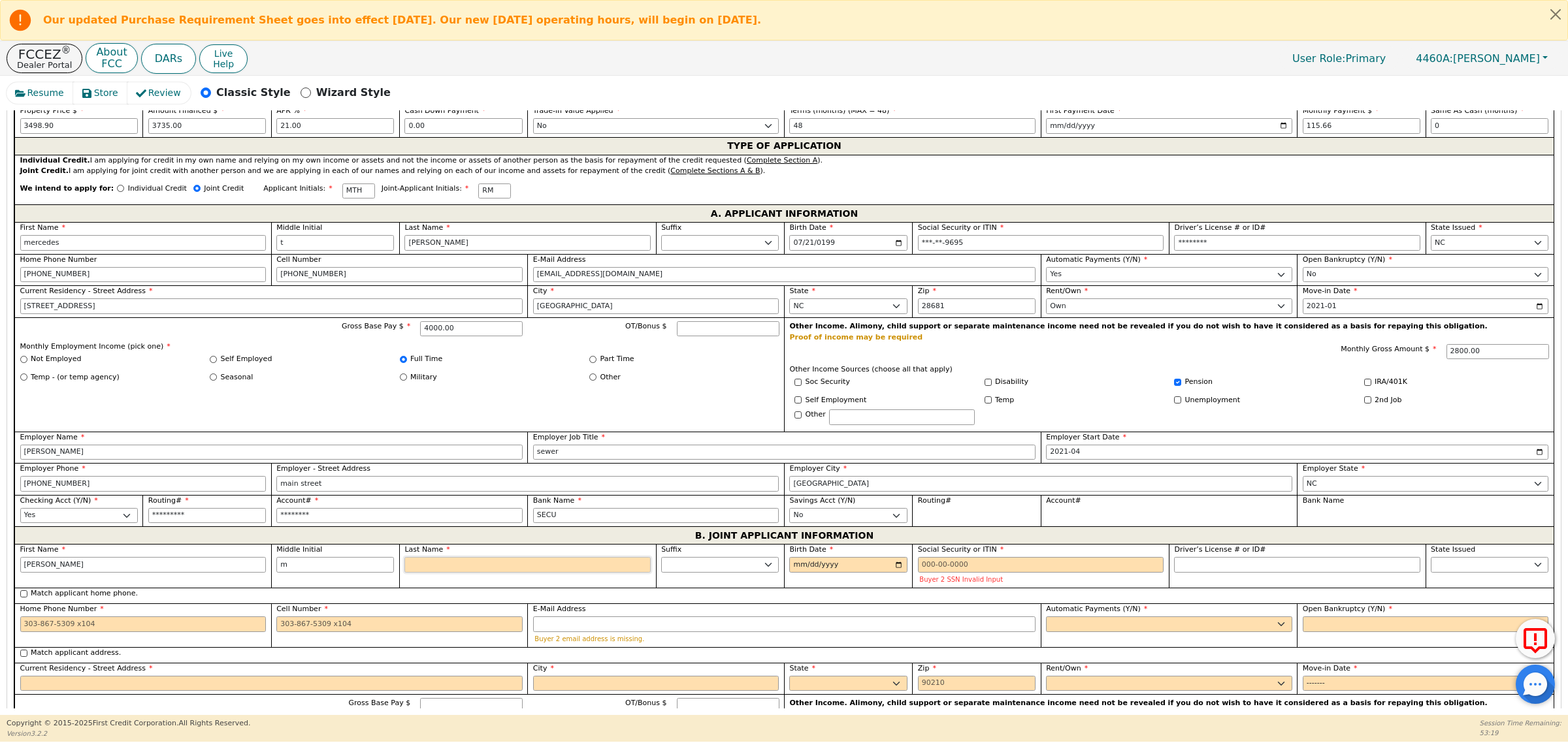
type input "c"
type input "RMC"
type input "ryan m c"
type input "ca"
type input "ryan m ca"
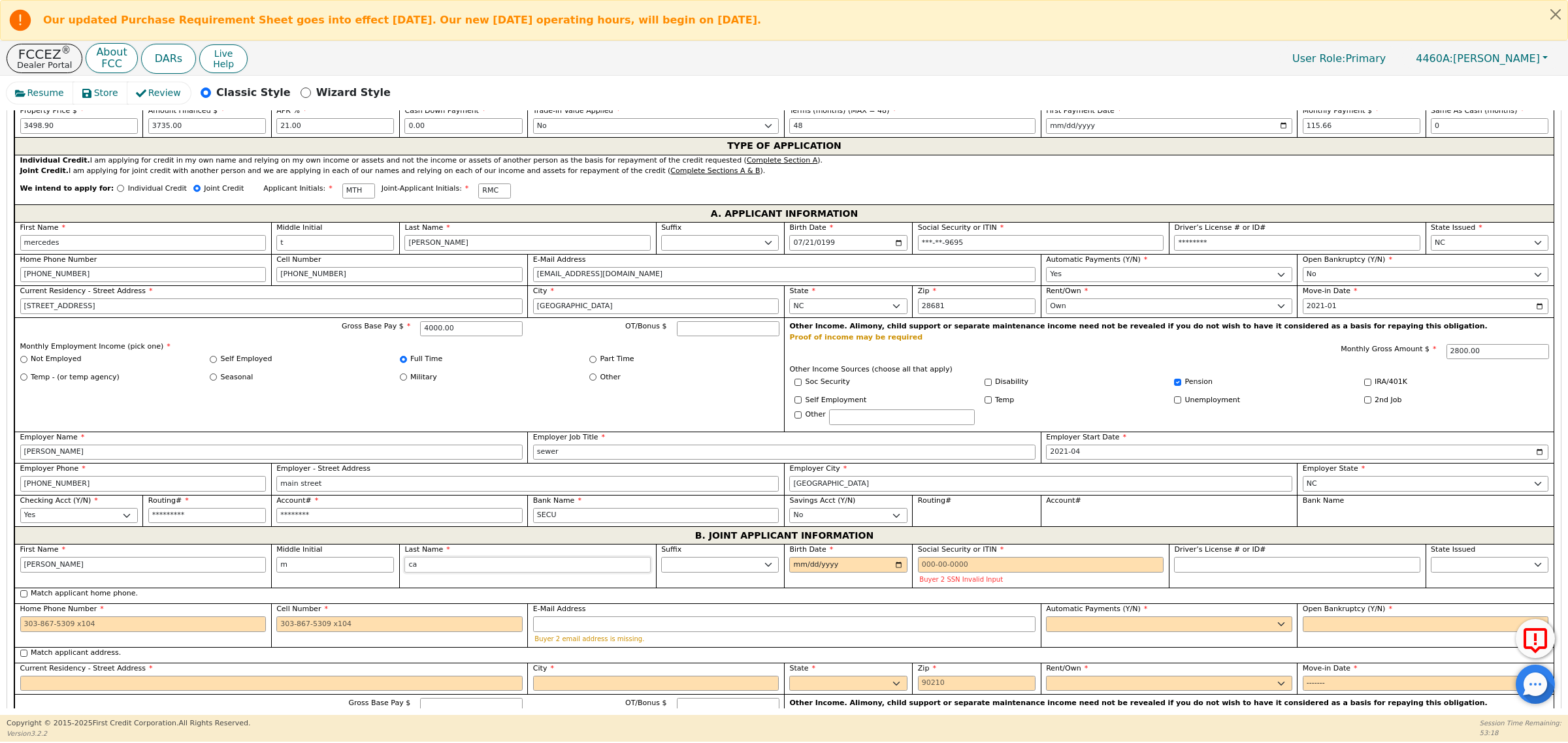
type input "cav"
type input "ryan m cav"
type input "cavi"
type input "ryan m cavi"
type input "[PERSON_NAME]"
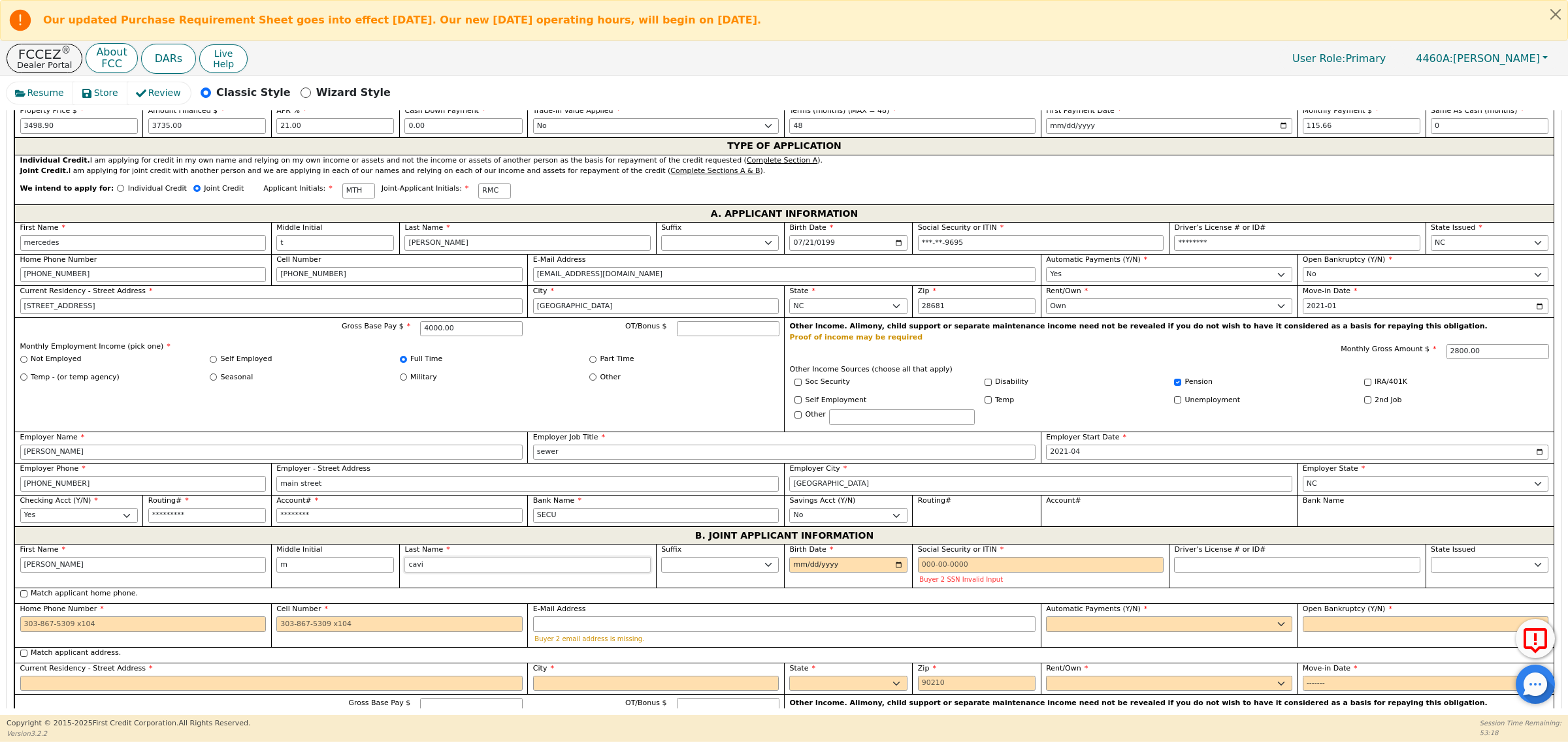
type input "ryan m cavin"
type input "[PERSON_NAME]"
type input "1990-10-23"
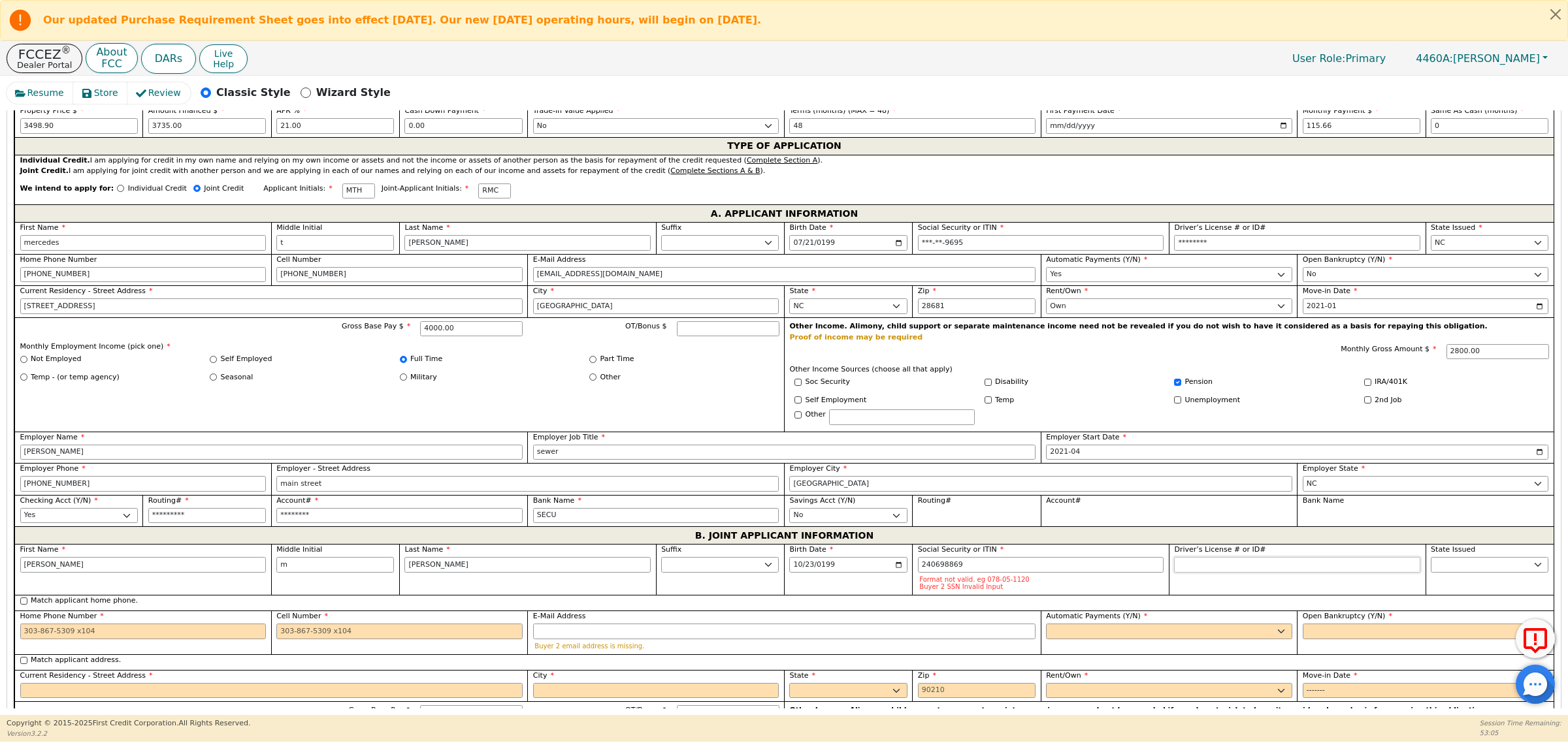
type input "***-**-8869"
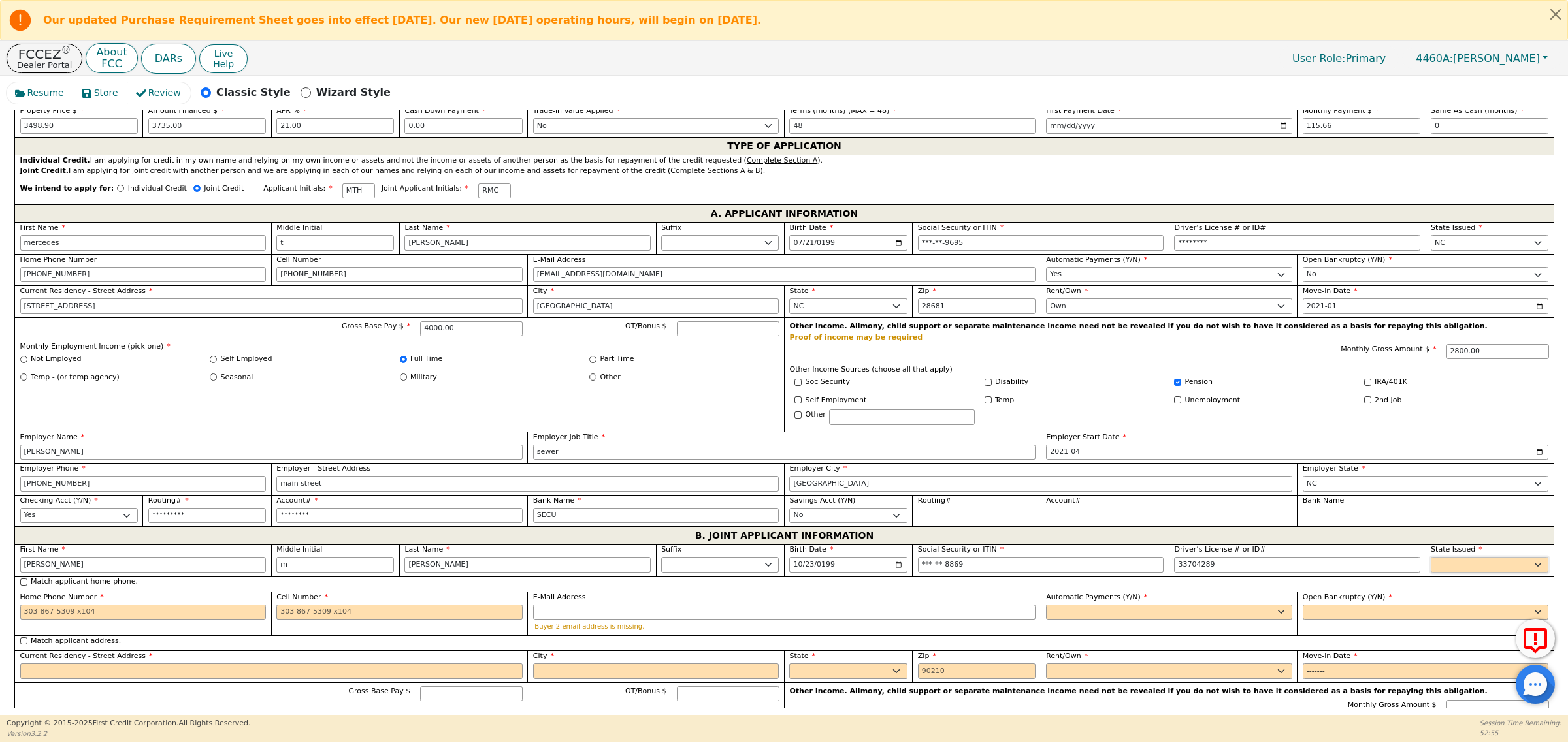
type input "********"
select select "NC"
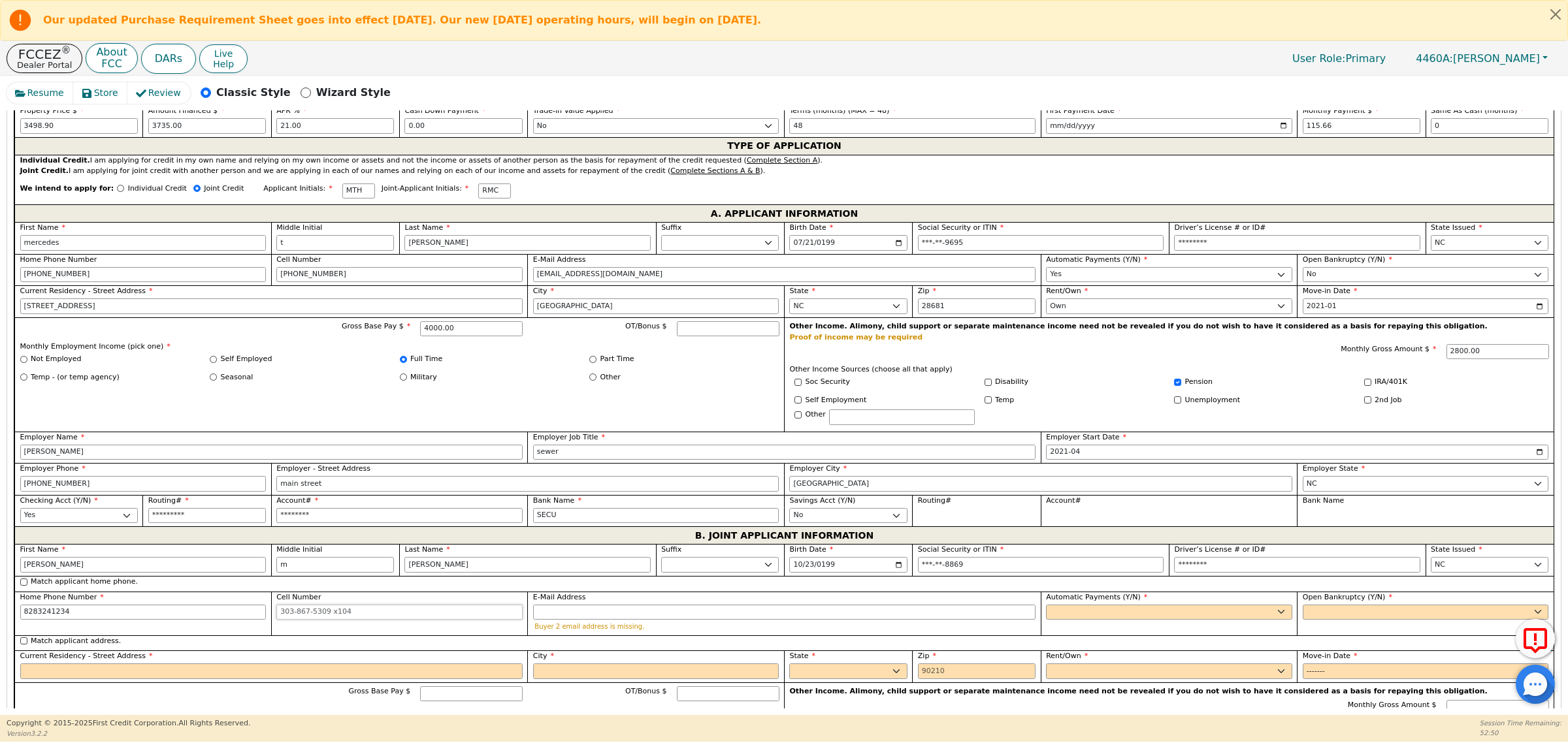
type input "828-324-1234"
type input "828-302-7729"
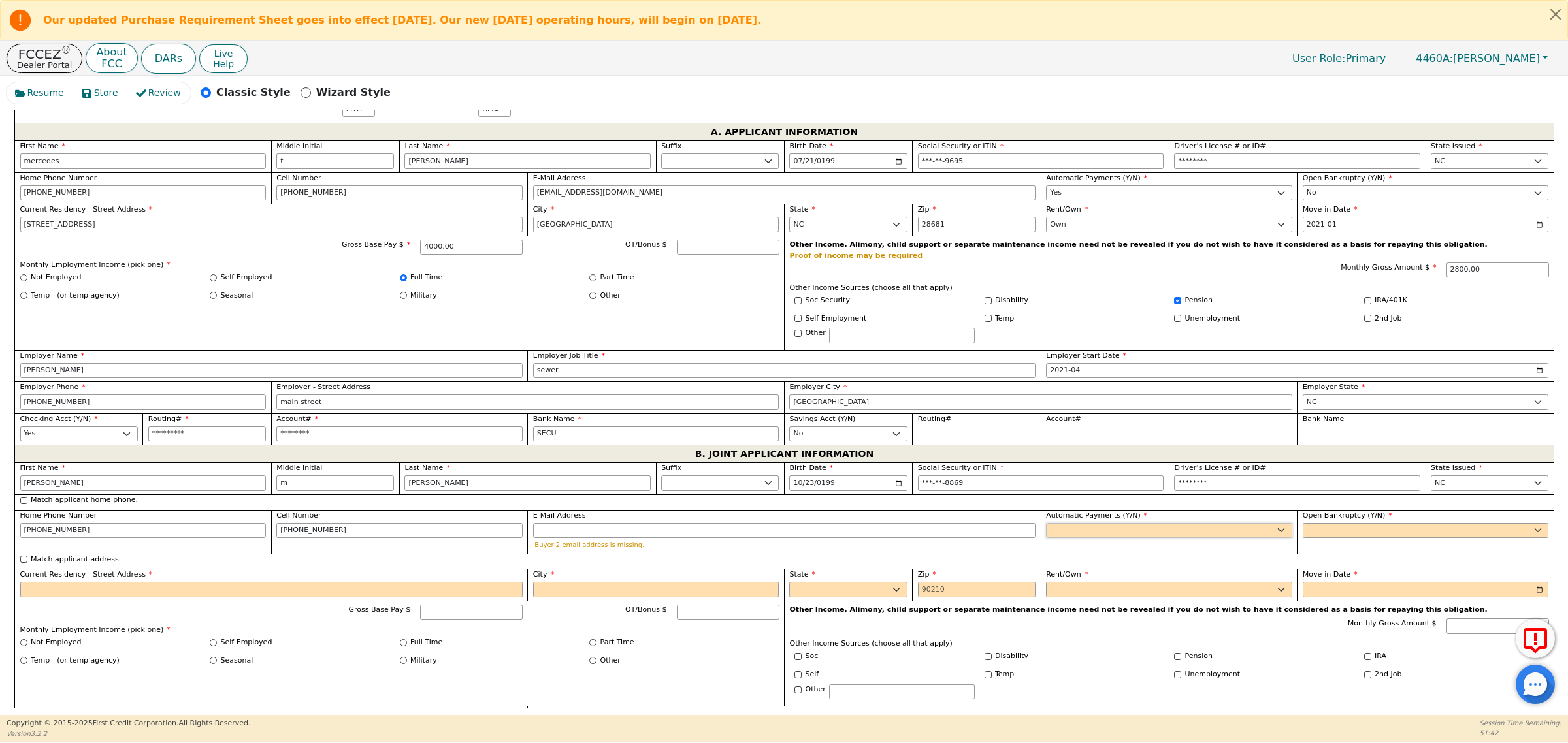
click at [1270, 539] on select "Yes No" at bounding box center [1169, 531] width 247 height 15
select select "y"
click at [1046, 531] on select "Yes No" at bounding box center [1169, 531] width 247 height 15
type input "ryan m cavin"
click at [1356, 536] on select "Yes No" at bounding box center [1426, 531] width 247 height 15
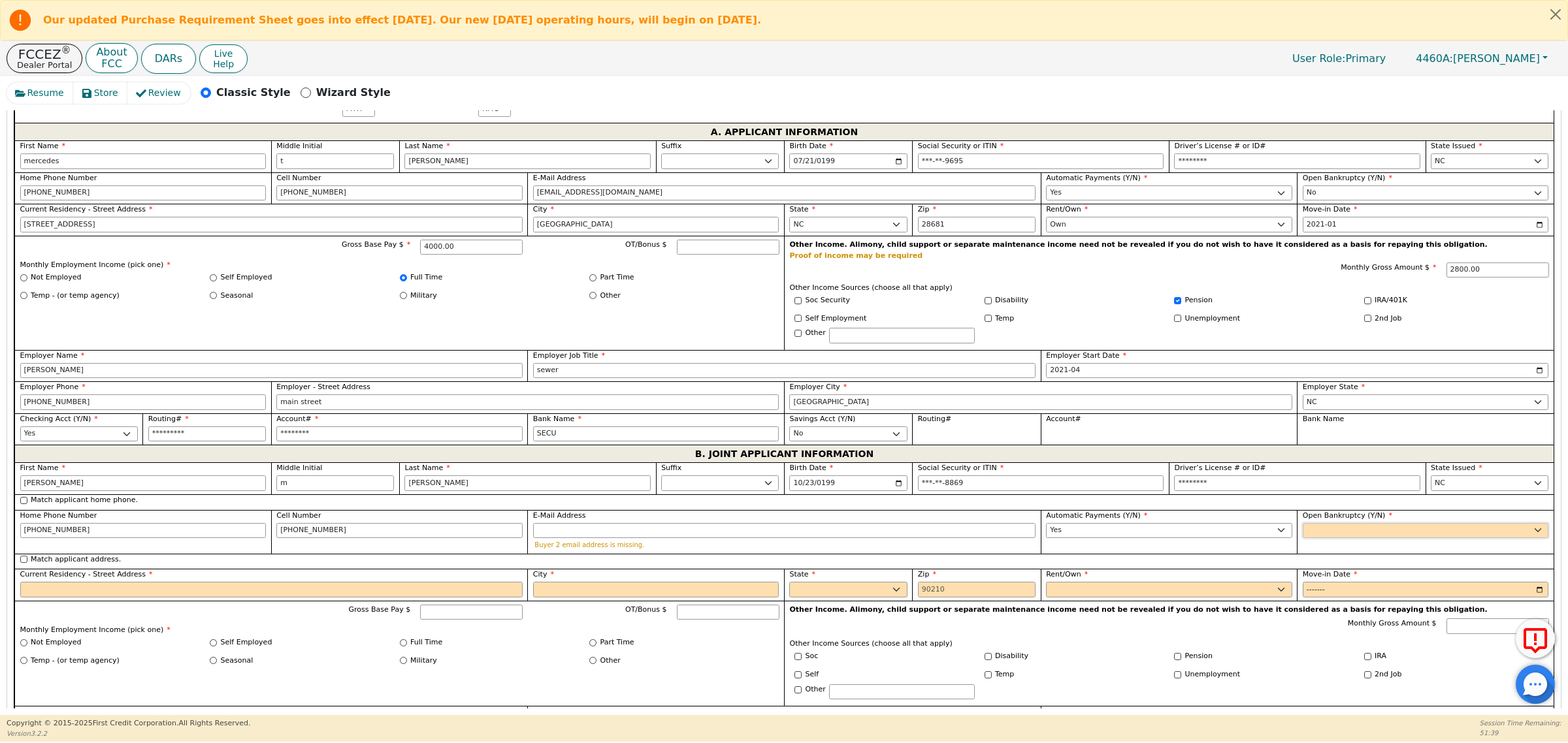
select select "n"
click at [1303, 531] on select "Yes No" at bounding box center [1426, 531] width 247 height 15
click at [185, 598] on input "Current Residency - Street Address" at bounding box center [271, 590] width 503 height 15
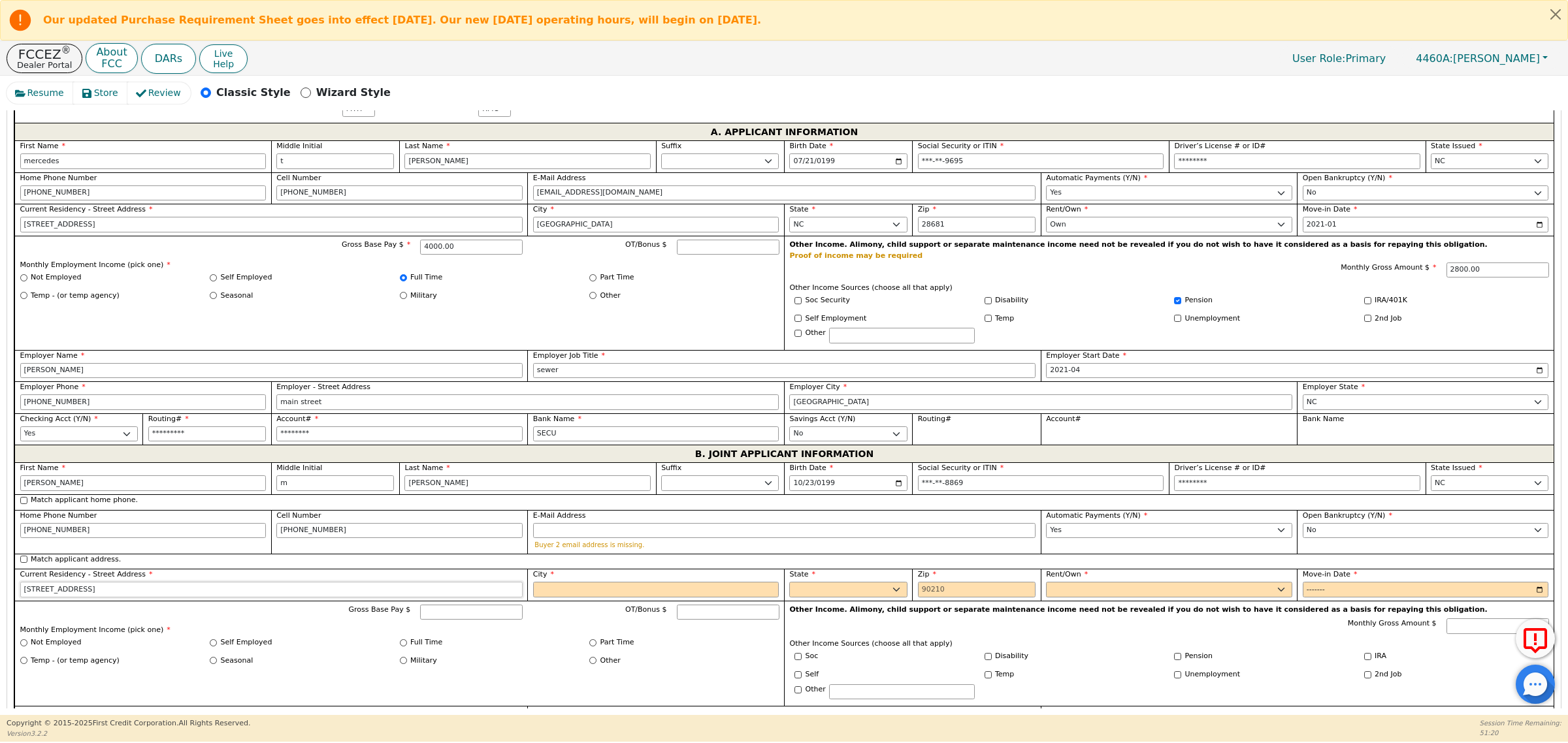
type input "180 liberty estates lane"
click at [588, 595] on input "tatlorsville" at bounding box center [656, 590] width 247 height 15
type input "taylorsville"
select select "NC"
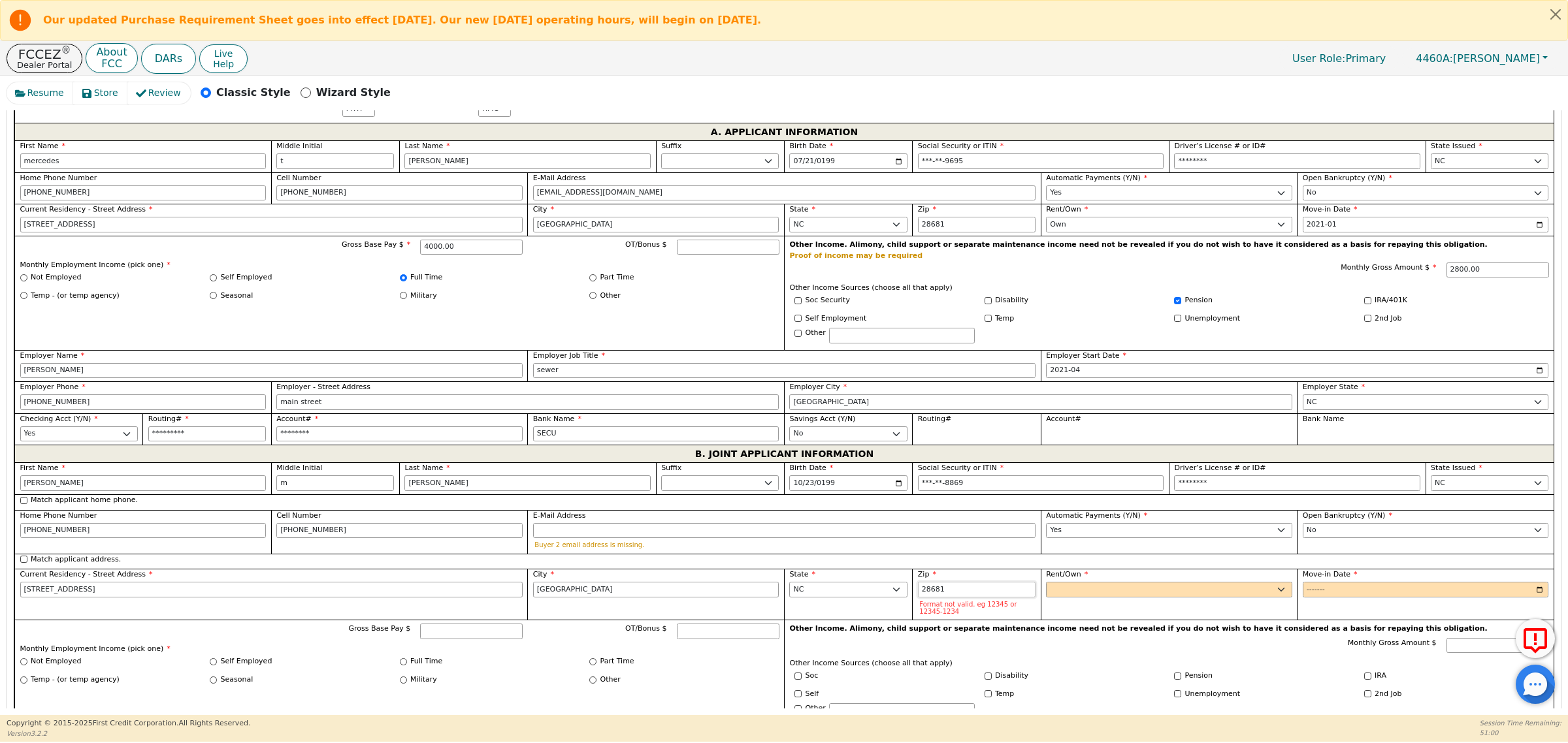
type input "28681"
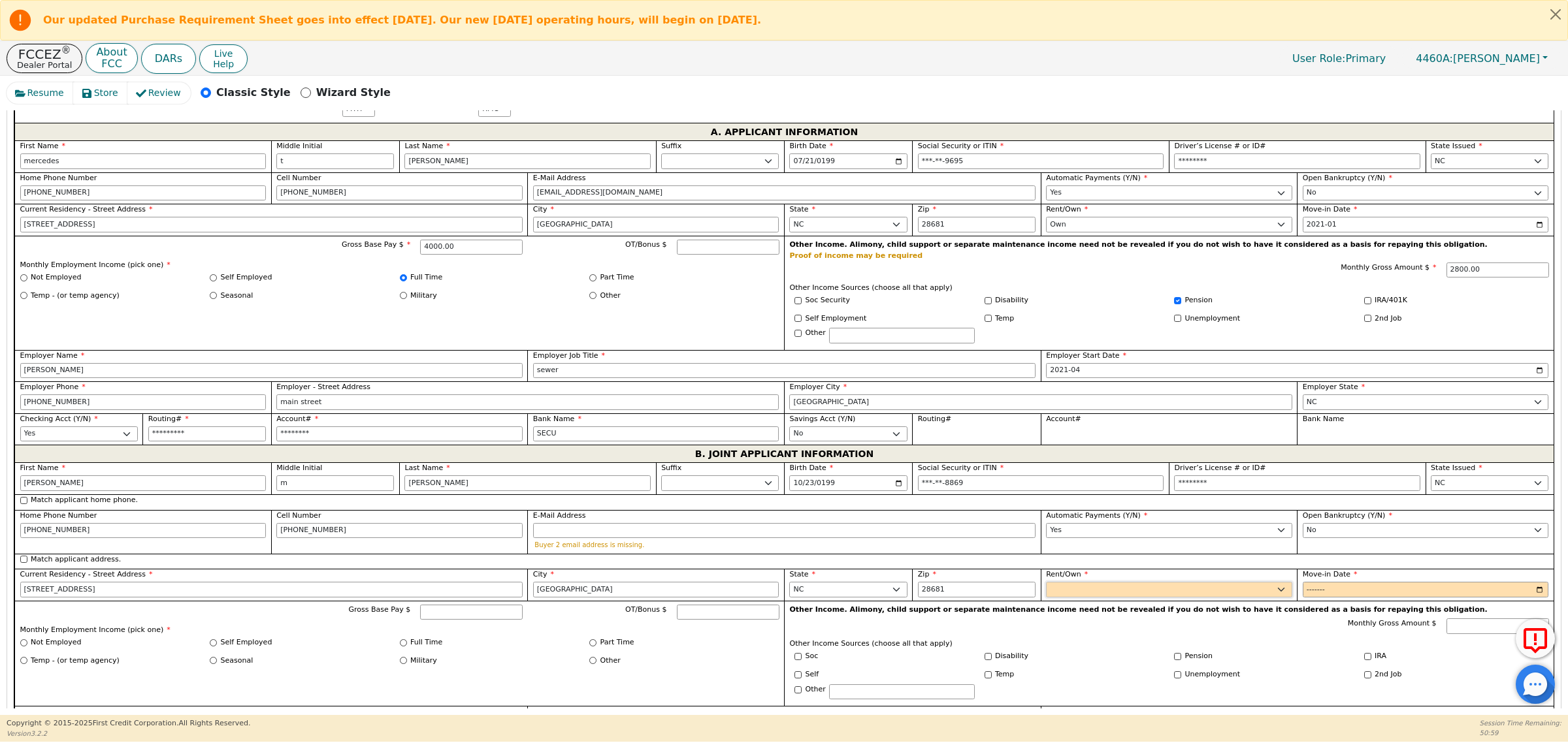
select select "Own"
type input "2021-01"
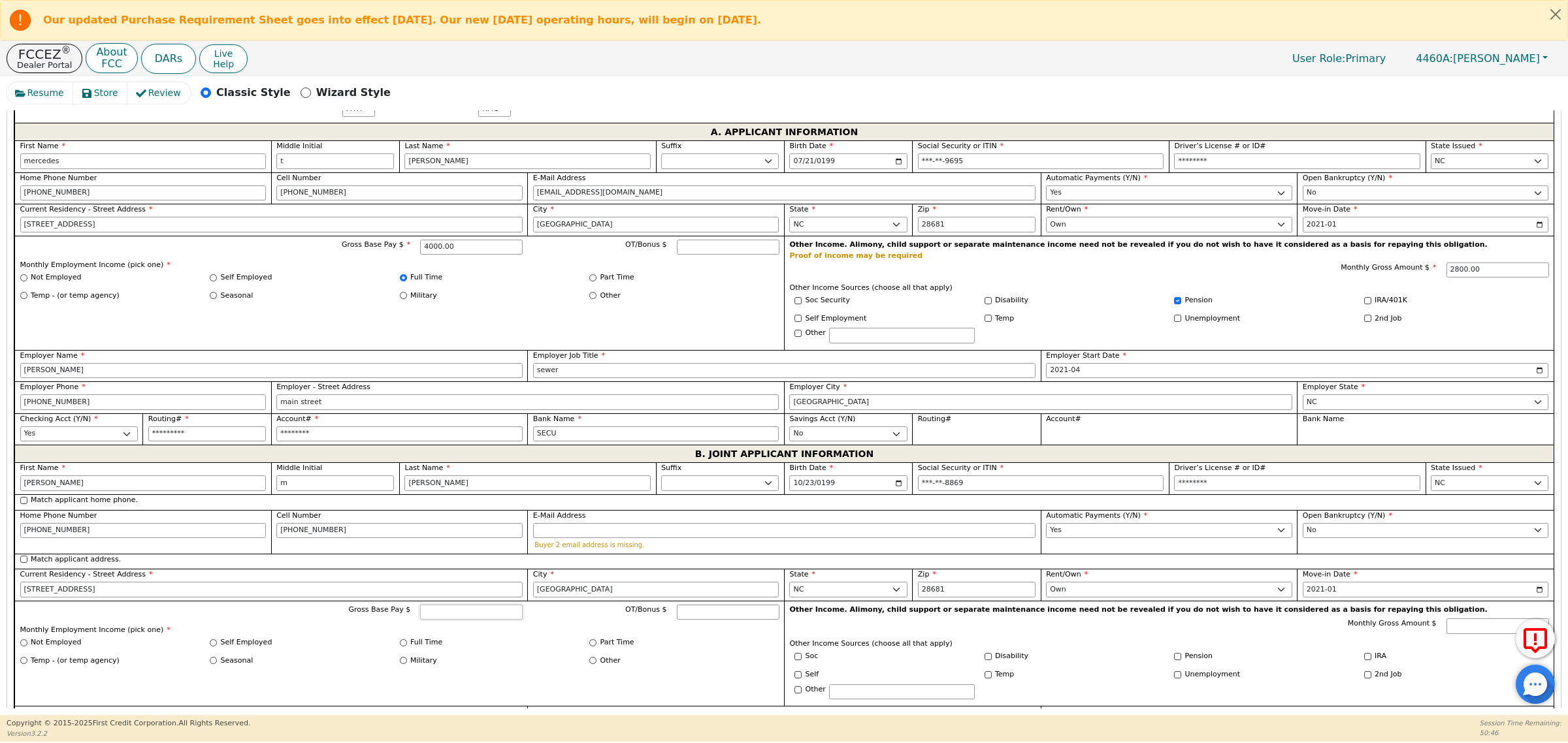
click at [450, 618] on input "Gross Base Pay $" at bounding box center [471, 612] width 103 height 15
type input "4600.00"
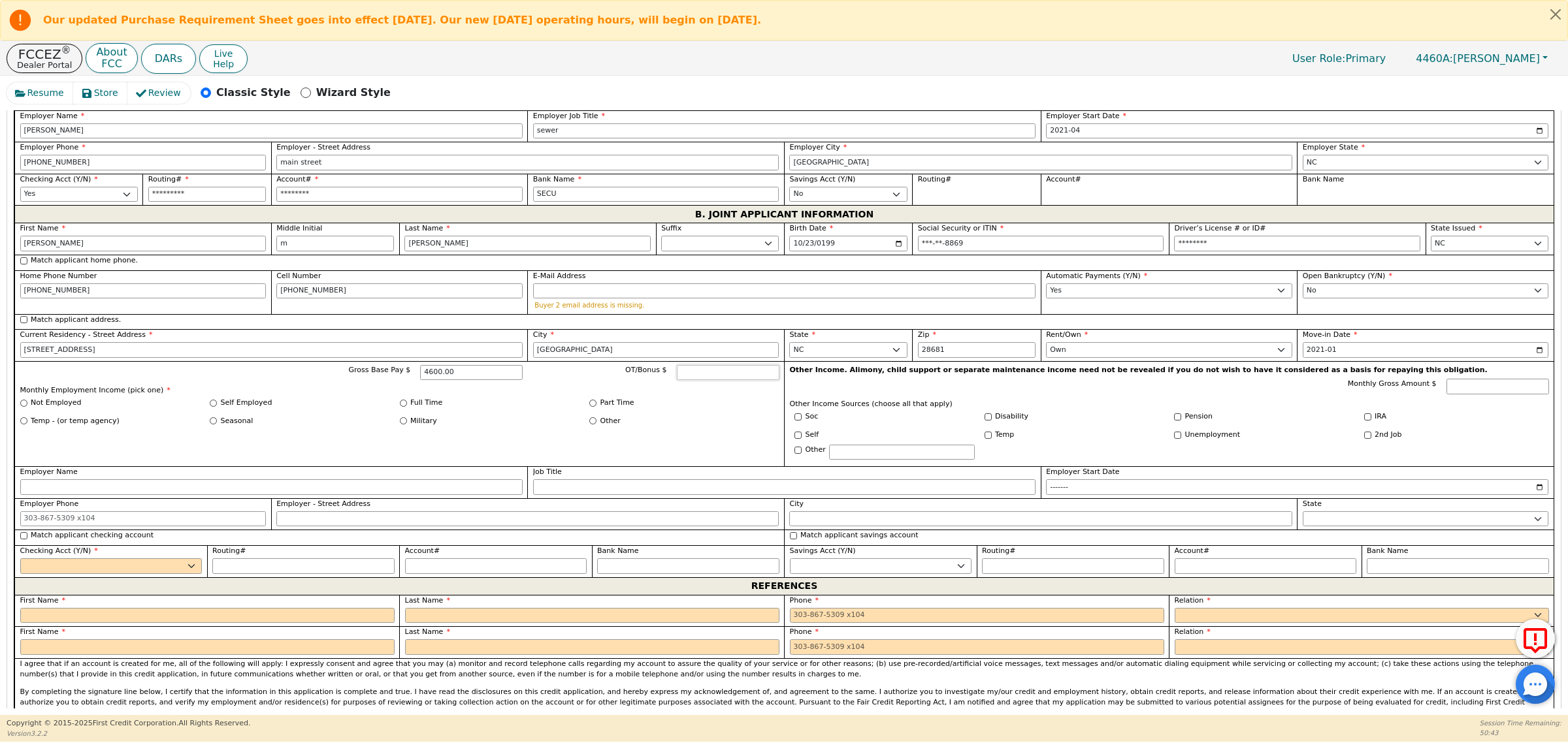
scroll to position [979, 0]
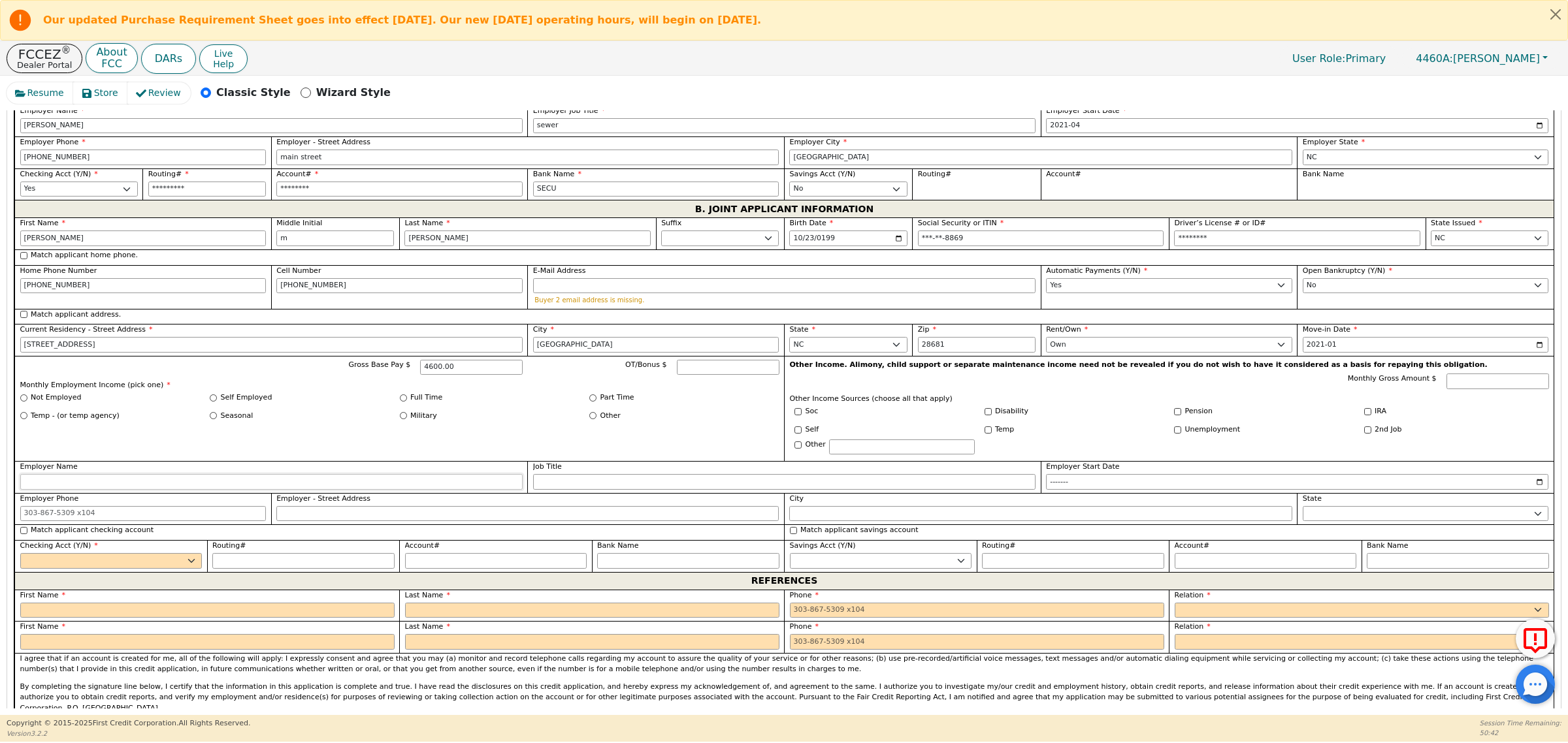
click at [147, 490] on input "Employer Name" at bounding box center [271, 481] width 503 height 15
click at [593, 490] on input "Job Title" at bounding box center [784, 481] width 503 height 15
type input "trash truck driver"
type input "2021-05"
click at [587, 294] on input "E-Mail Address" at bounding box center [784, 286] width 503 height 15
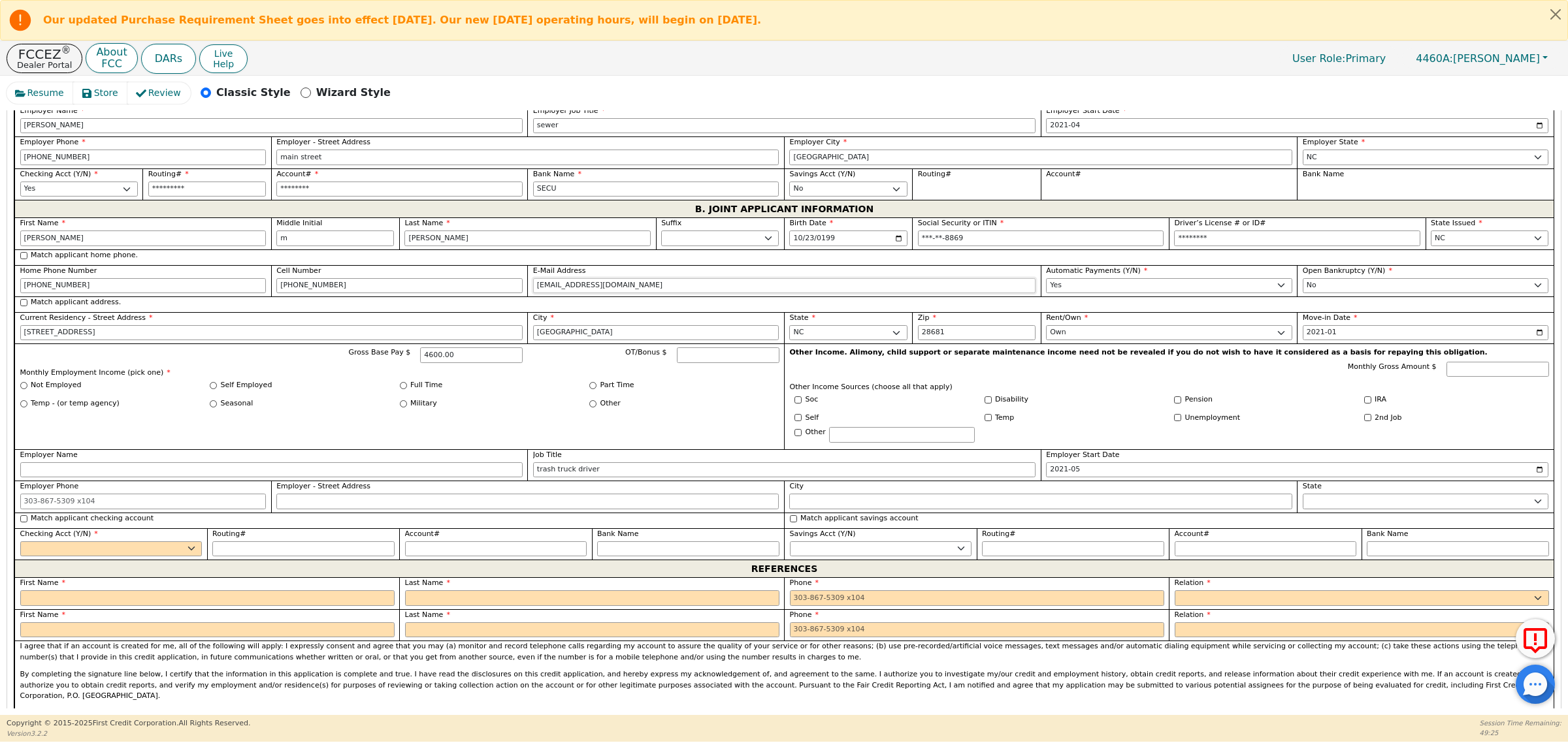
type input "pittsk3335@gmail.com"
click at [160, 509] on input "Employer Phone" at bounding box center [143, 501] width 247 height 15
type input "704-872-7400"
type input "main st"
click at [856, 507] on input "statesville nc" at bounding box center [1040, 501] width 503 height 15
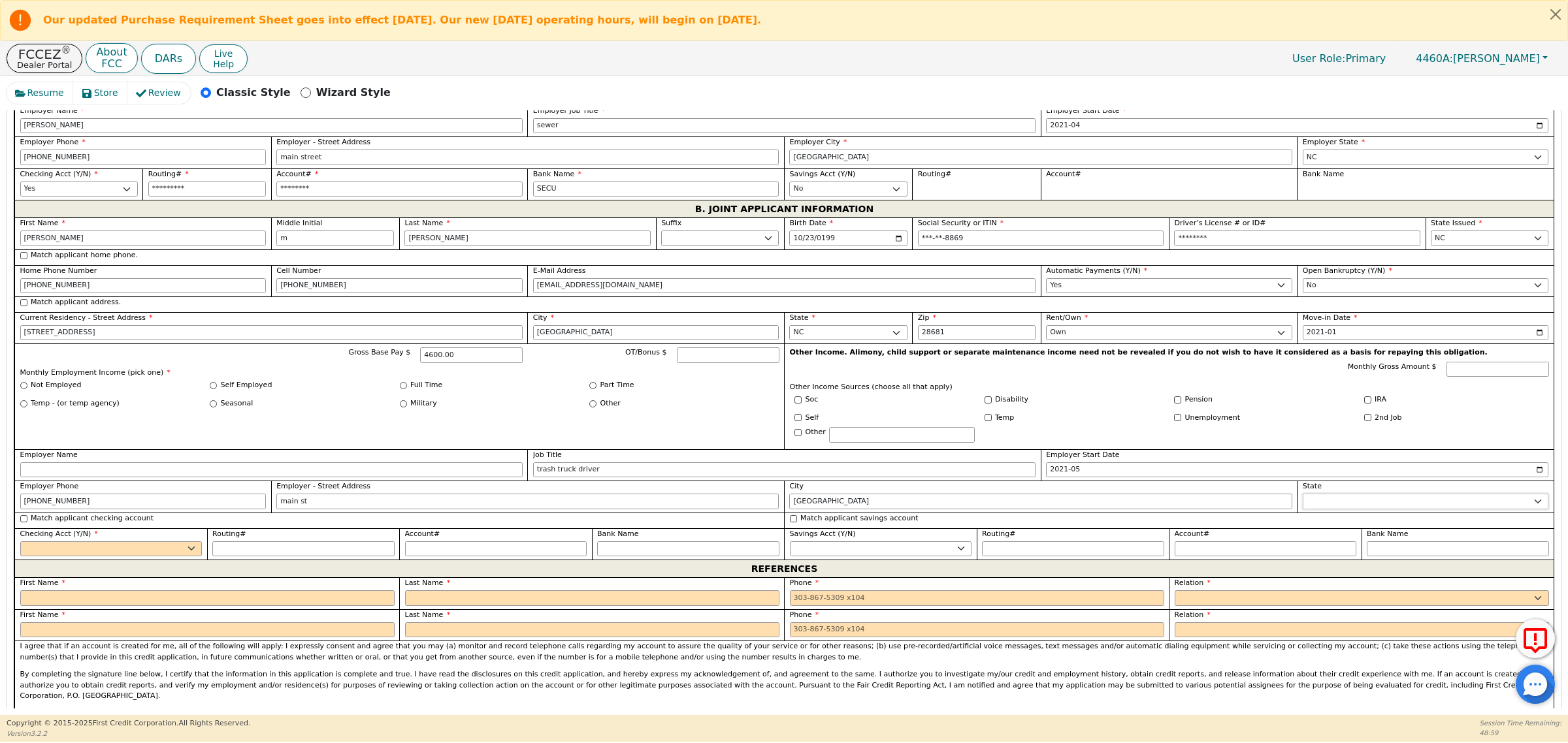
type input "statesville"
select select "NC"
select select "y"
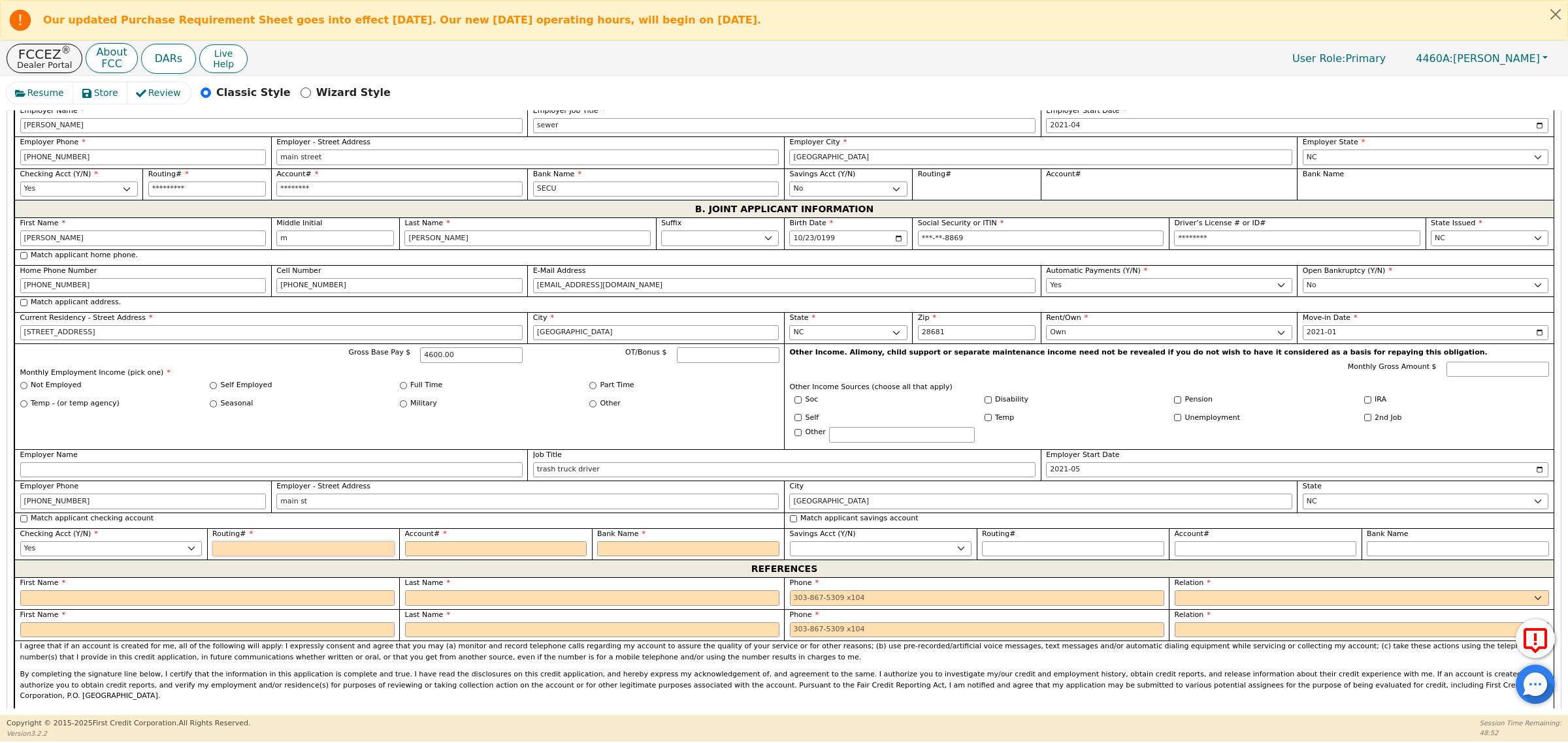
type input "2"
type input "*"
type input "25"
type input "**"
type input "253"
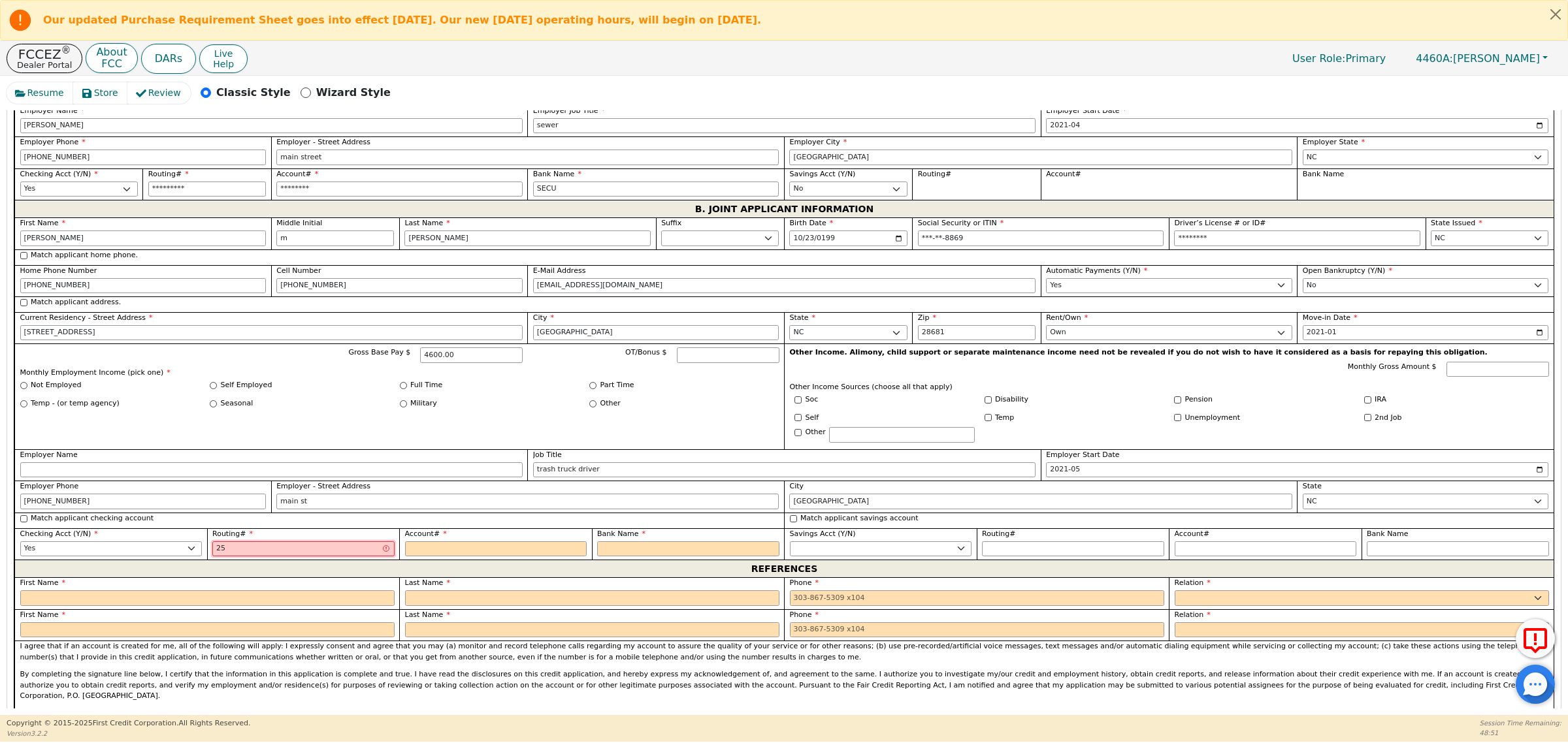
type input "***"
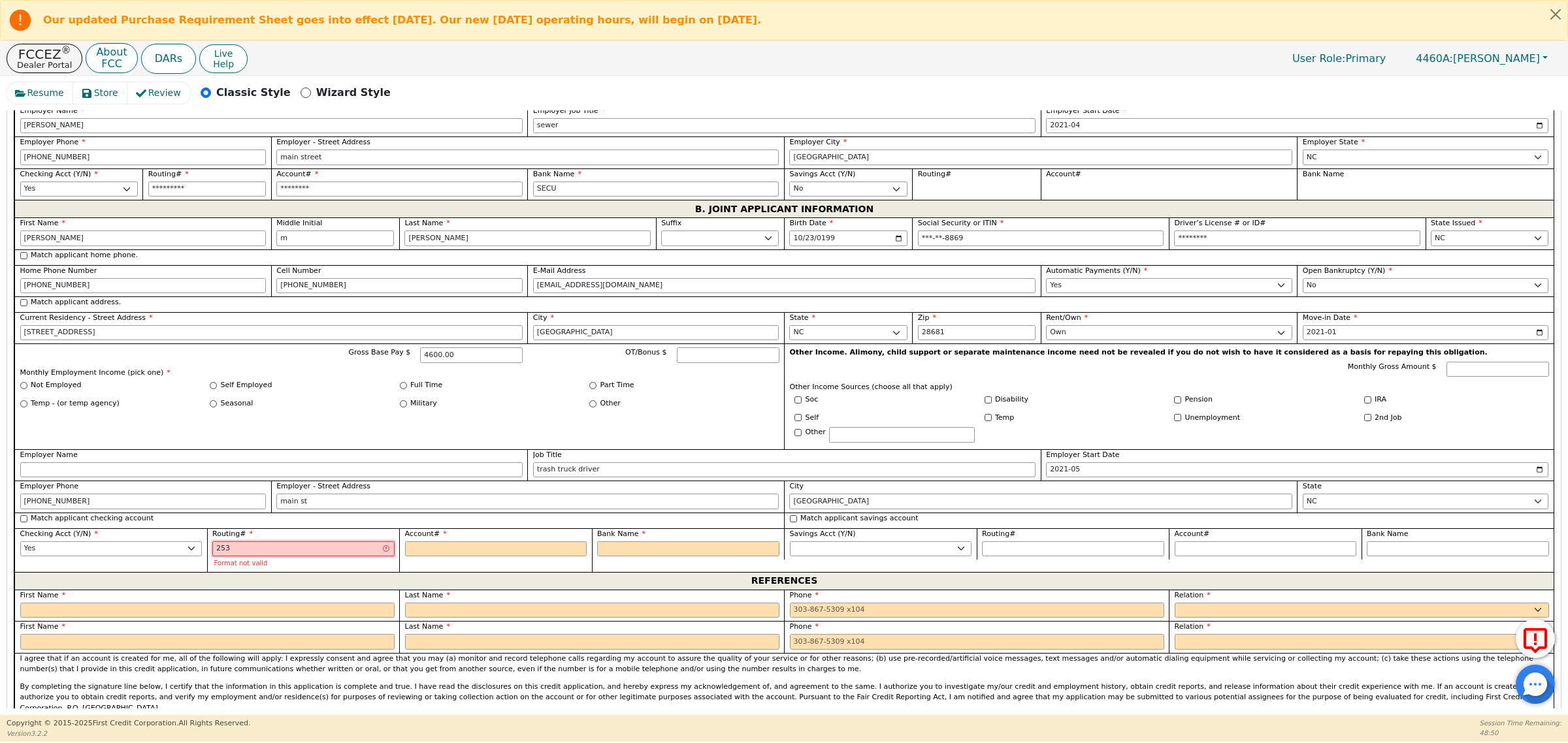
type input "2531"
type input "****"
type input "25317"
type input "*****"
type input "253177"
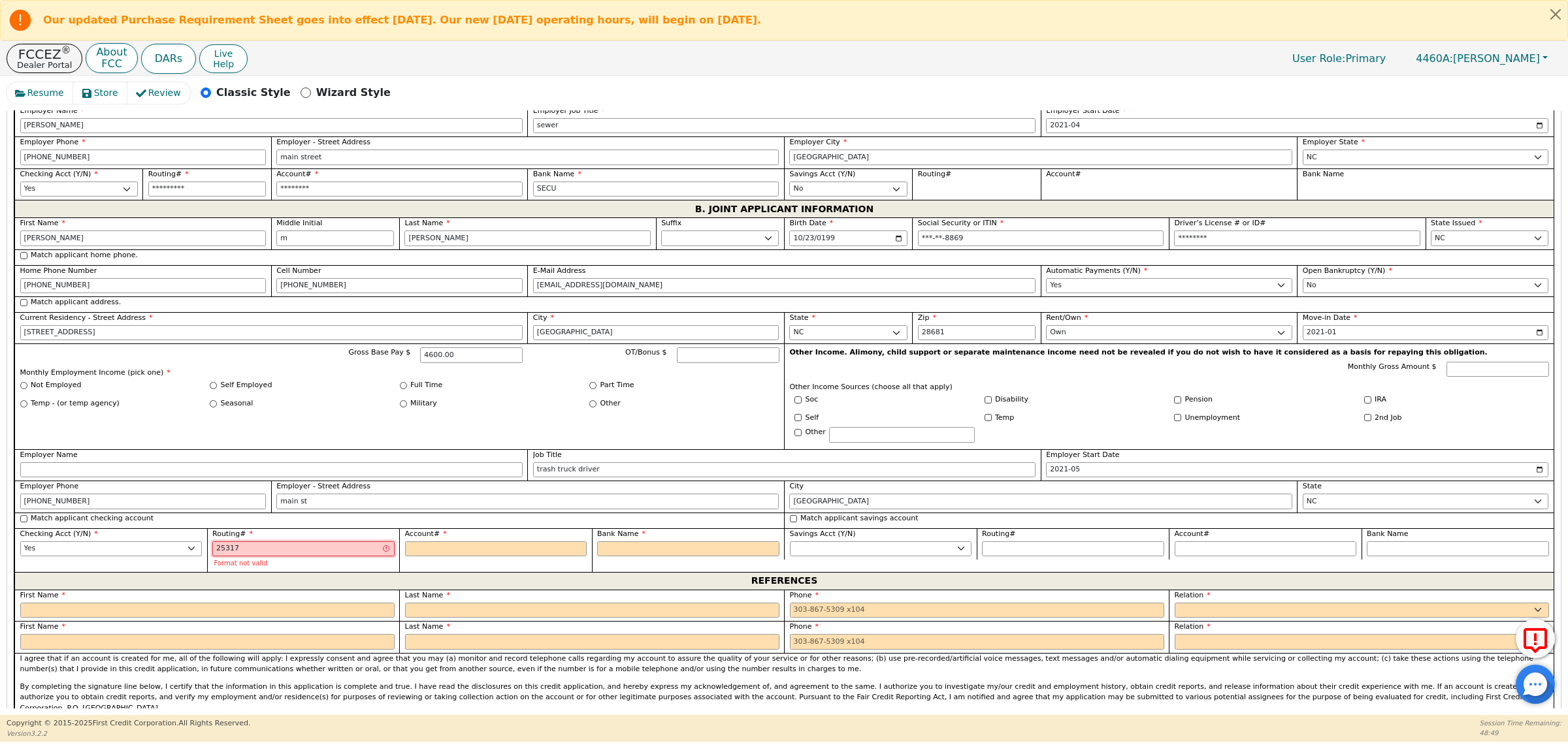
type input "******"
type input "2531770"
type input "*******"
type input "25317704"
type input "********"
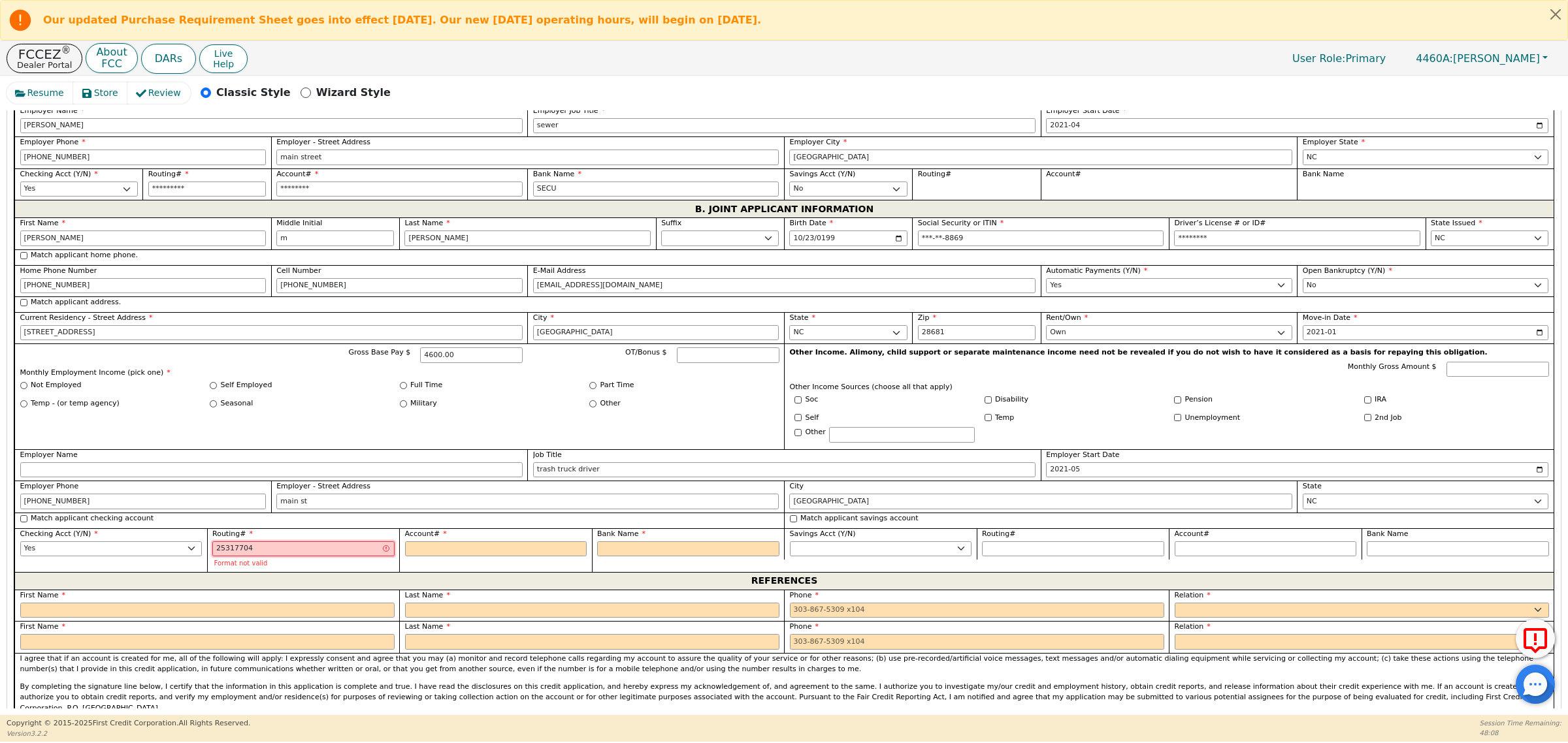
type input "253177049"
type input "*********"
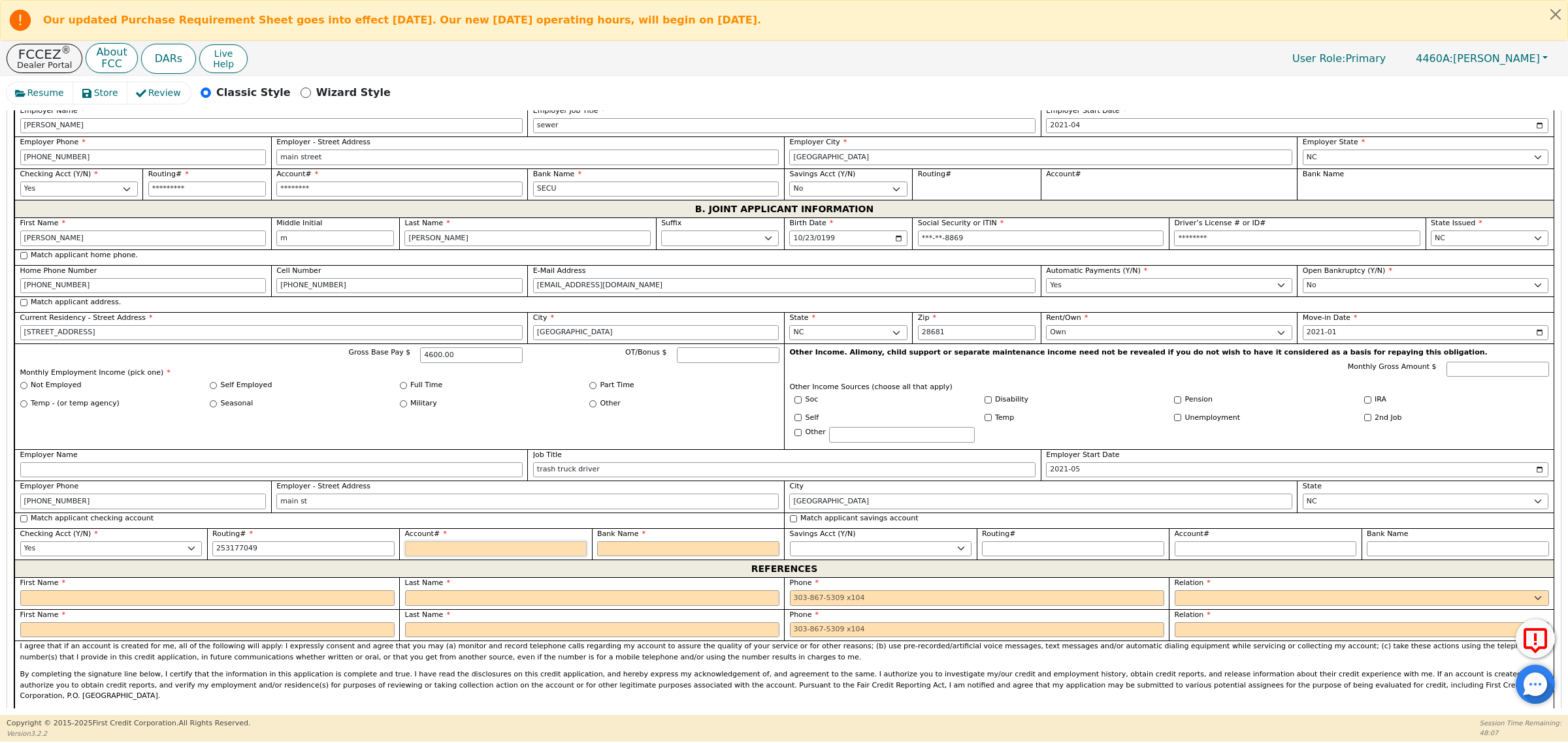
type input "*********"
type input "8"
type input "*"
type input "83"
type input "**"
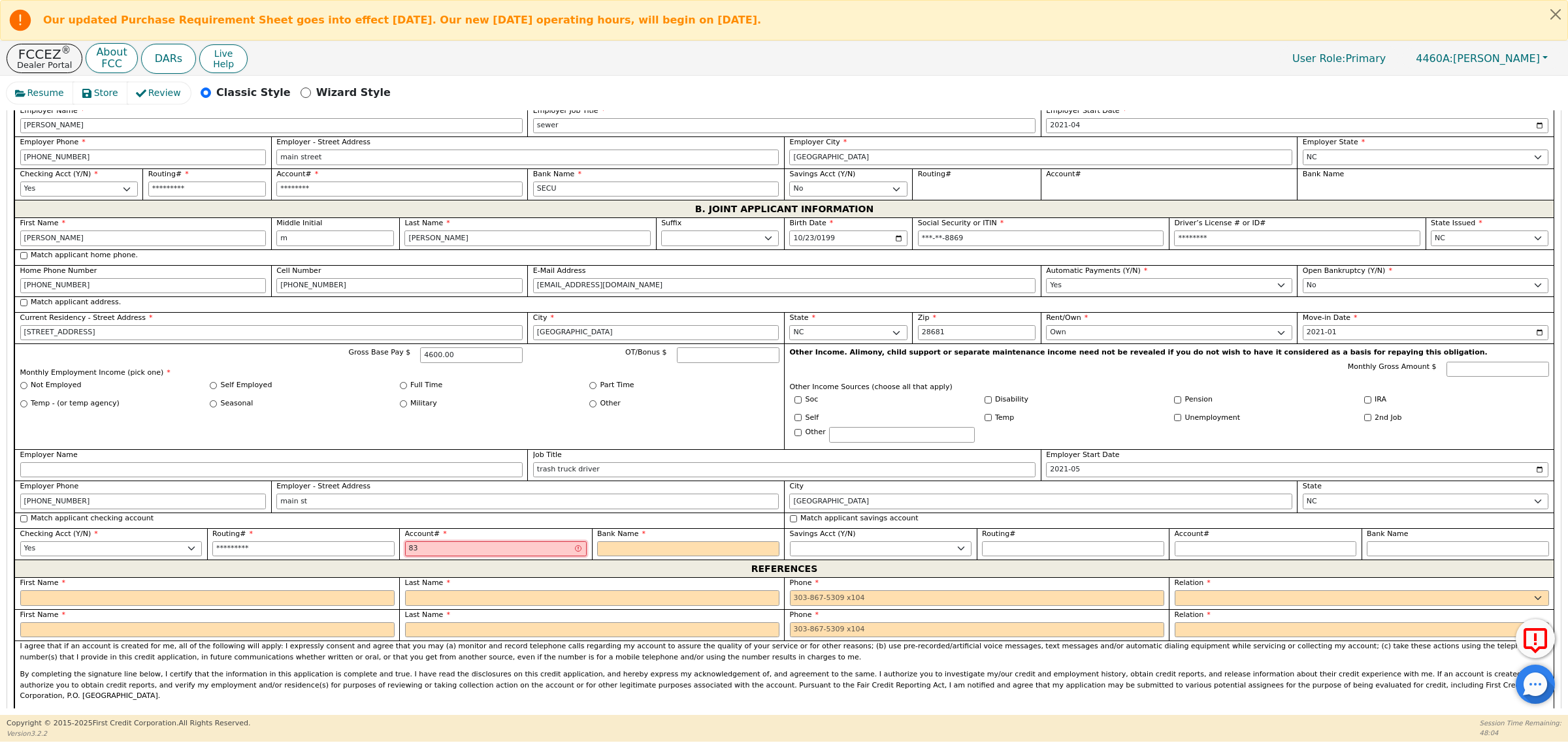
type input "832"
click at [89, 478] on input "Employer Name" at bounding box center [271, 470] width 503 height 15
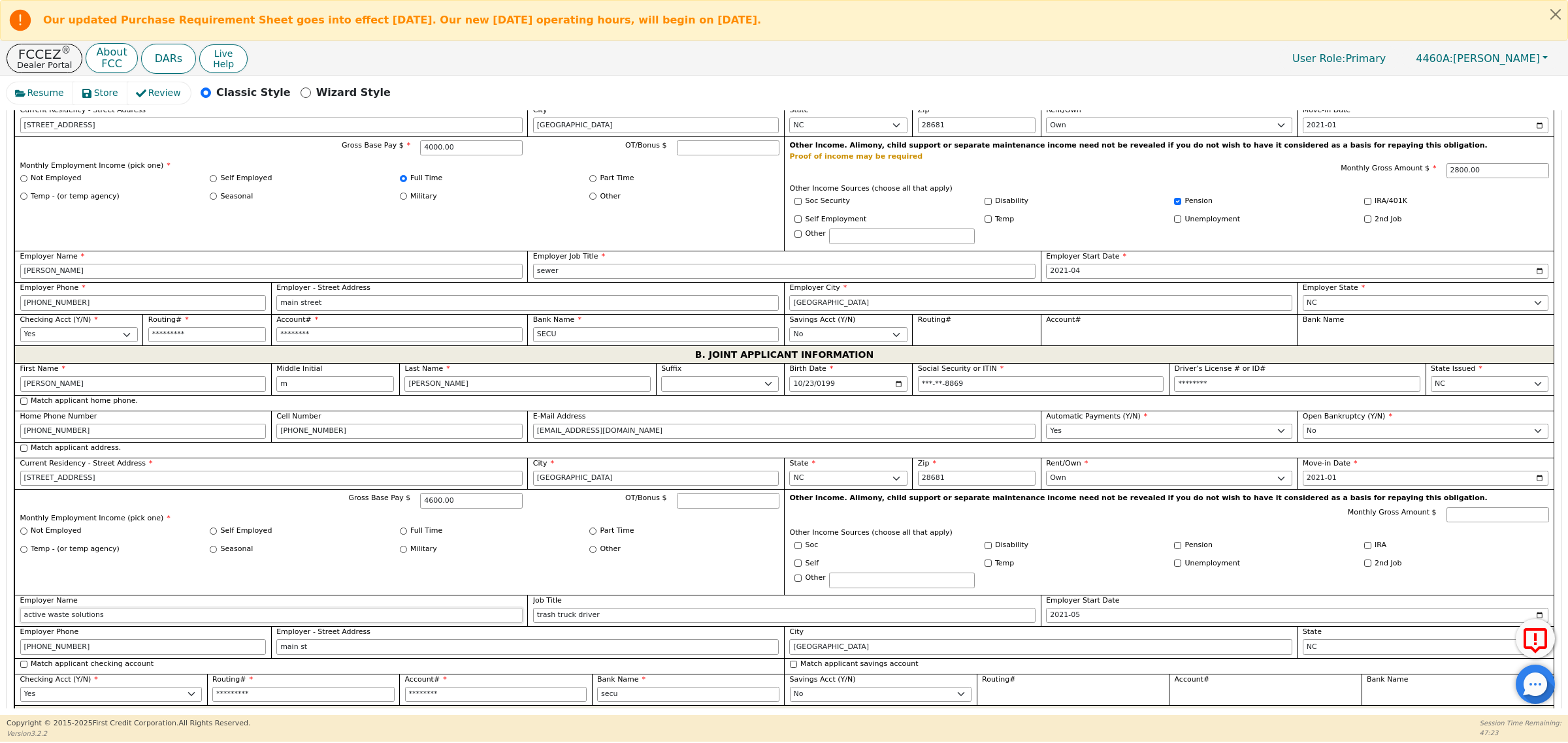
scroll to position [816, 0]
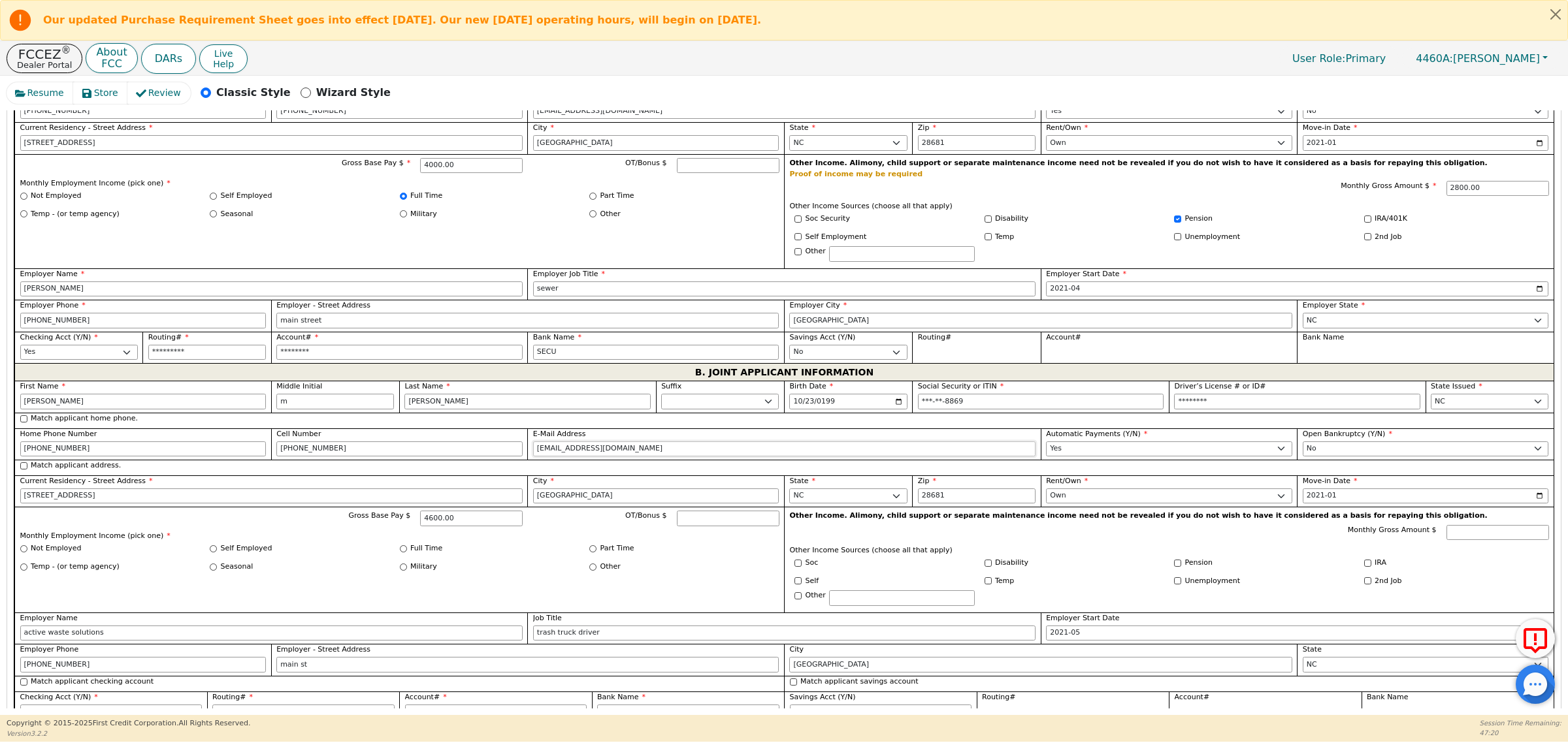
click at [640, 457] on input "pittsk3335@gmail.com" at bounding box center [784, 449] width 503 height 15
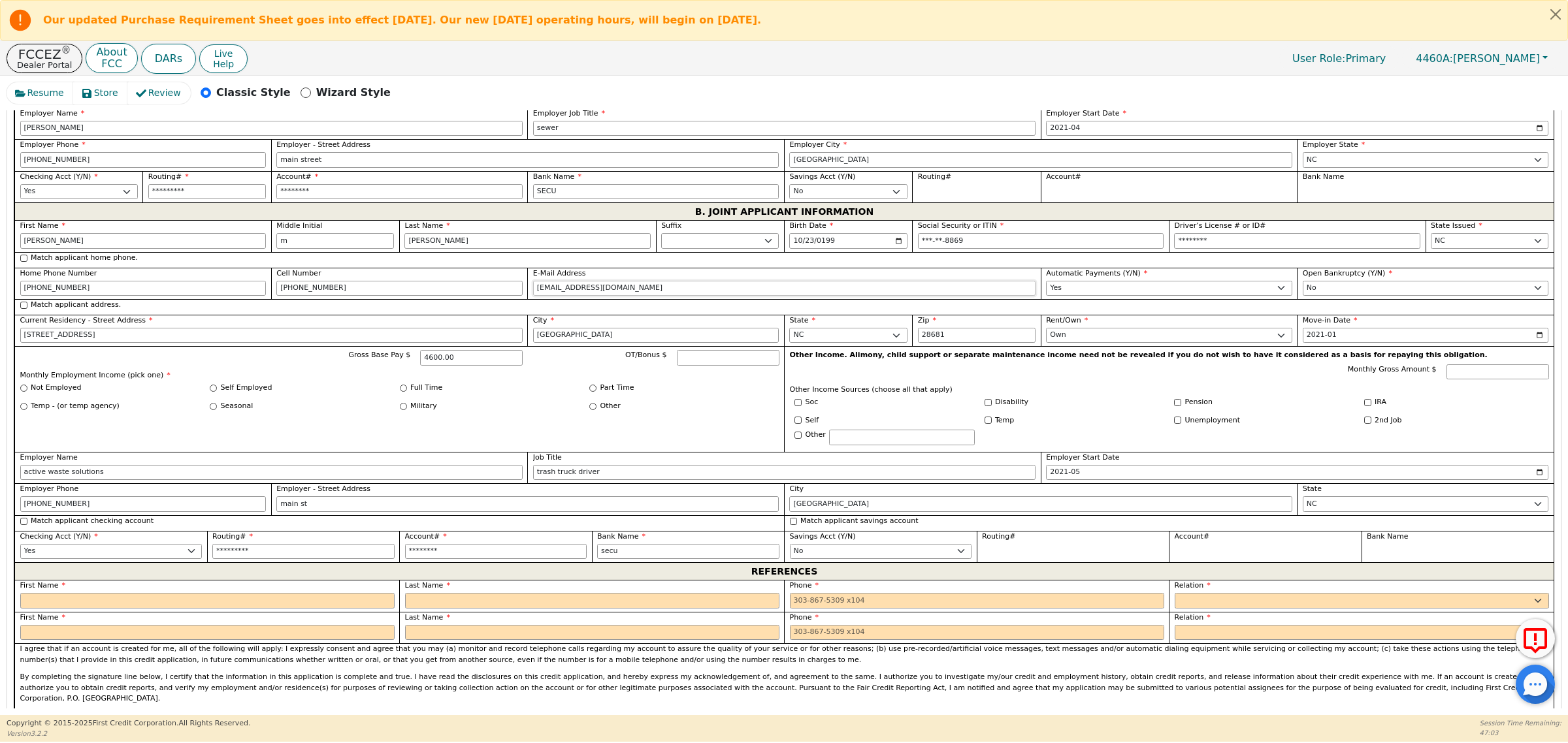
scroll to position [1061, 0]
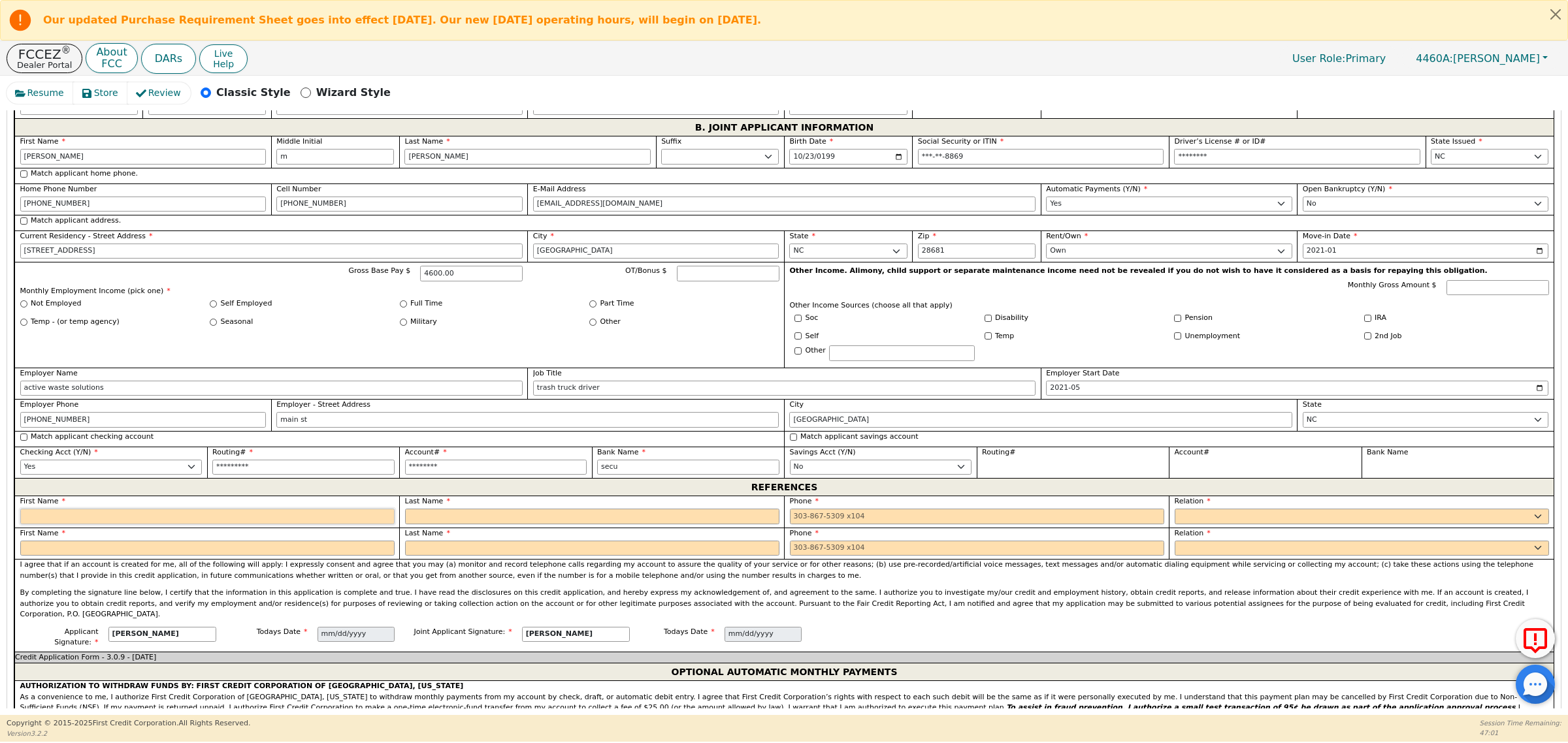
drag, startPoint x: 235, startPoint y: 527, endPoint x: 243, endPoint y: 522, distance: 9.4
click at [235, 525] on input "text" at bounding box center [207, 516] width 374 height 15
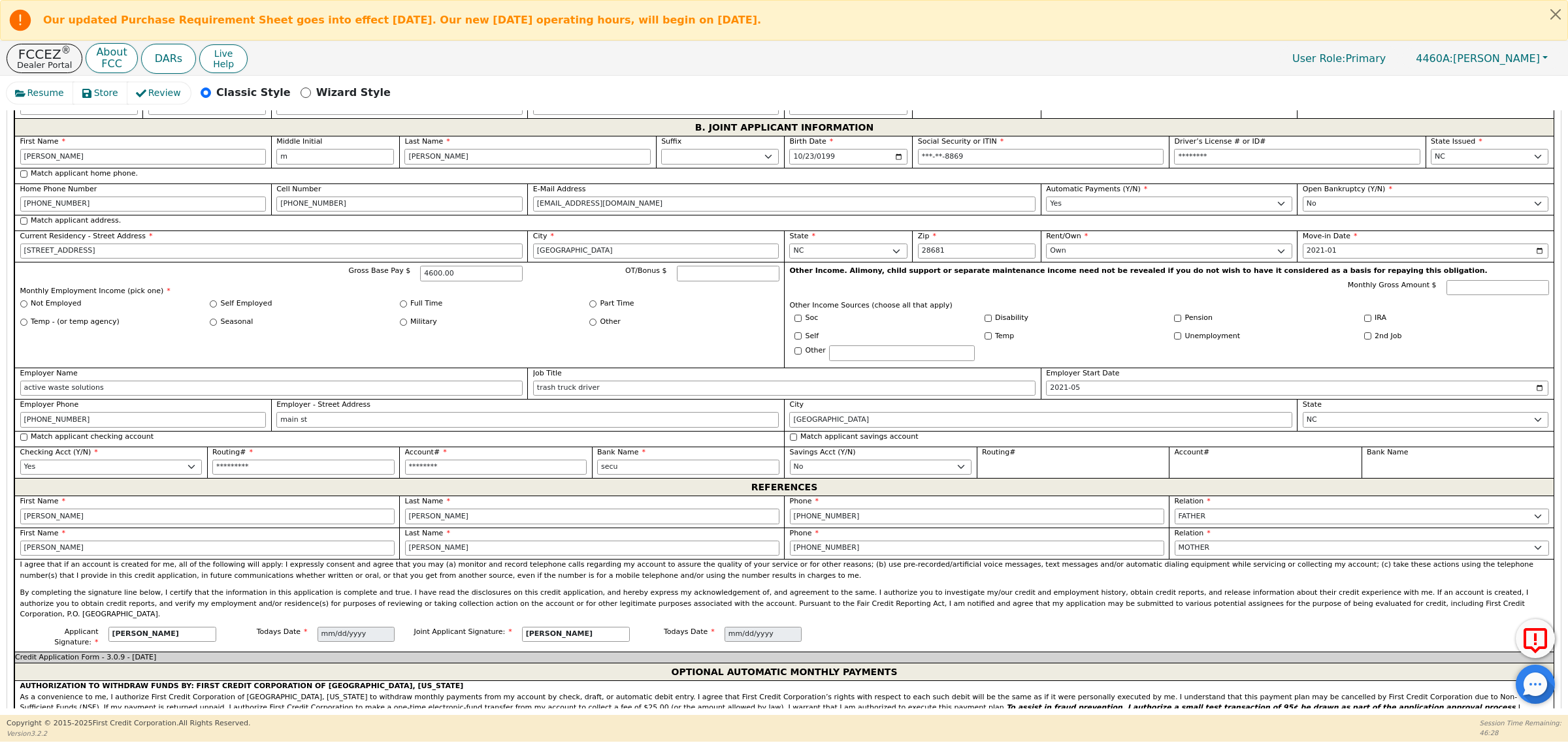
click at [1009, 594] on div "I agree that if an account is created for me, all of the following will apply: …" at bounding box center [783, 593] width 1539 height 68
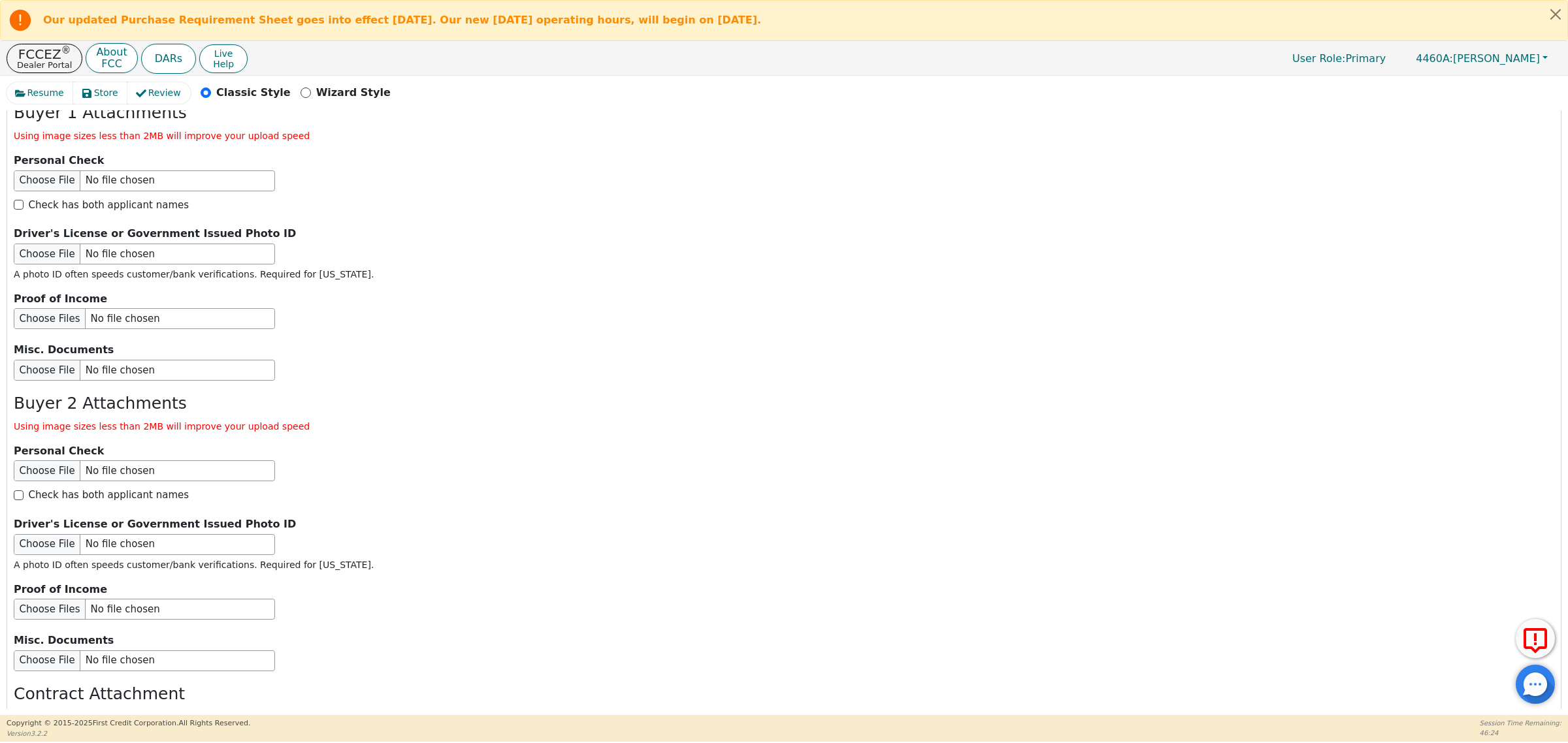
scroll to position [2039, 0]
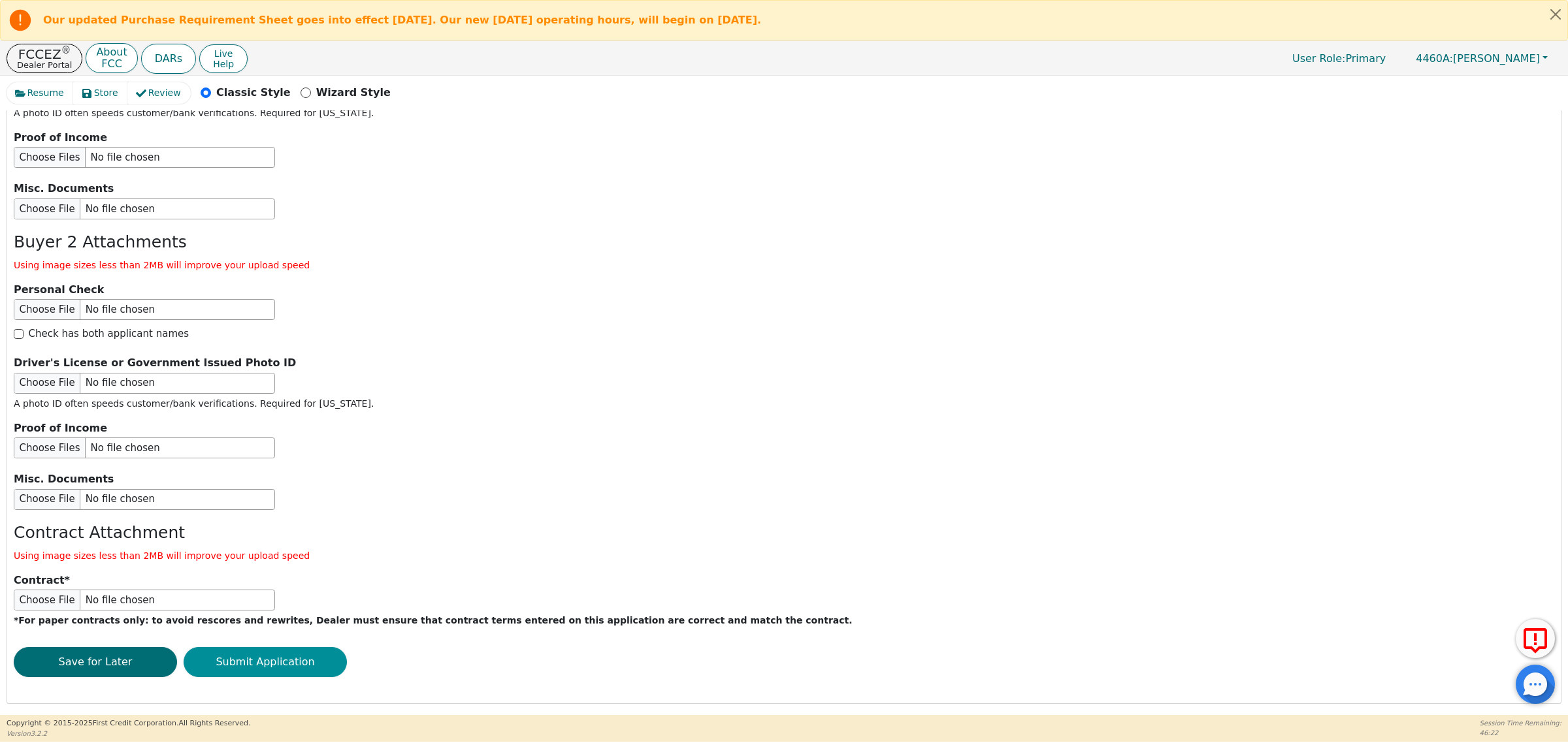
click at [309, 658] on button "Submit Application" at bounding box center [265, 662] width 163 height 30
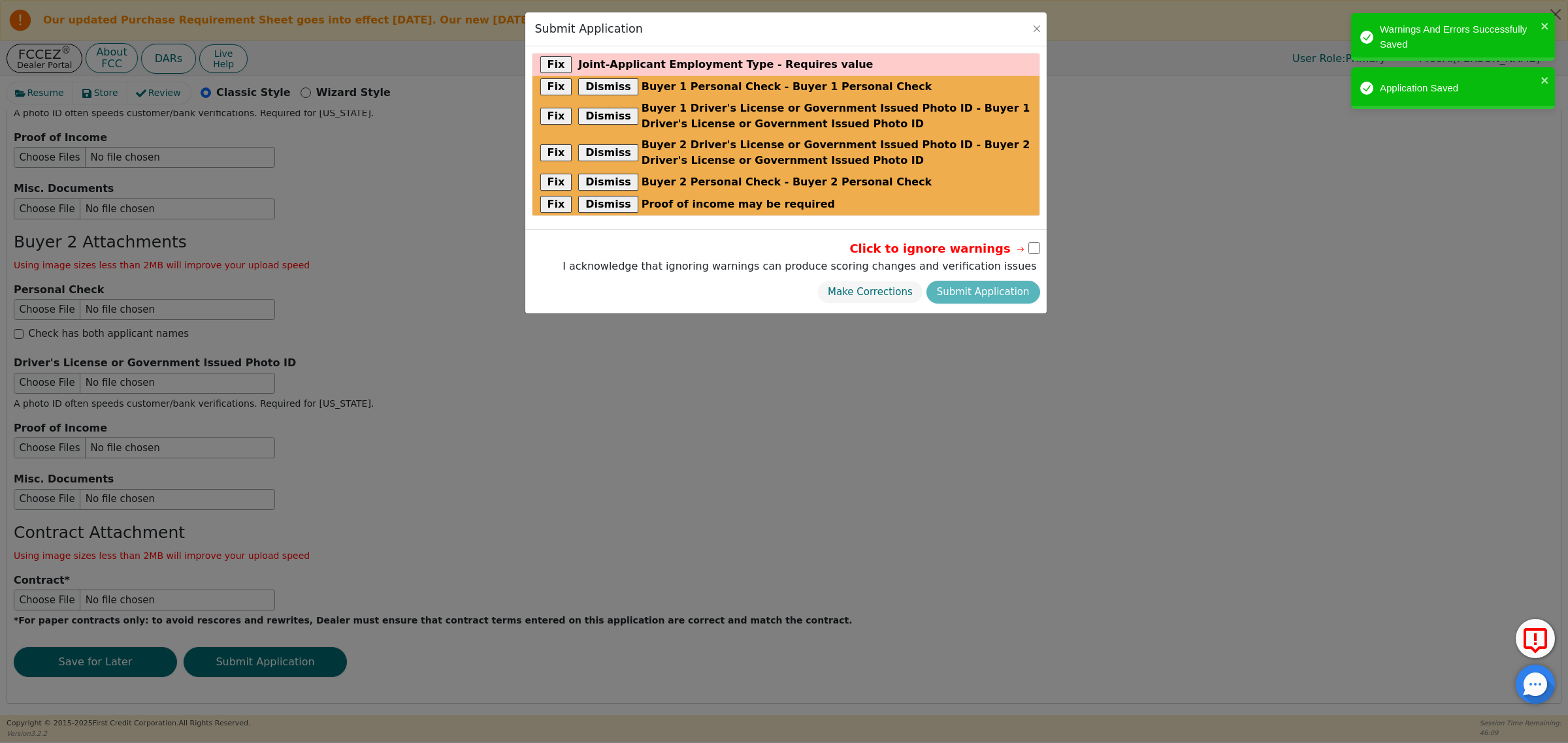
click at [1031, 247] on input "checkbox" at bounding box center [1034, 248] width 12 height 12
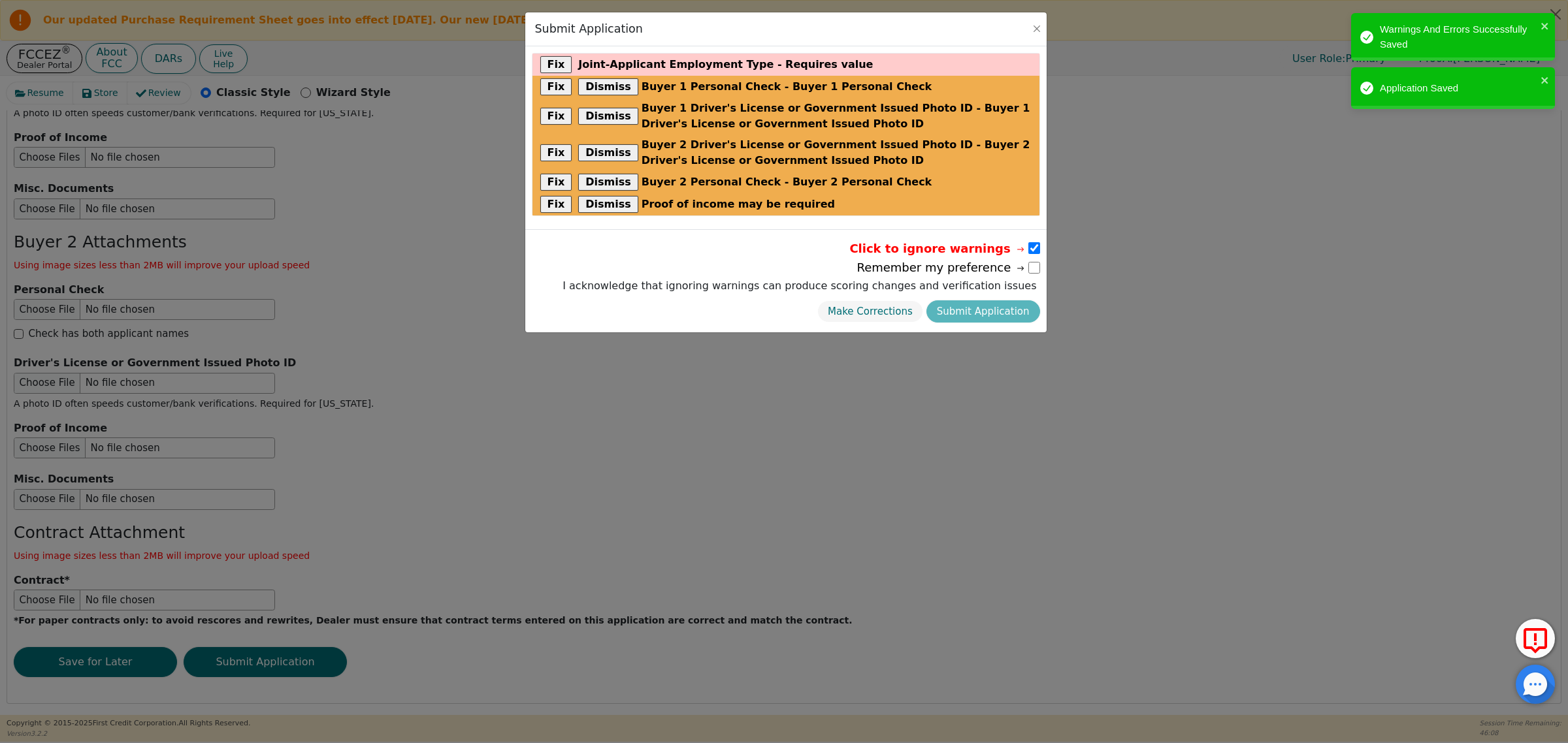
click at [974, 317] on div "Make Corrections Submit Application" at bounding box center [800, 312] width 480 height 30
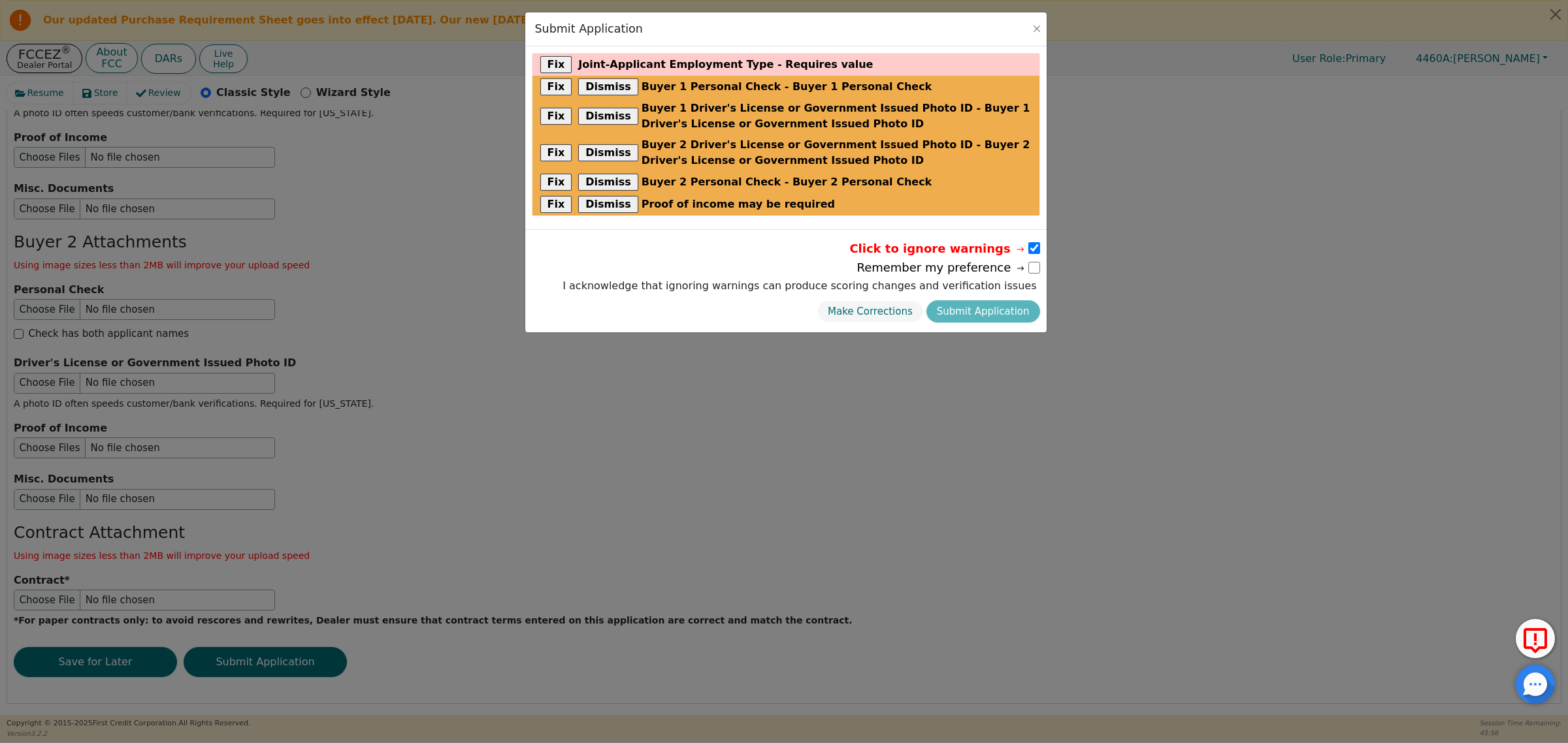
click at [981, 315] on div "Make Corrections Submit Application" at bounding box center [800, 312] width 480 height 30
click at [1028, 269] on input "checkbox" at bounding box center [1034, 268] width 12 height 12
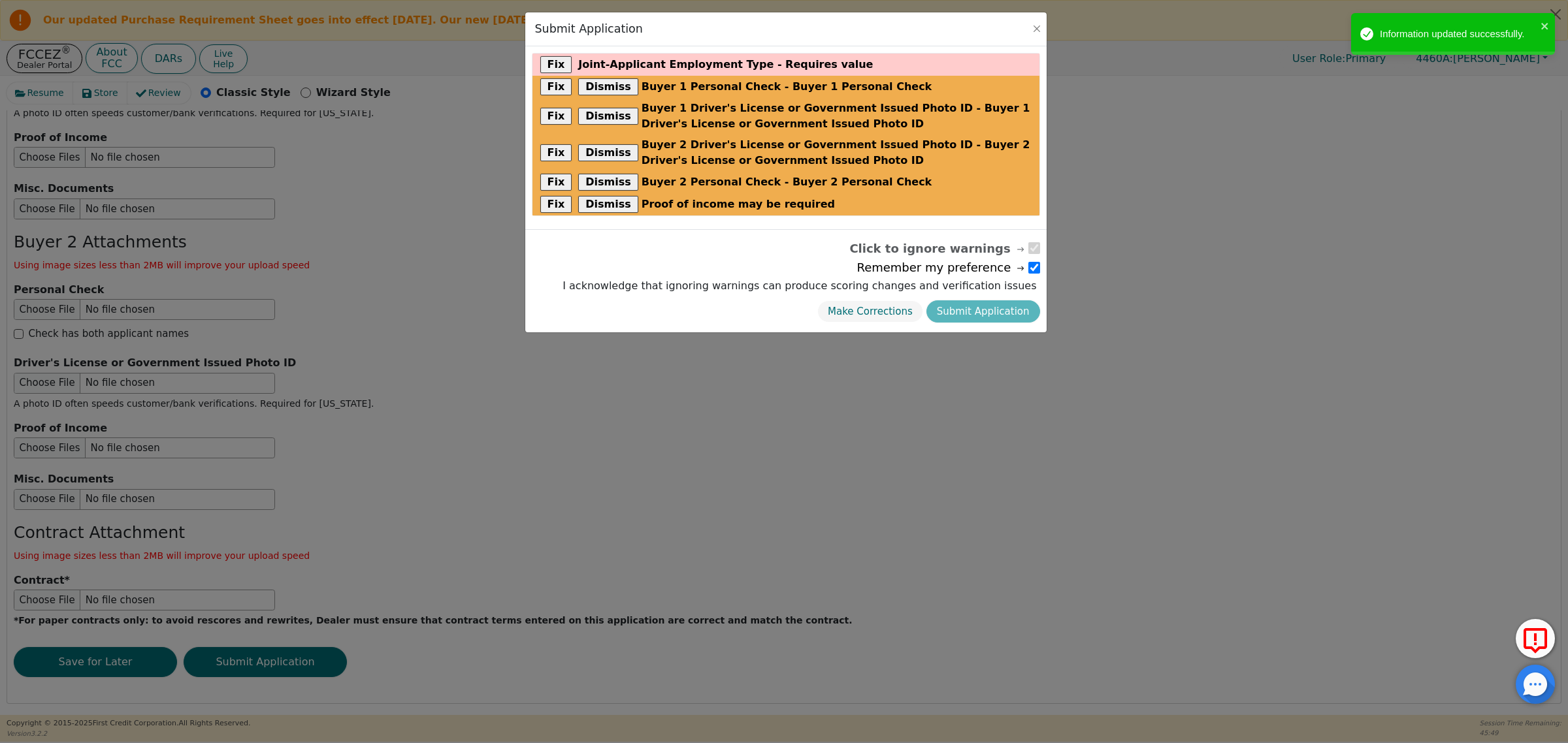
click at [987, 312] on div "Make Corrections Submit Application" at bounding box center [800, 312] width 480 height 30
click at [880, 315] on button "Make Corrections" at bounding box center [870, 311] width 106 height 23
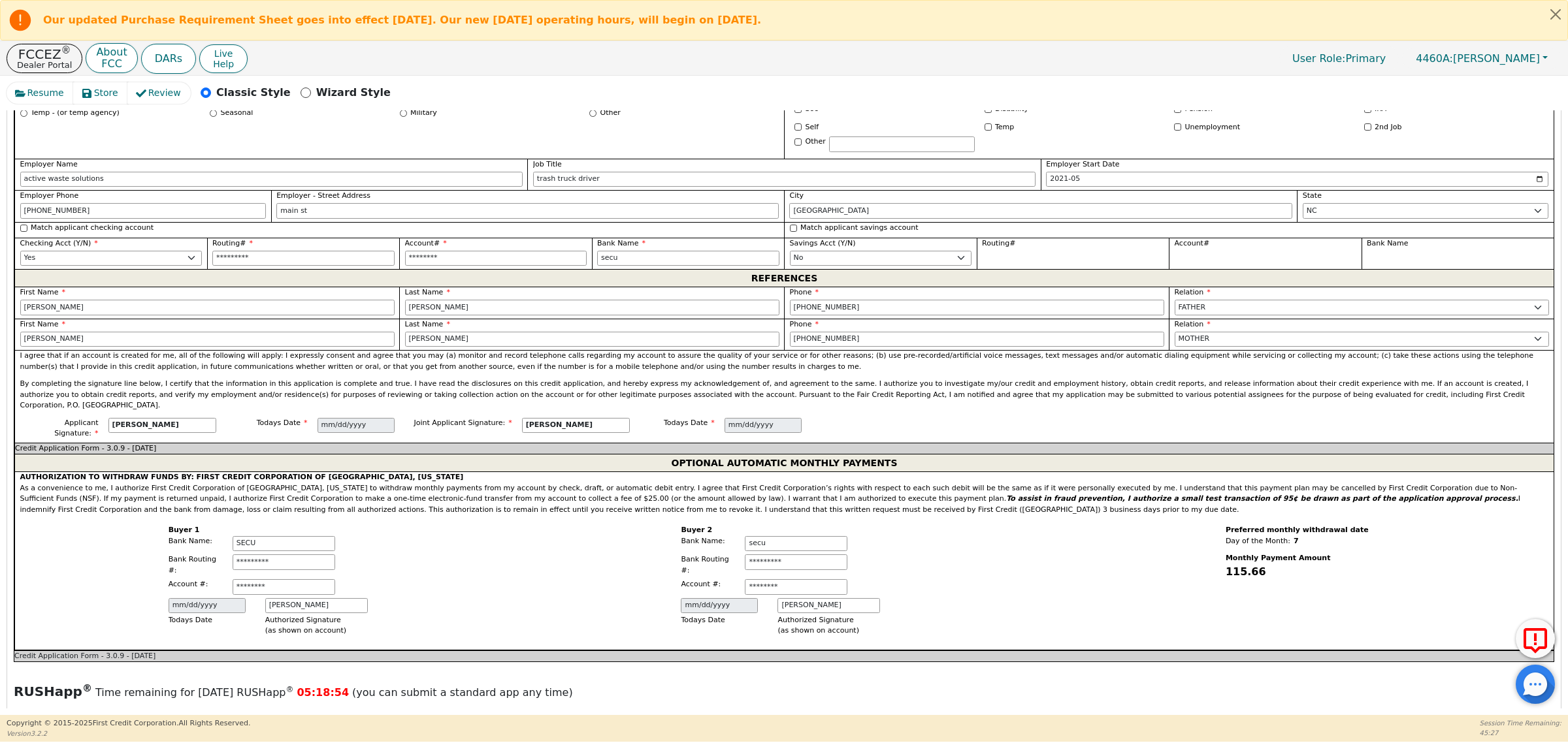
scroll to position [1223, 0]
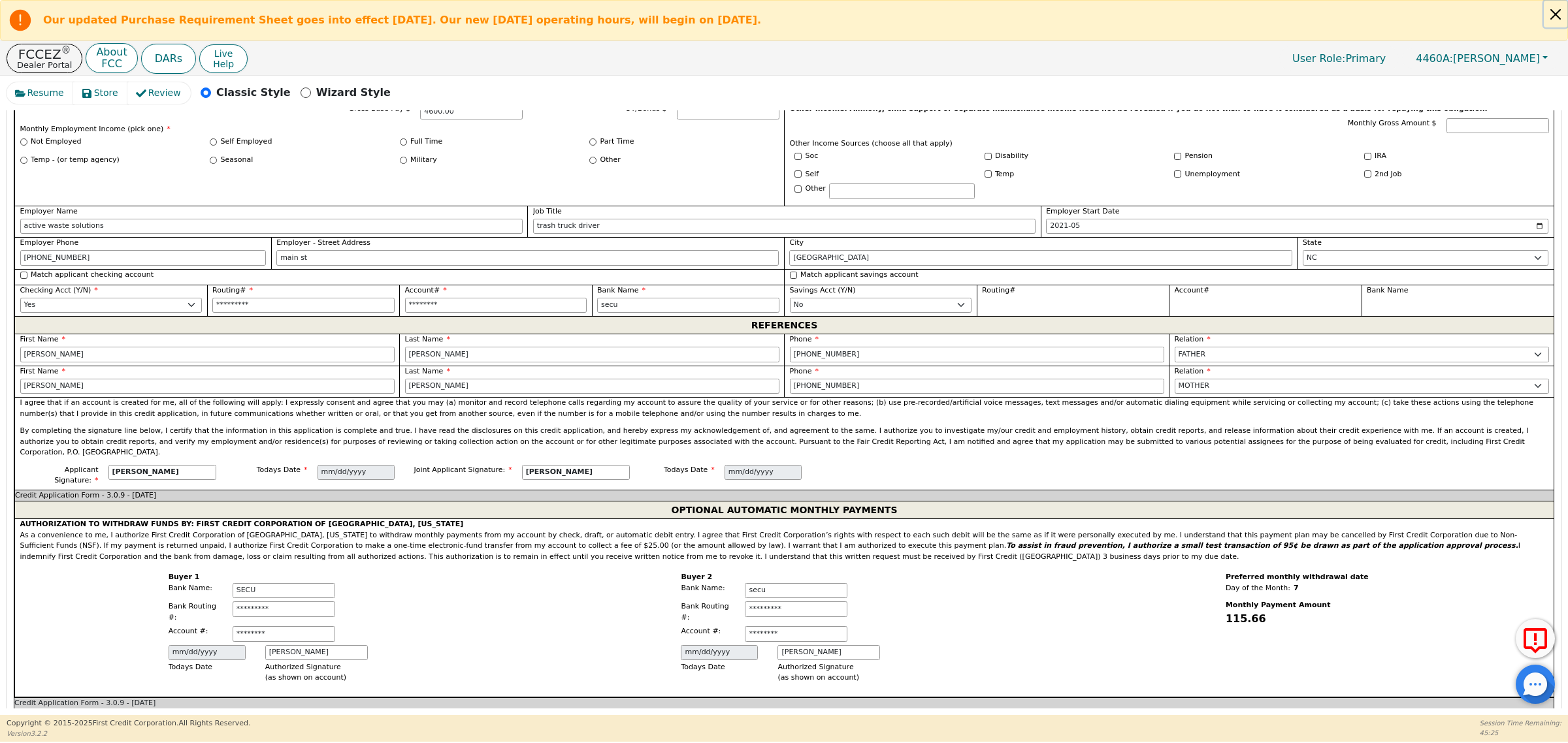
click at [1557, 17] on button "Close alert" at bounding box center [1555, 14] width 24 height 27
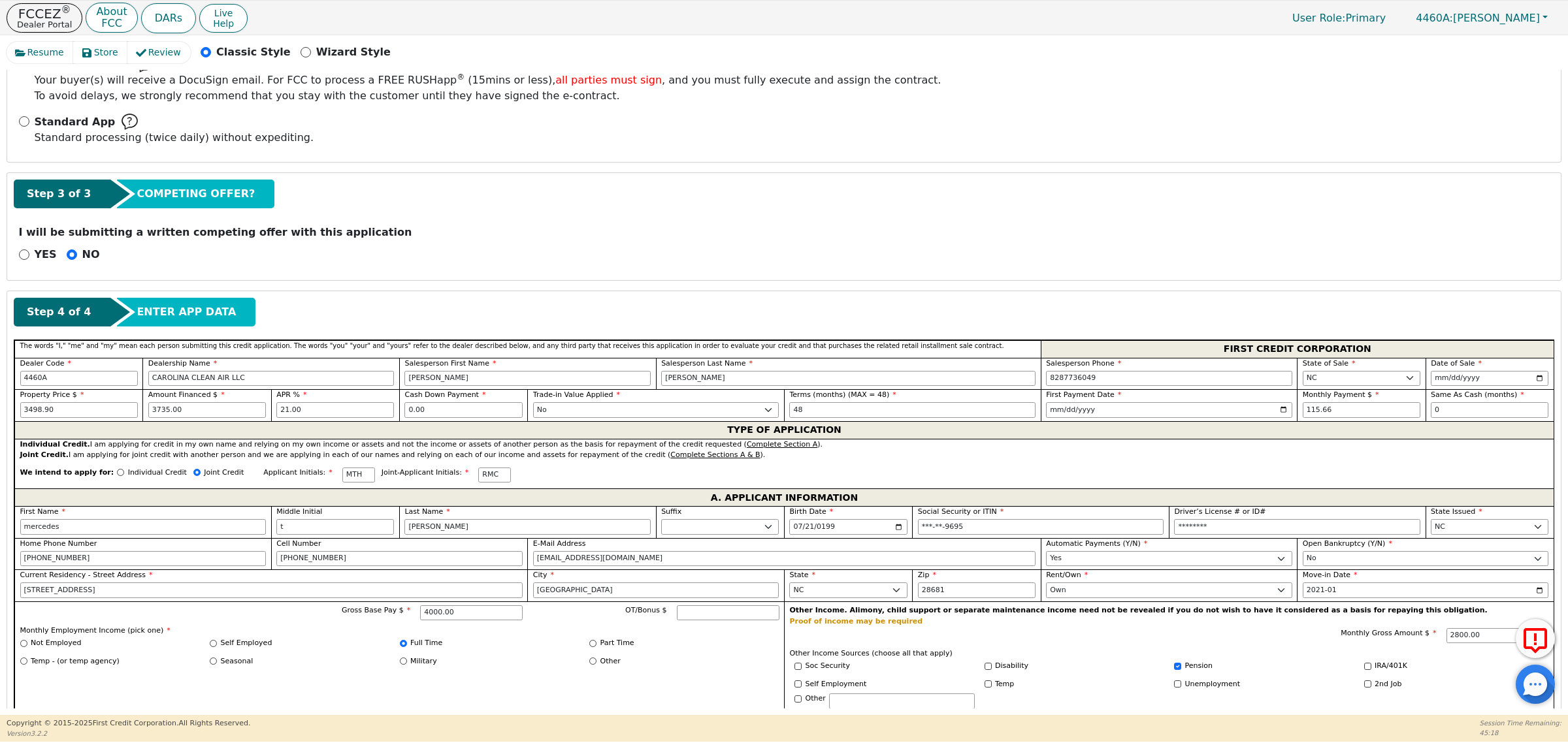
scroll to position [325, 0]
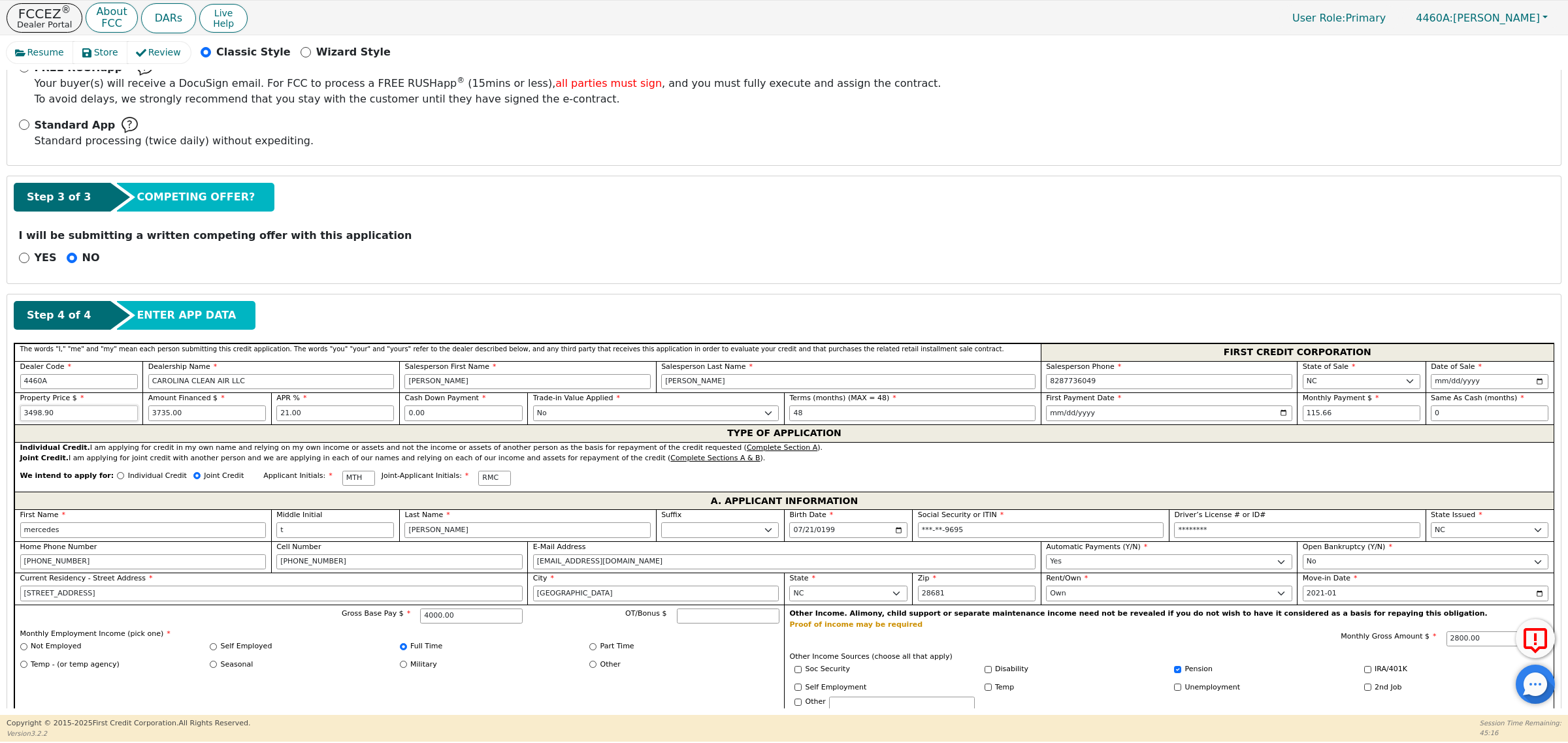
click at [85, 412] on input "3498.90" at bounding box center [78, 413] width 117 height 15
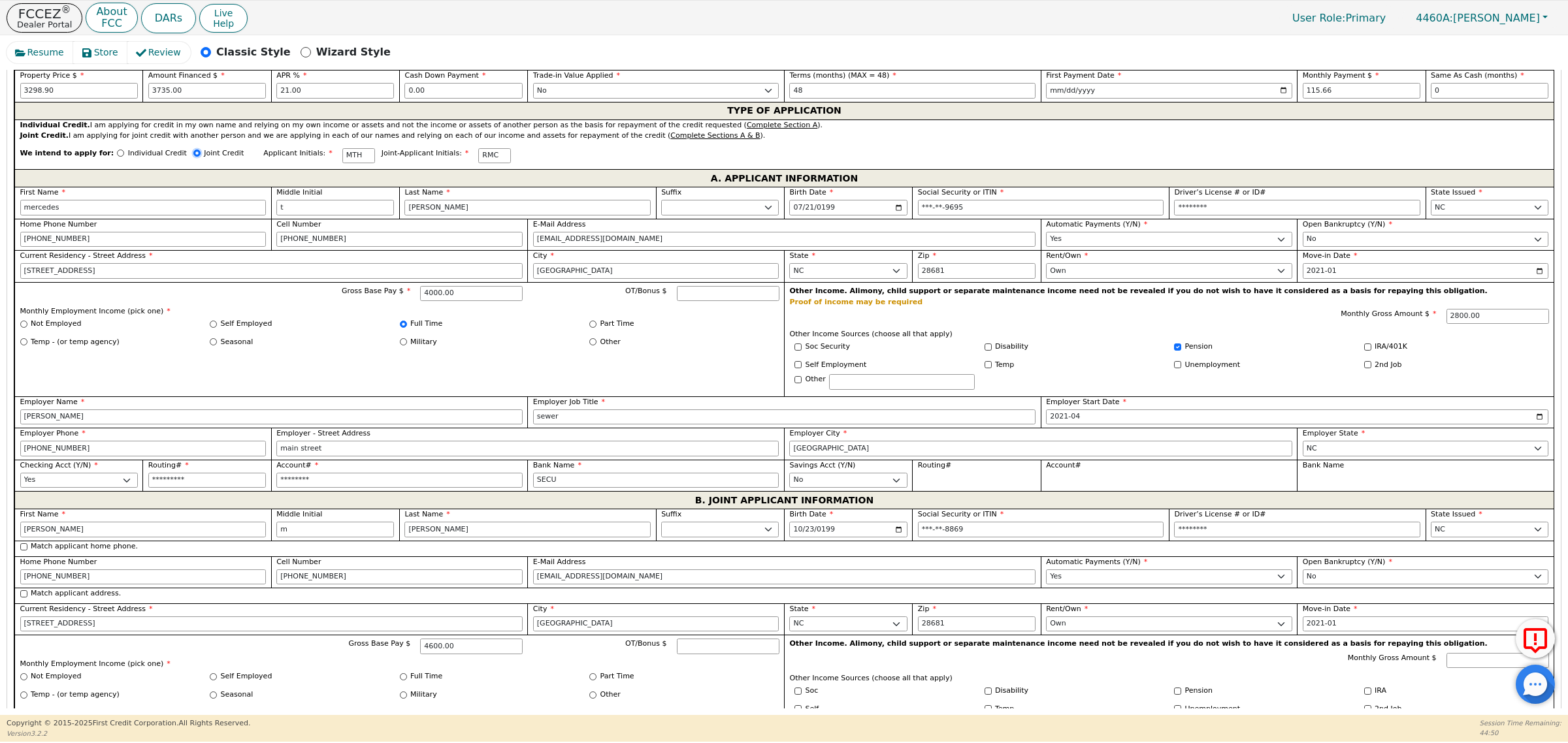
scroll to position [652, 0]
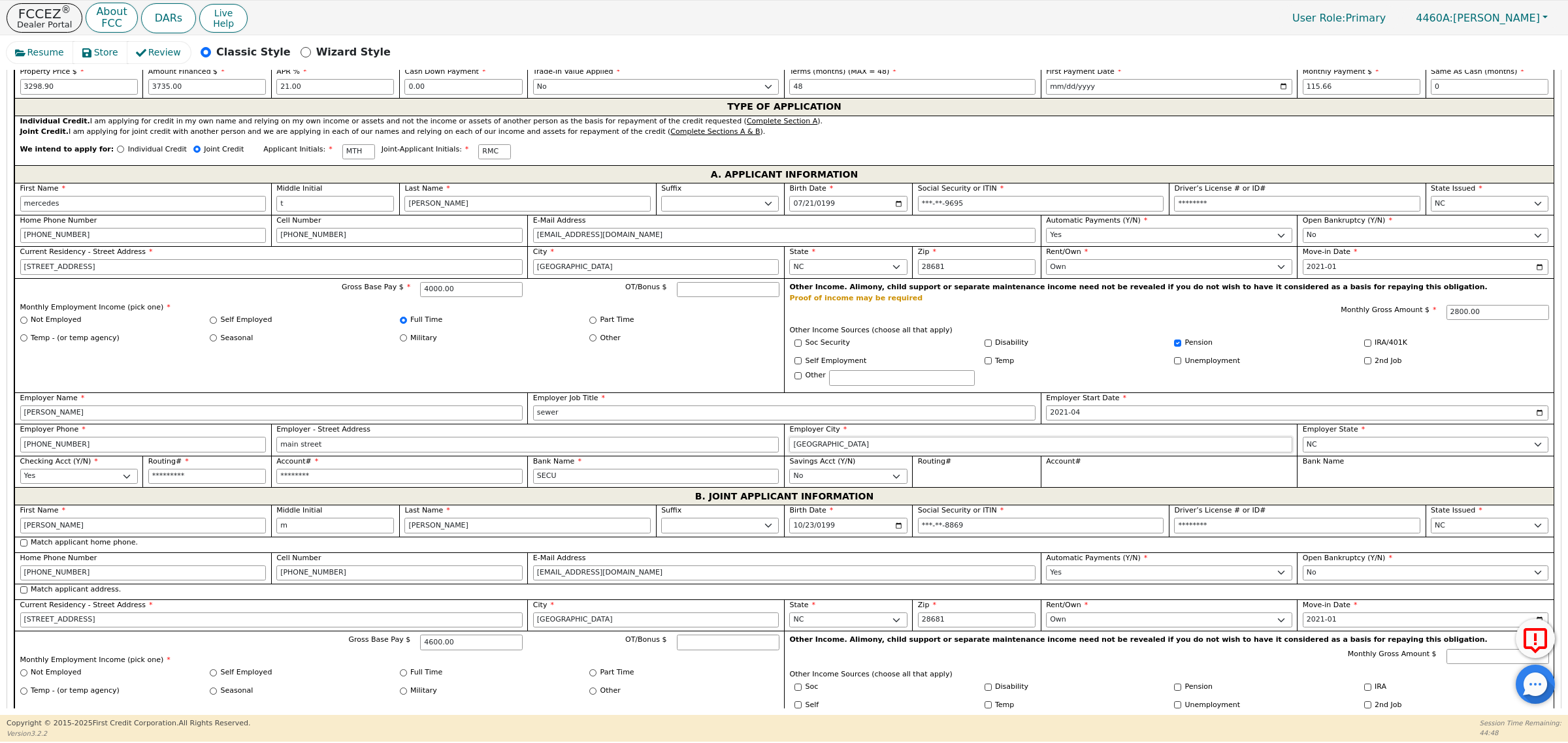
click at [856, 452] on input "taylorsville" at bounding box center [1040, 444] width 503 height 15
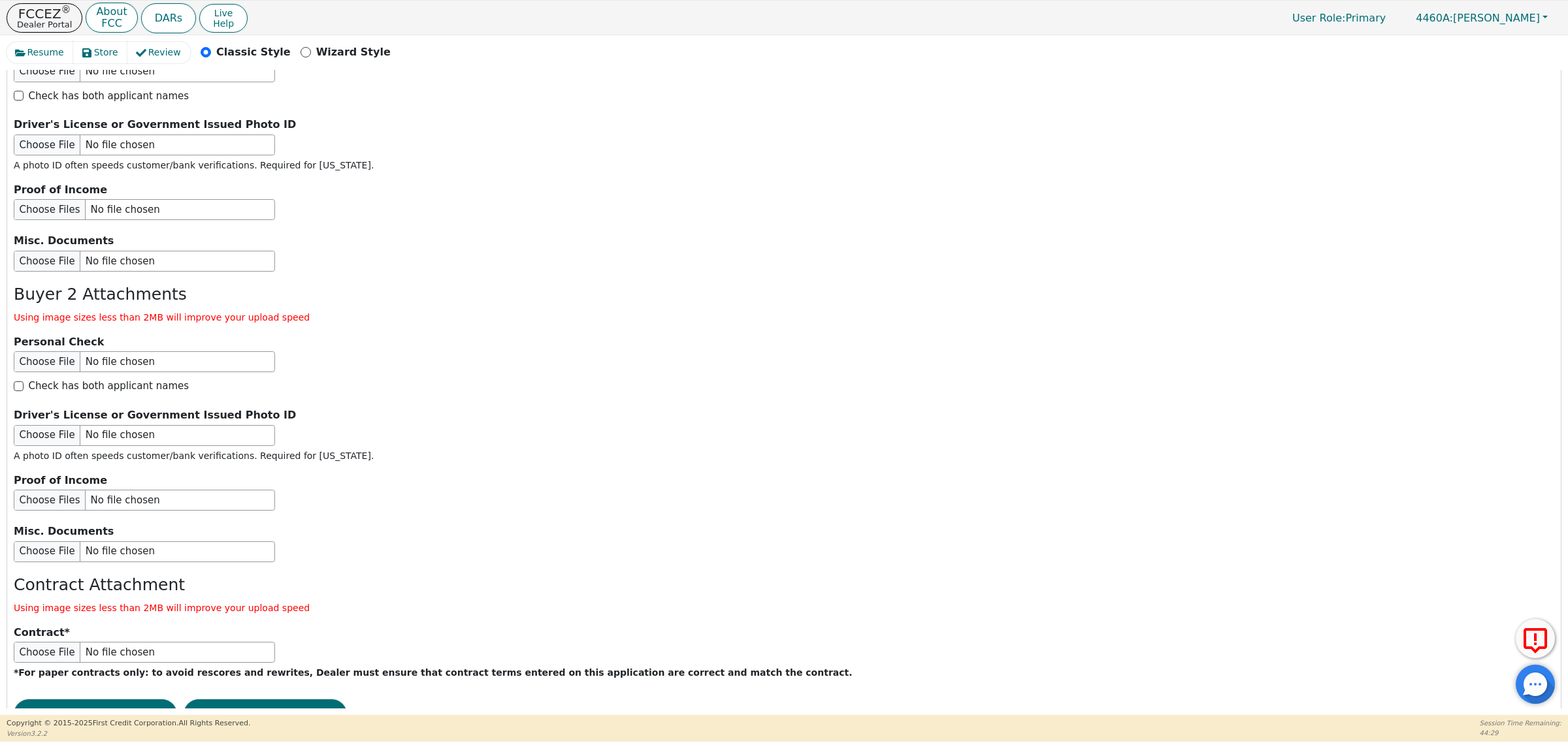
scroll to position [1999, 0]
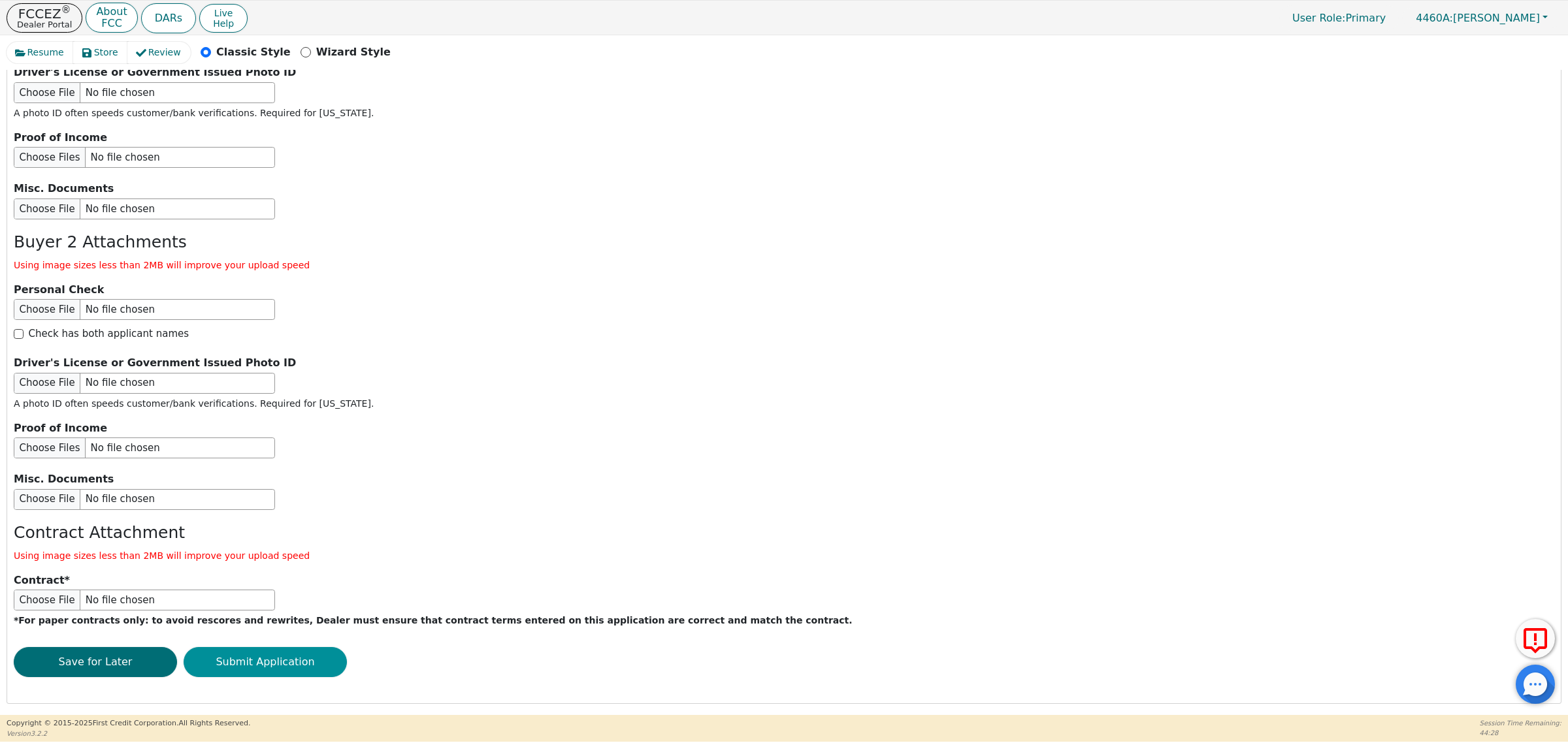
click at [301, 654] on button "Submit Application" at bounding box center [265, 662] width 163 height 30
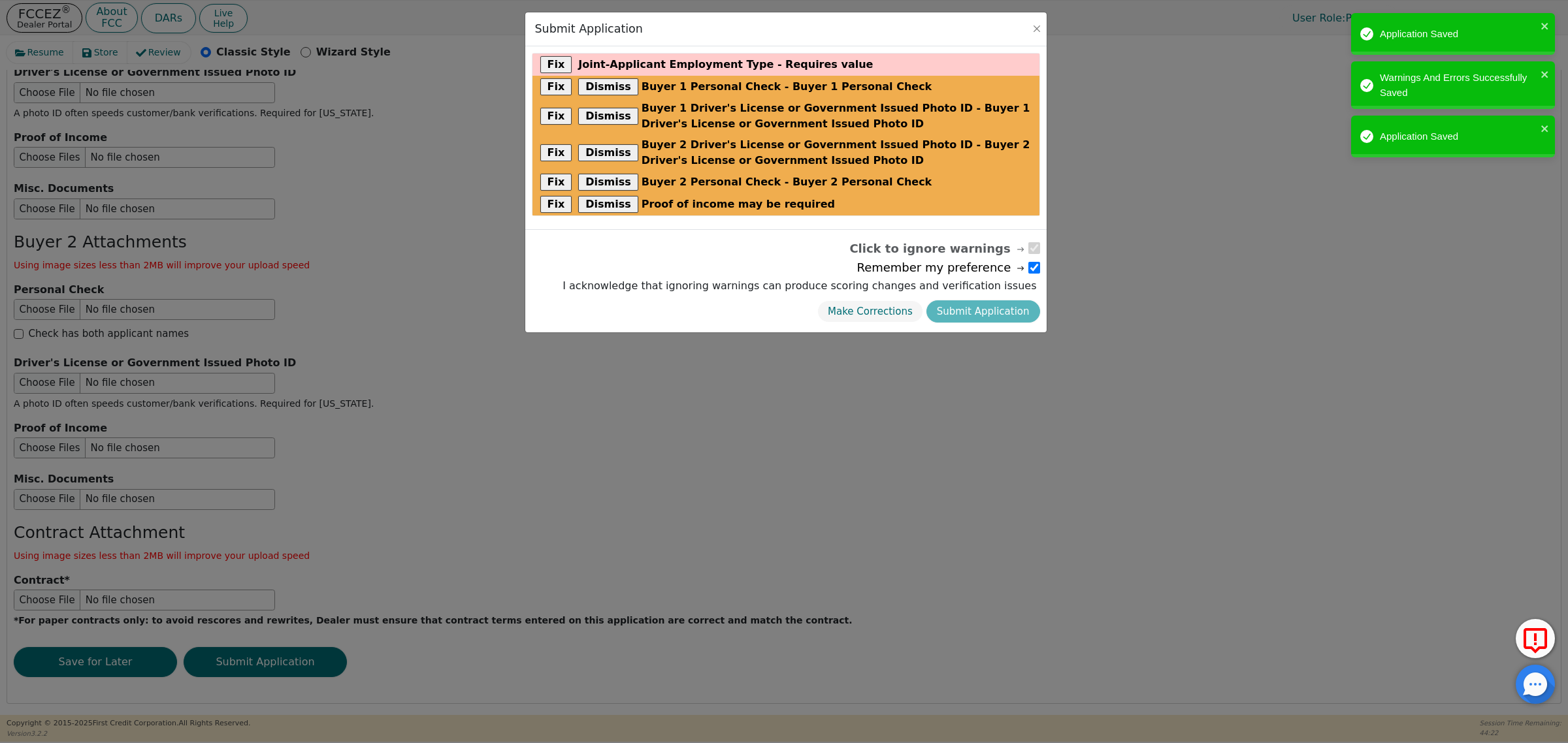
click at [991, 312] on div "Make Corrections Submit Application" at bounding box center [800, 312] width 480 height 30
click at [977, 314] on div "Make Corrections Submit Application" at bounding box center [800, 312] width 480 height 30
click at [1546, 21] on icon "close" at bounding box center [1545, 26] width 9 height 10
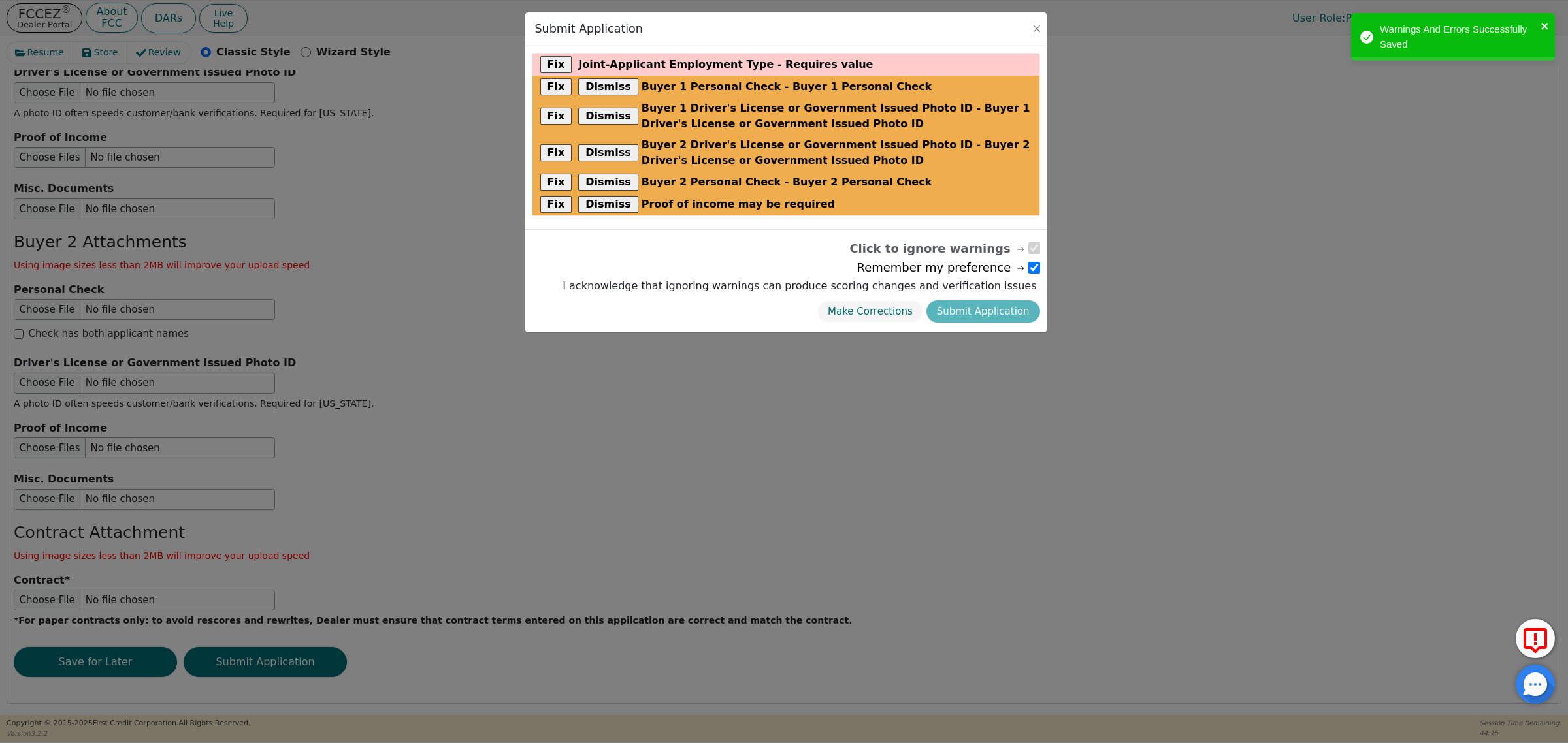
click at [1547, 27] on icon "close" at bounding box center [1544, 26] width 7 height 7
click at [1033, 268] on input "checkbox" at bounding box center [1034, 268] width 12 height 12
click at [993, 310] on div "Make Corrections Submit Application" at bounding box center [800, 312] width 480 height 30
click at [990, 312] on div "Make Corrections Submit Application" at bounding box center [800, 312] width 480 height 30
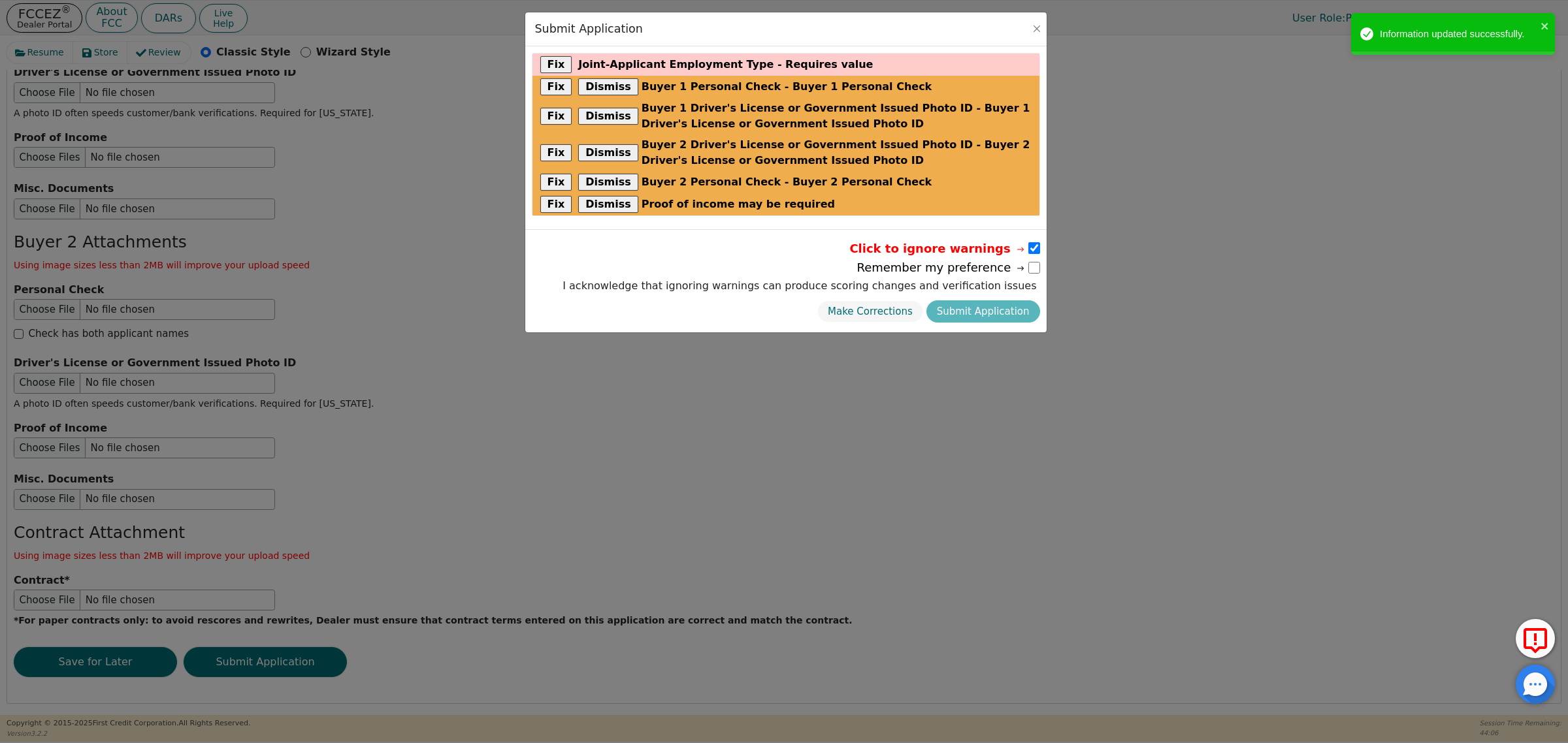
click at [929, 374] on div "Submit Application Fix Joint-Applicant Employment Type - Requires value Fix Dis…" at bounding box center [784, 371] width 1568 height 743
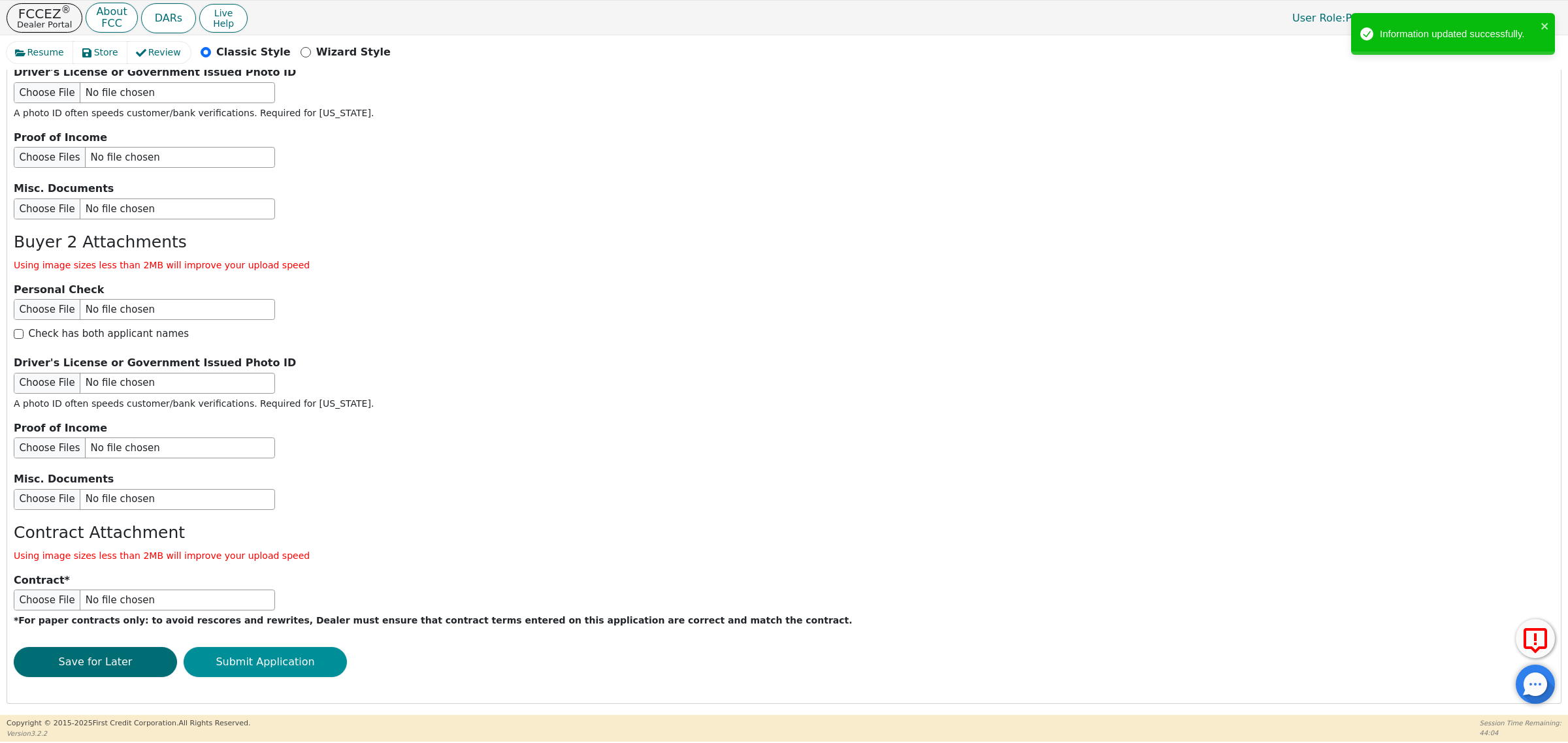
click at [287, 654] on button "Submit Application" at bounding box center [265, 662] width 163 height 30
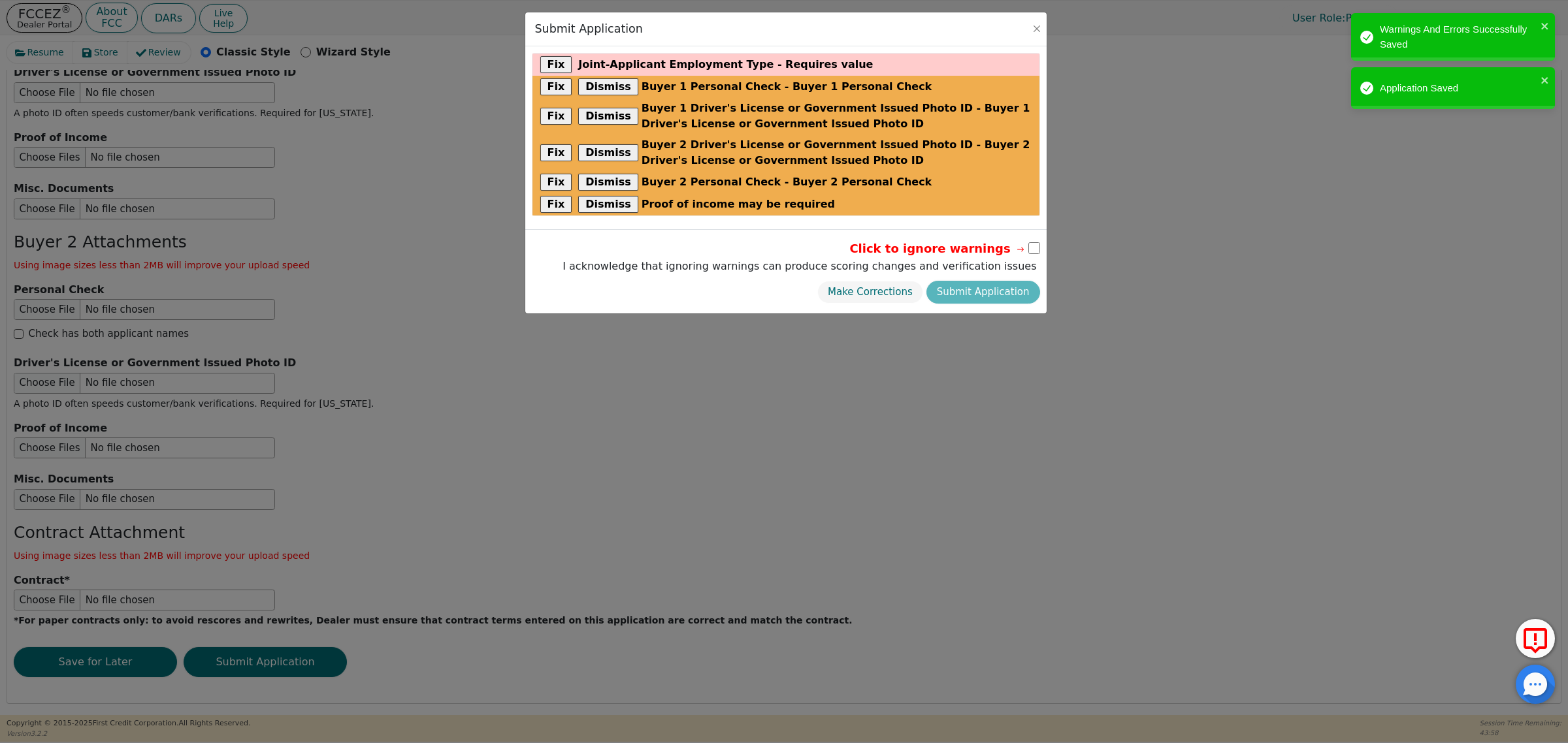
click at [1032, 249] on input "checkbox" at bounding box center [1034, 248] width 12 height 12
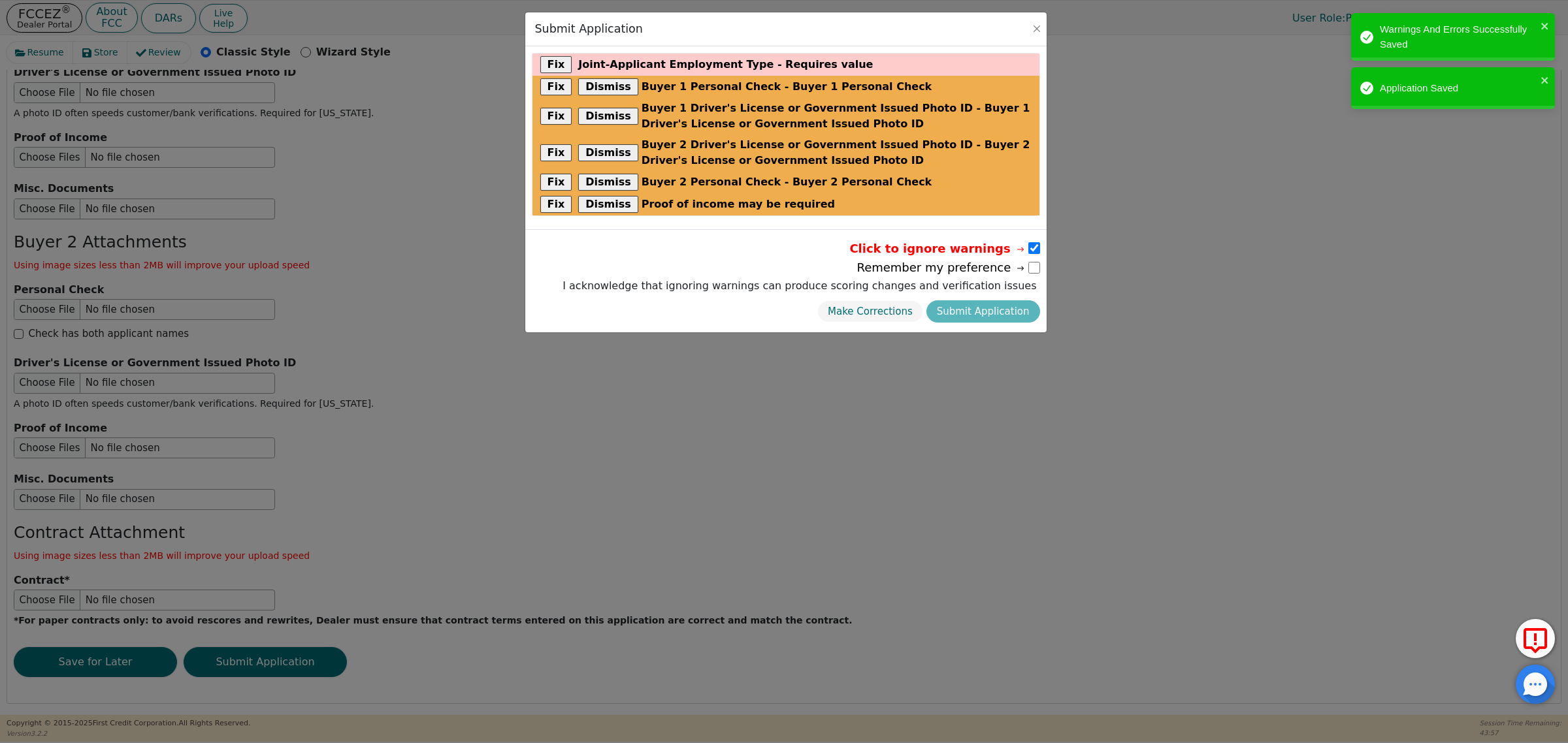
click at [1008, 314] on div "Make Corrections Submit Application" at bounding box center [800, 312] width 480 height 30
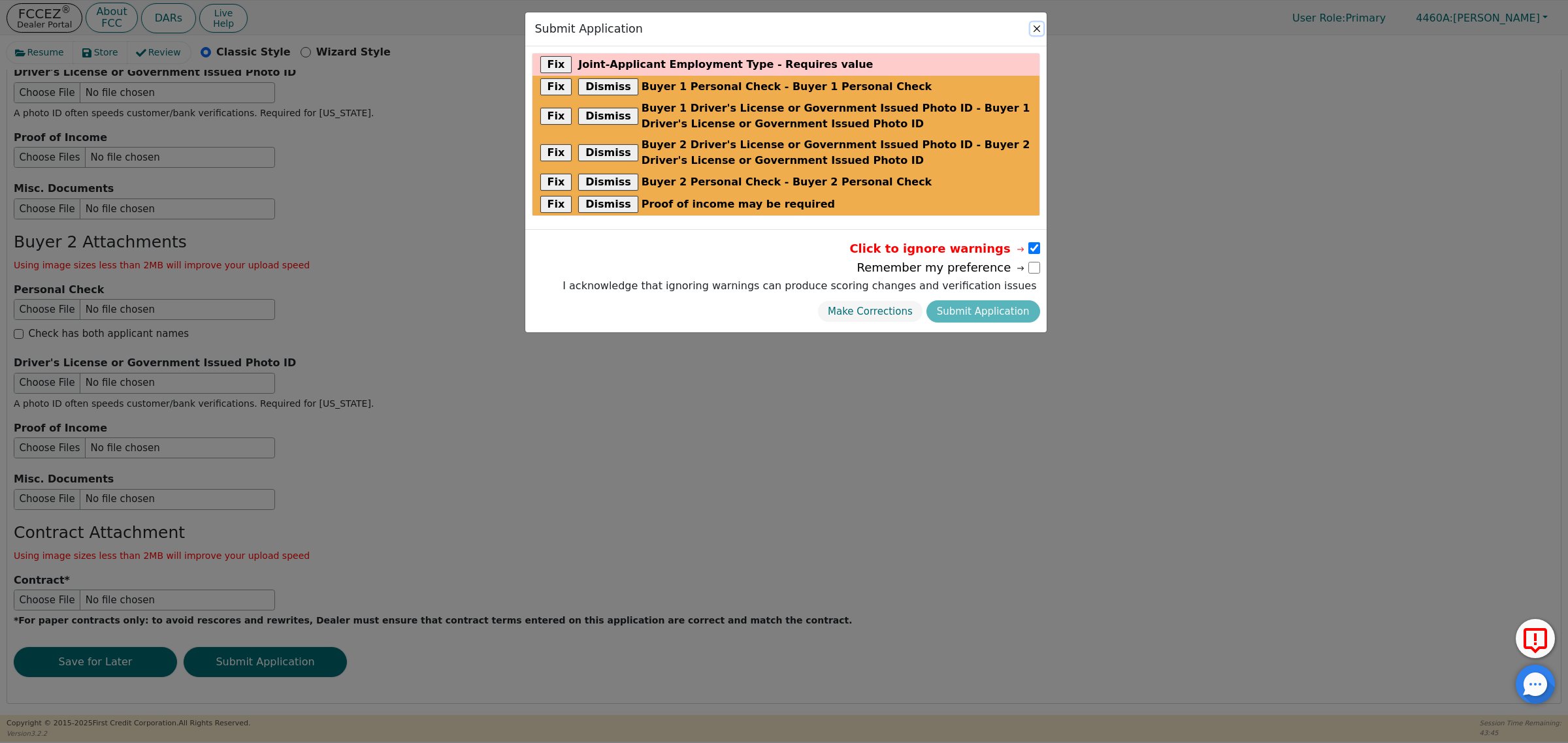
click at [1032, 27] on button "Close" at bounding box center [1037, 29] width 13 height 13
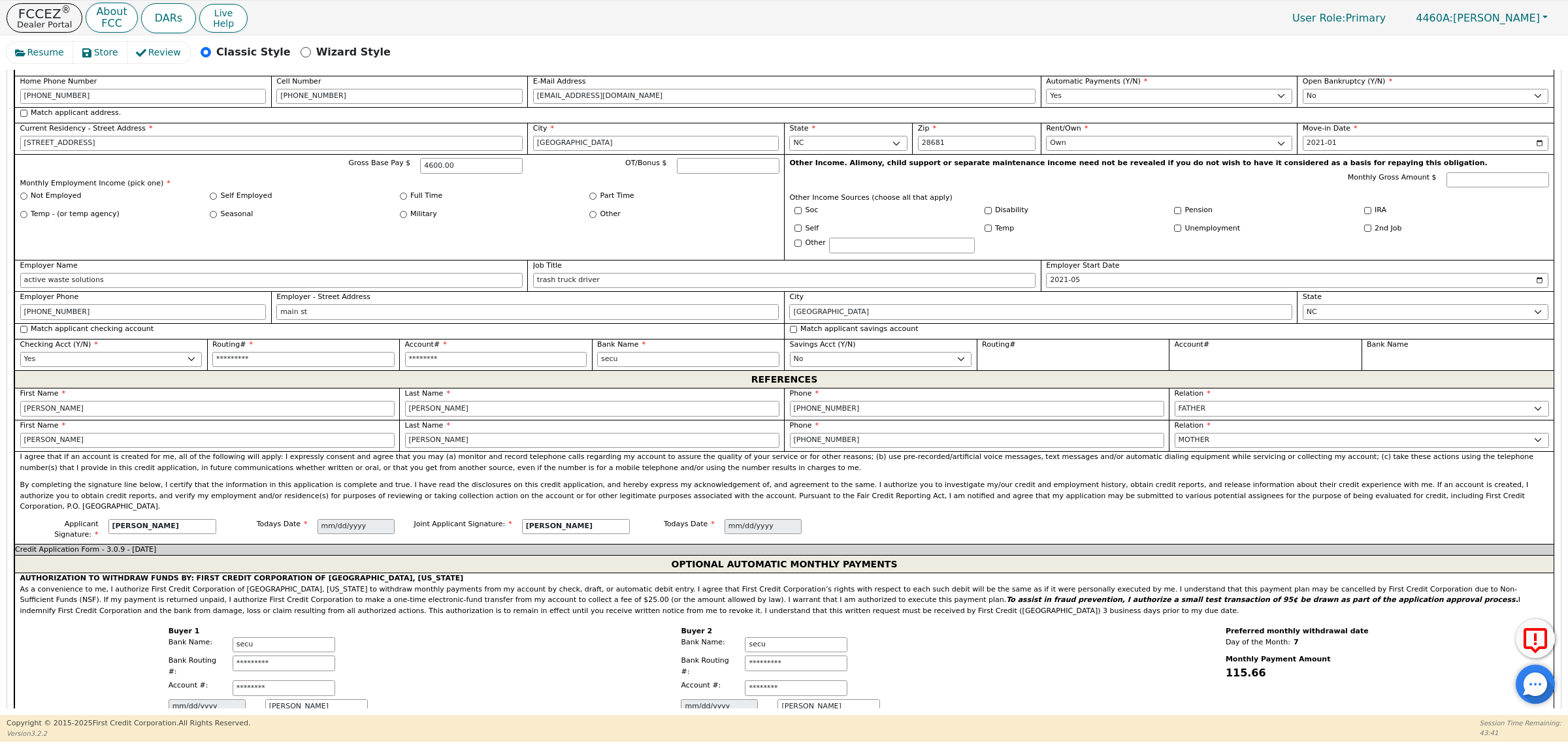
scroll to position [1101, 0]
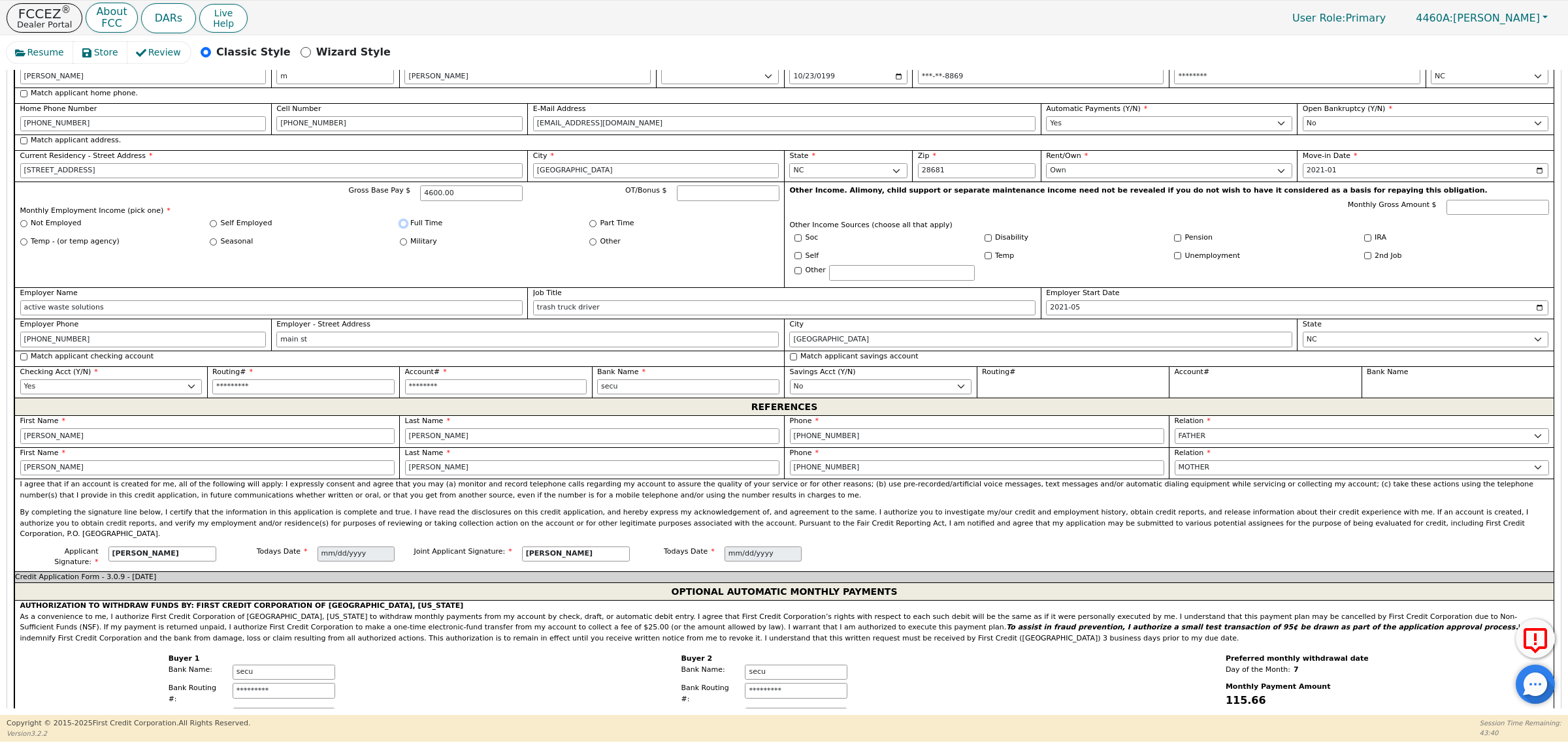
click at [402, 227] on input "Full Time" at bounding box center [404, 224] width 7 height 7
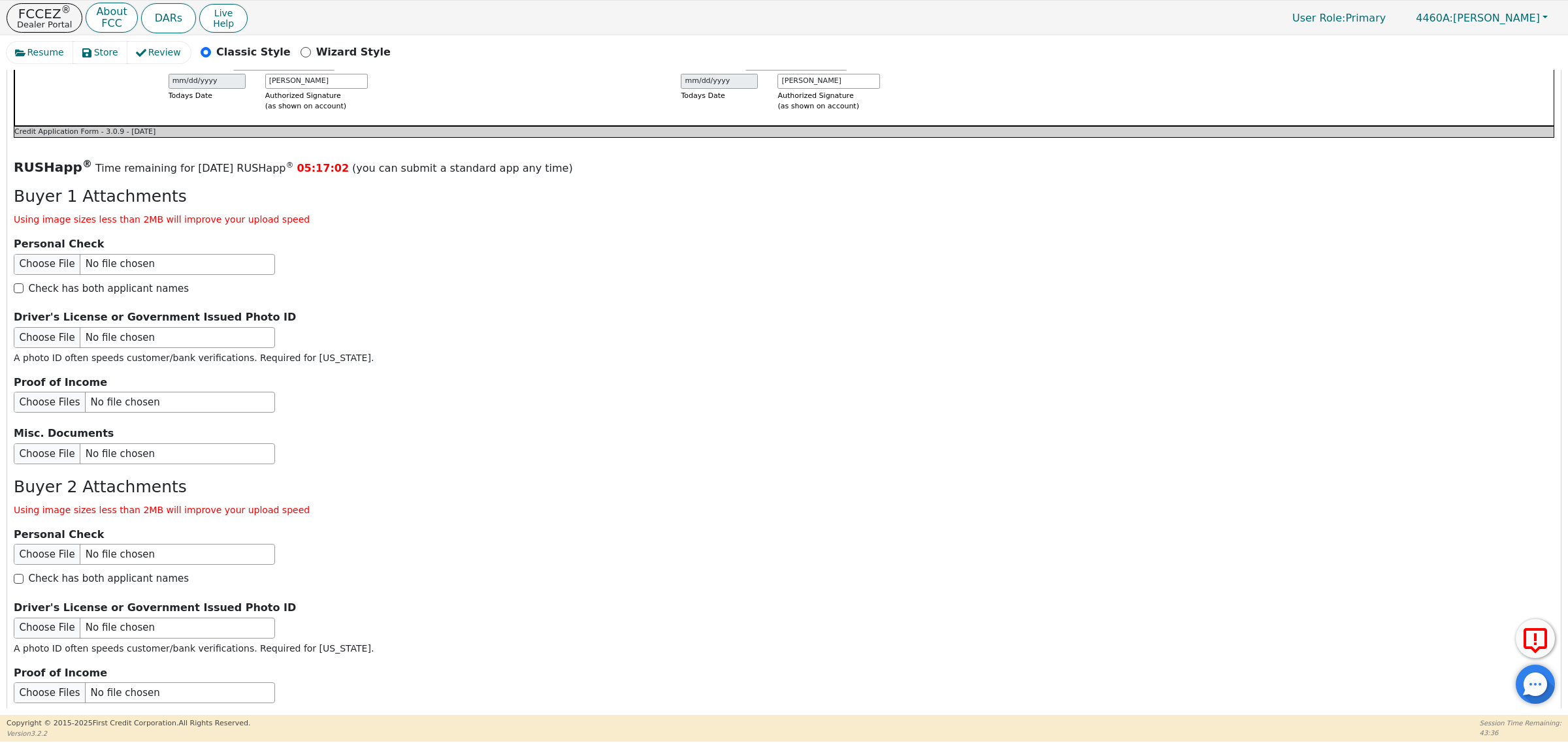
scroll to position [1999, 0]
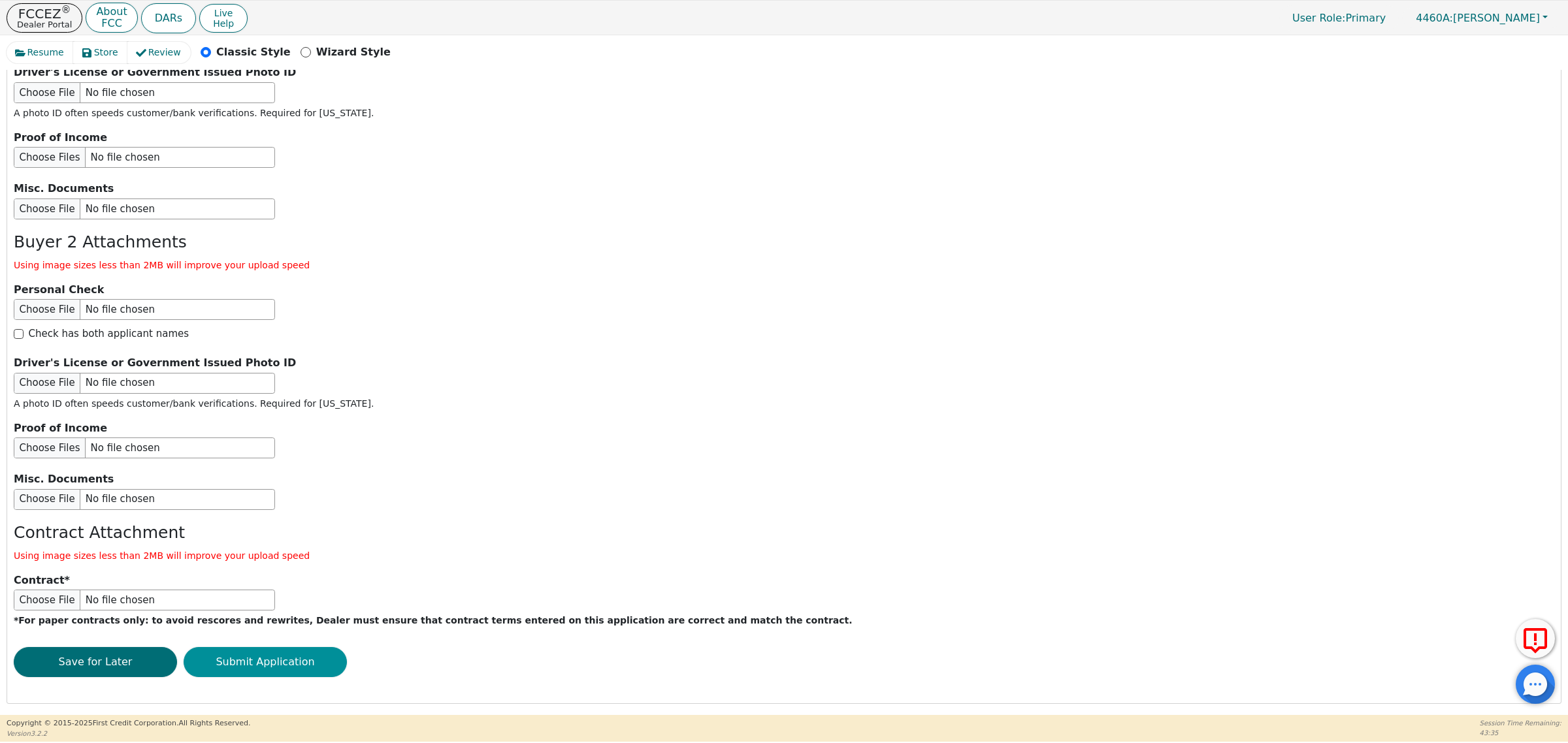
click at [281, 663] on button "Submit Application" at bounding box center [265, 662] width 163 height 30
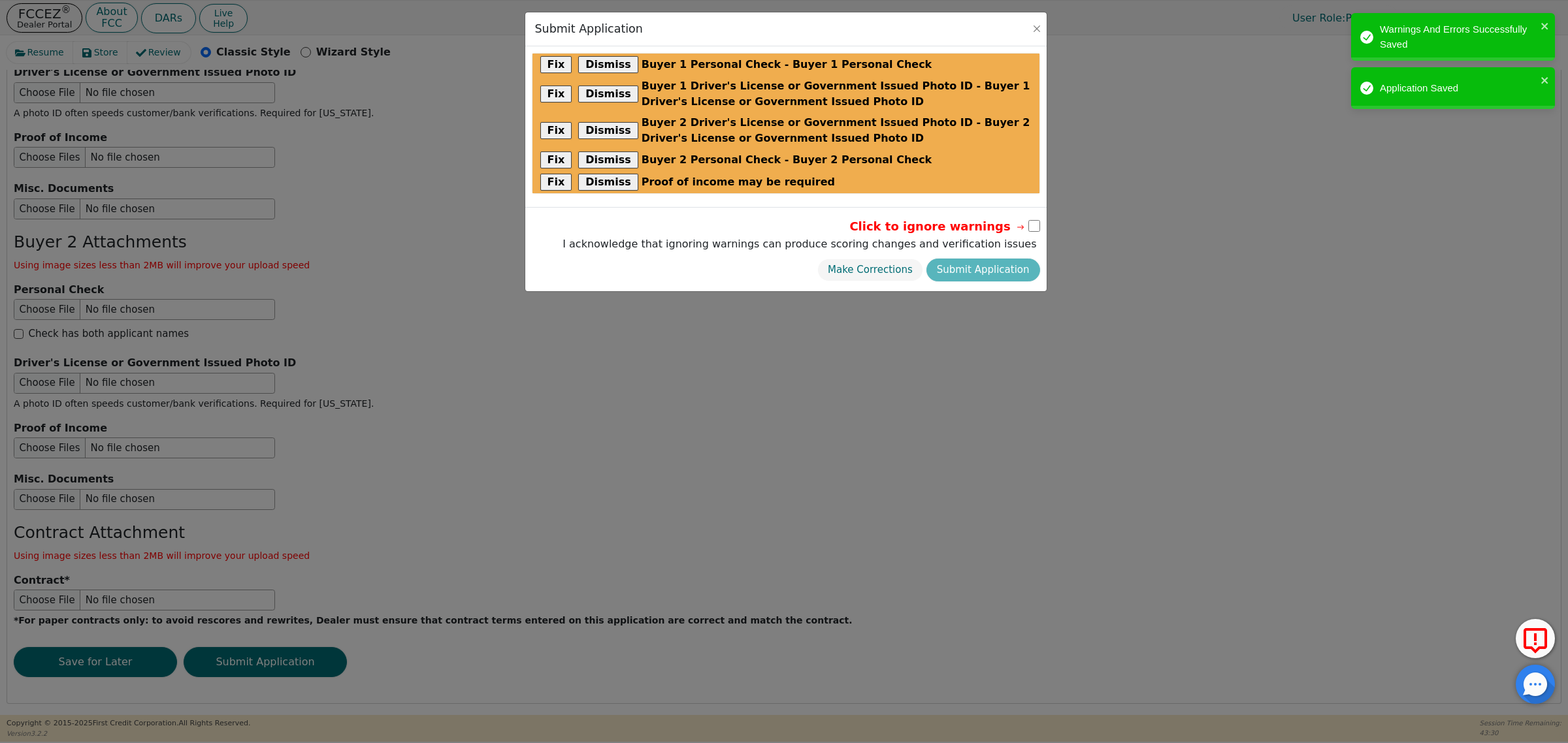
click at [1031, 229] on input "checkbox" at bounding box center [1034, 226] width 12 height 12
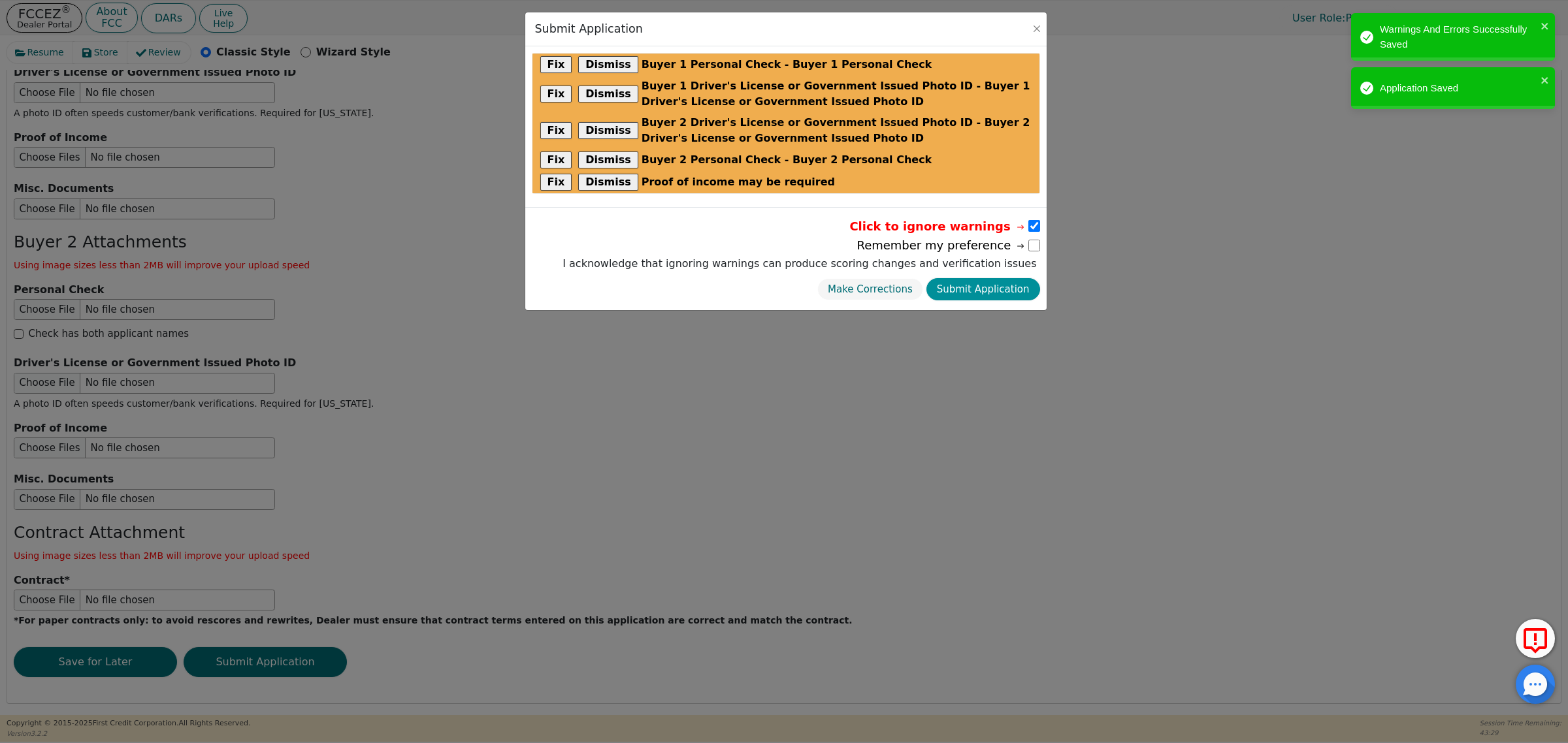
click at [1004, 291] on button "Submit Application" at bounding box center [983, 289] width 114 height 23
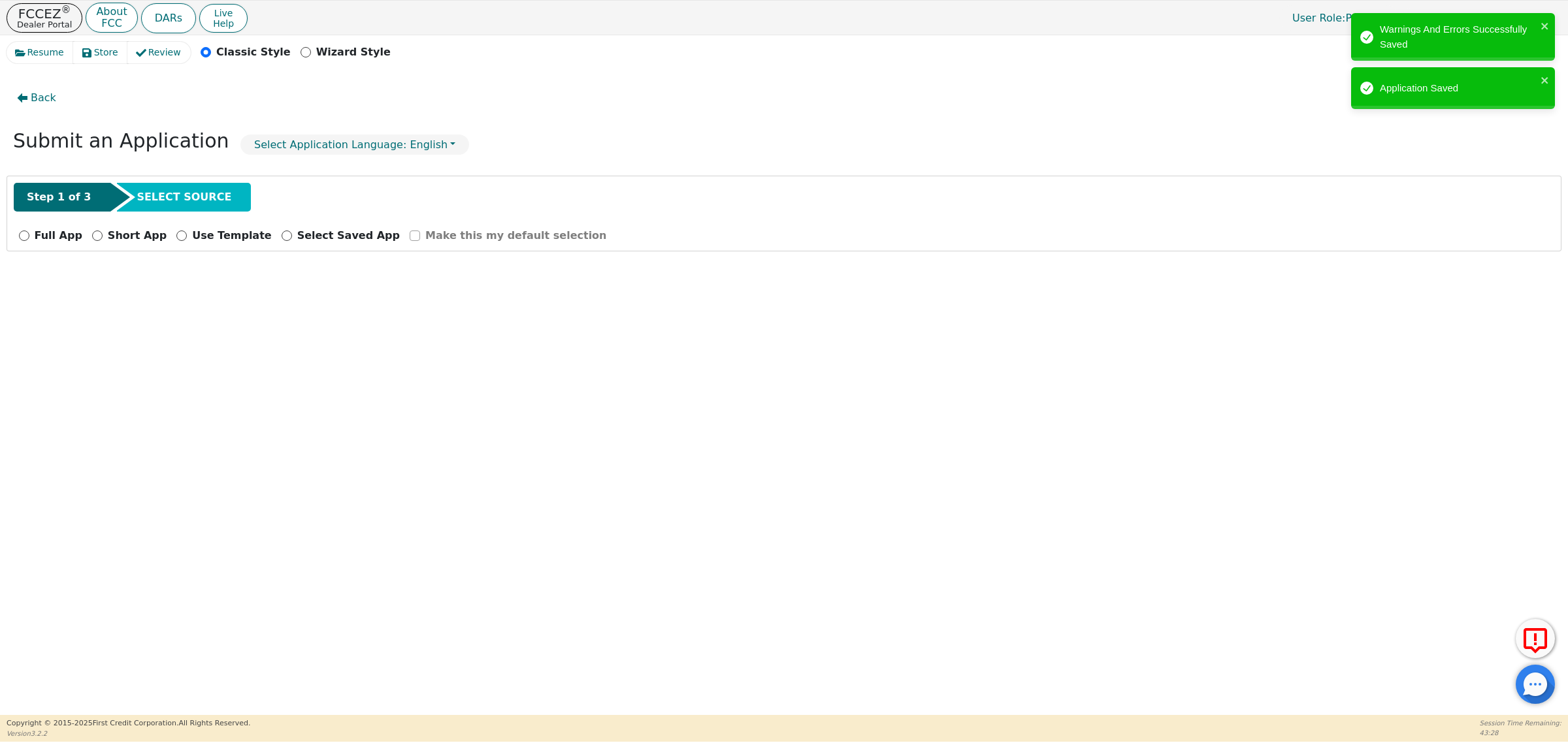
scroll to position [0, 0]
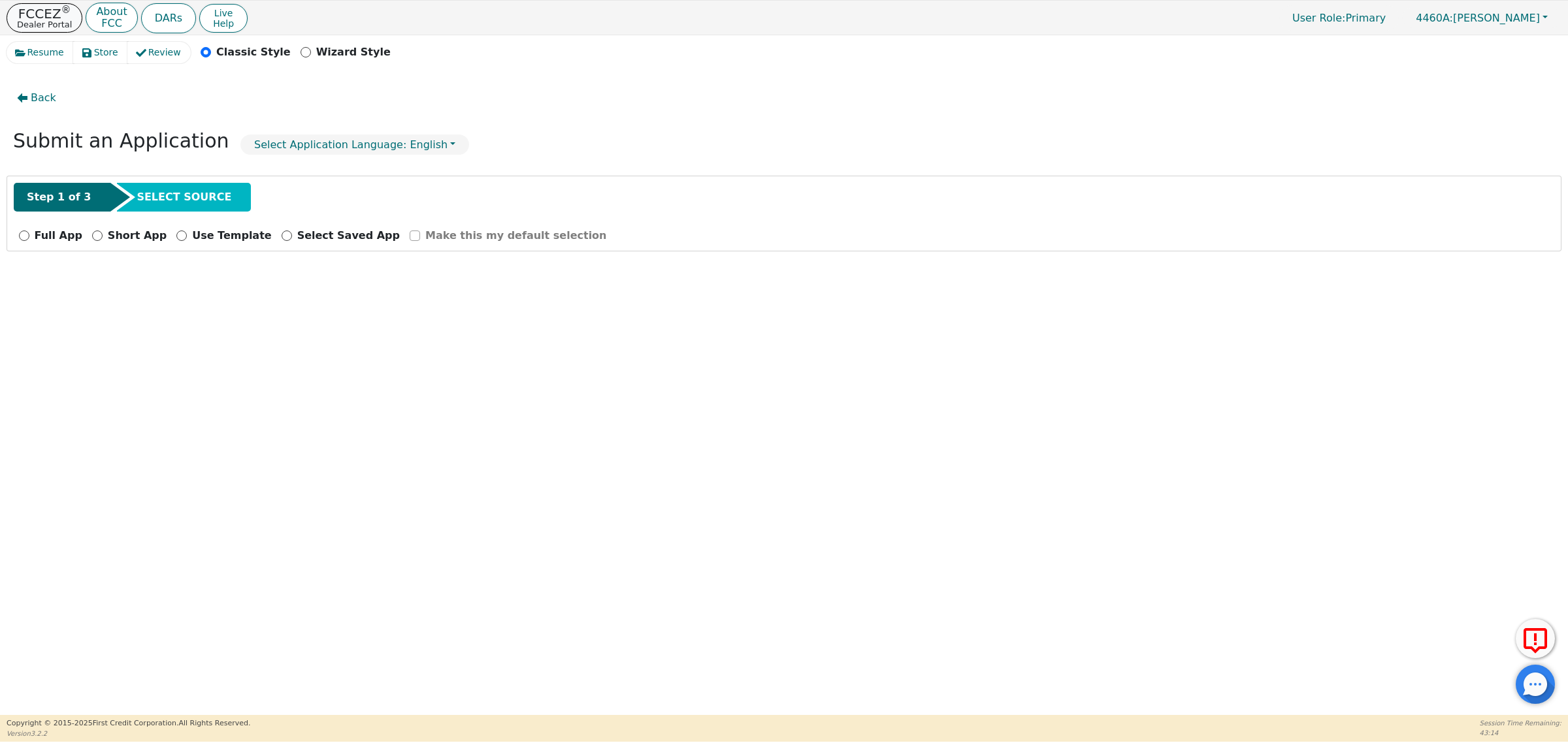
click at [52, 17] on p "FCCEZ ®" at bounding box center [44, 14] width 55 height 13
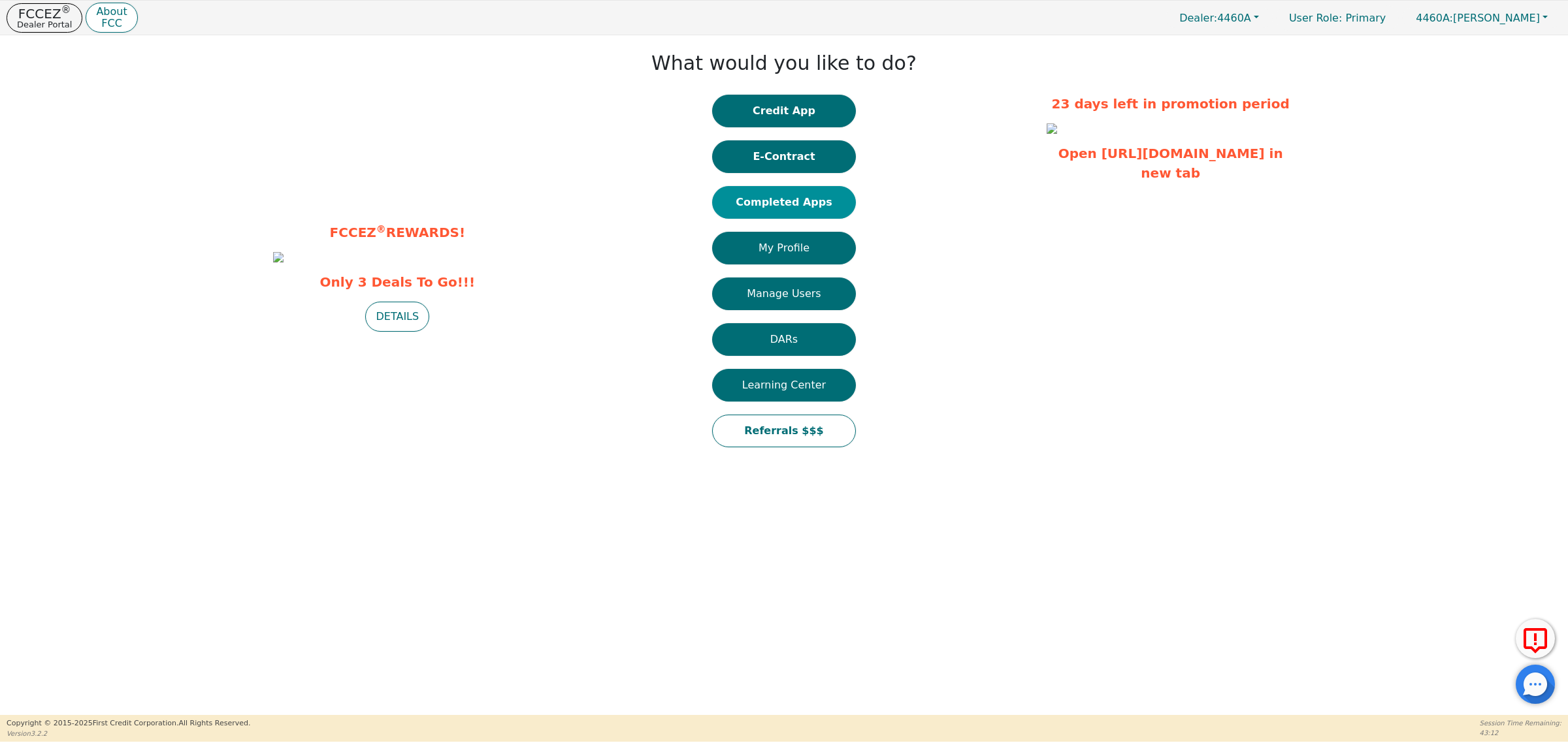
click at [799, 204] on button "Completed Apps" at bounding box center [784, 202] width 144 height 32
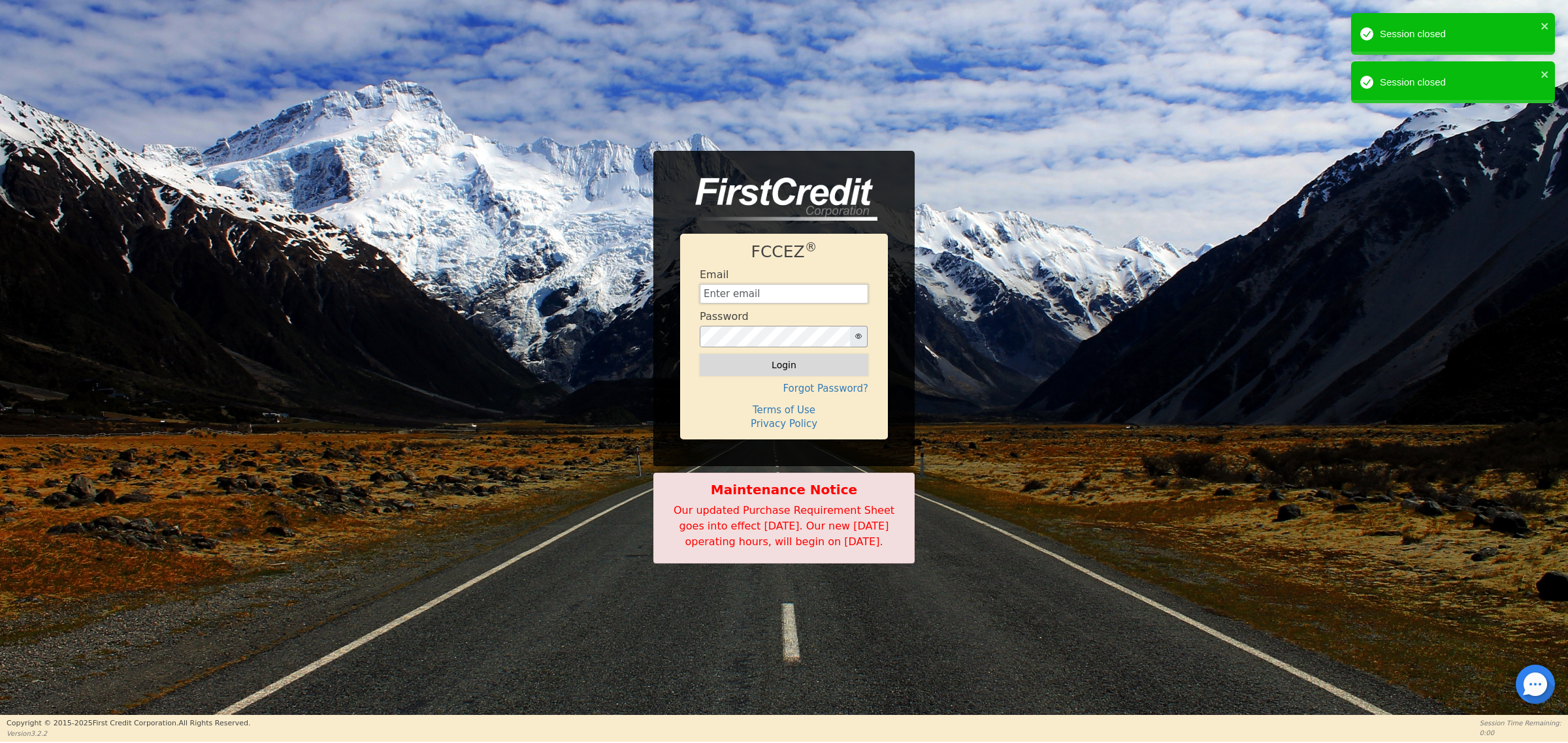
type input "[EMAIL_ADDRESS][DOMAIN_NAME]"
click at [802, 361] on button "Login" at bounding box center [784, 365] width 168 height 22
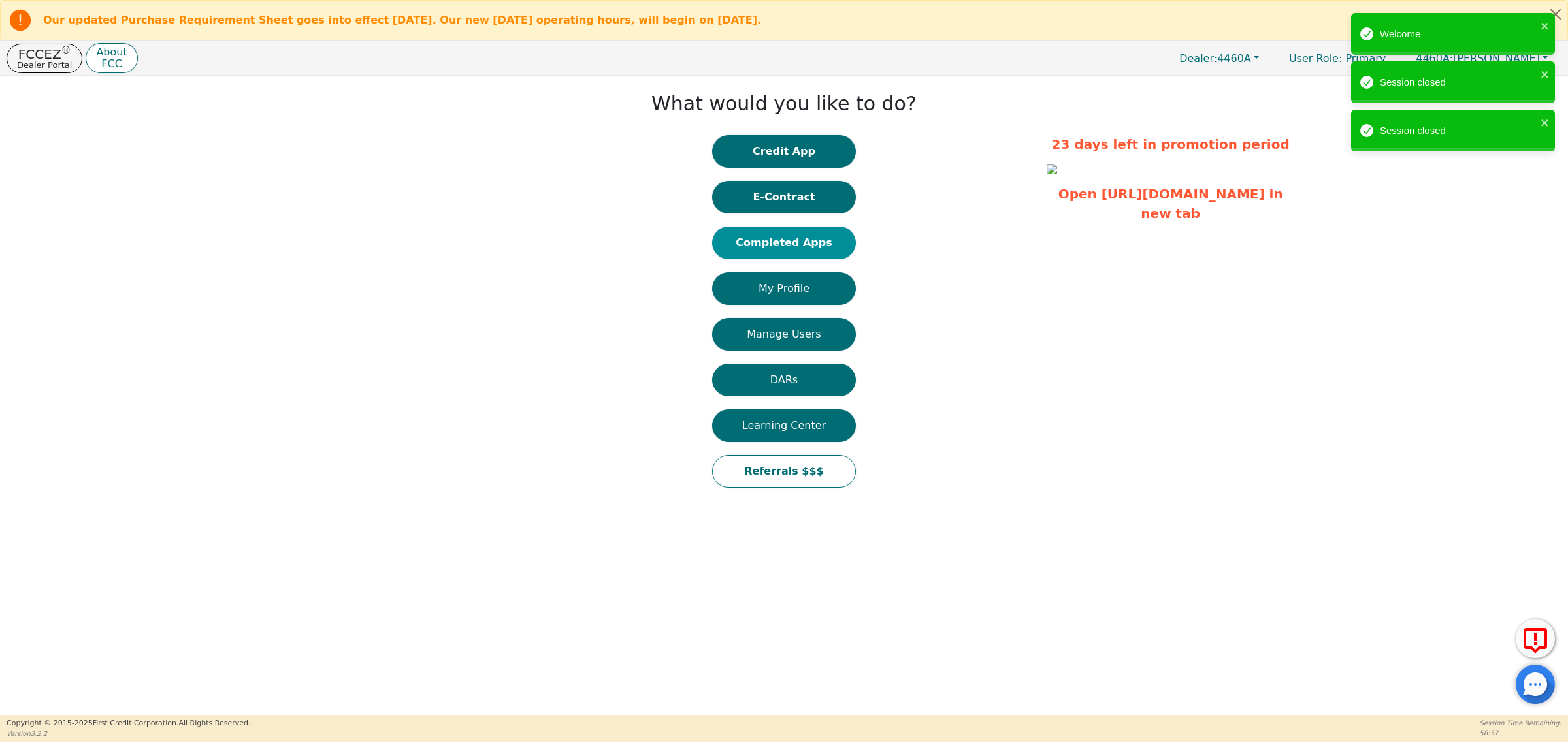
click at [794, 248] on button "Completed Apps" at bounding box center [784, 243] width 144 height 32
